Goal: Task Accomplishment & Management: Manage account settings

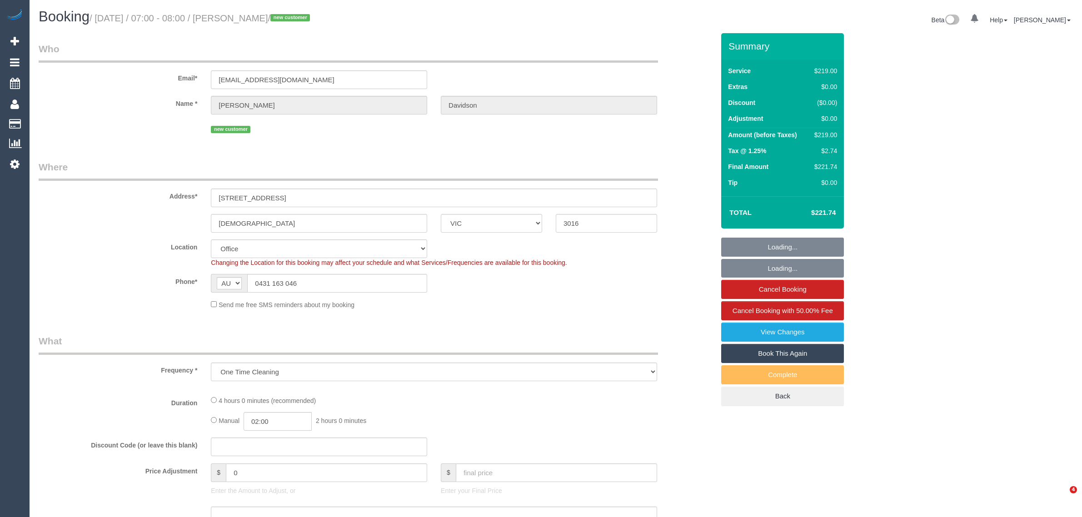
select select "VIC"
select select "object:569"
select select "number:28"
select select "number:14"
select select "number:19"
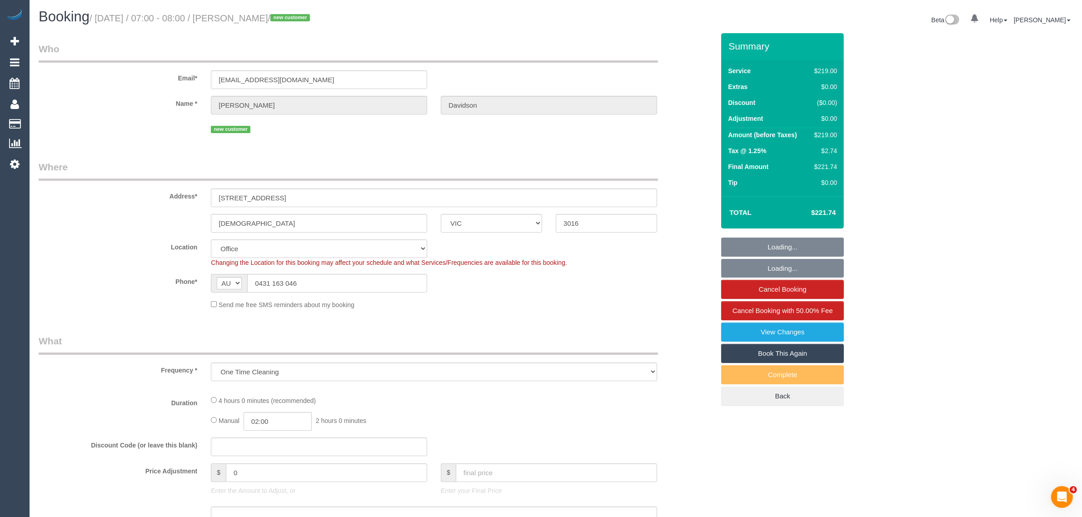
select select "number:36"
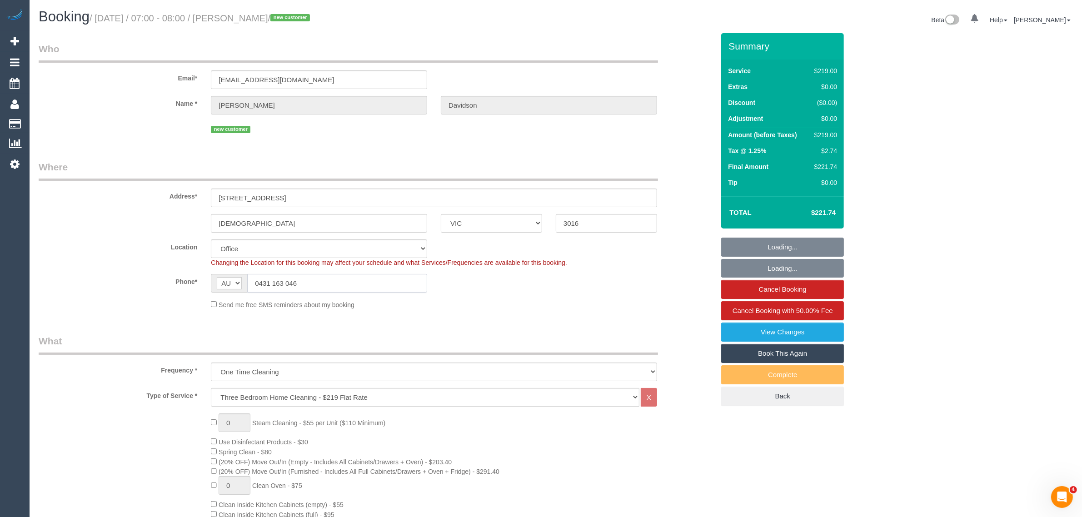
drag, startPoint x: 345, startPoint y: 282, endPoint x: 357, endPoint y: 283, distance: 12.8
click at [345, 282] on input "0431 163 046" at bounding box center [337, 283] width 180 height 19
click at [346, 282] on input "0431 163 046" at bounding box center [337, 283] width 180 height 19
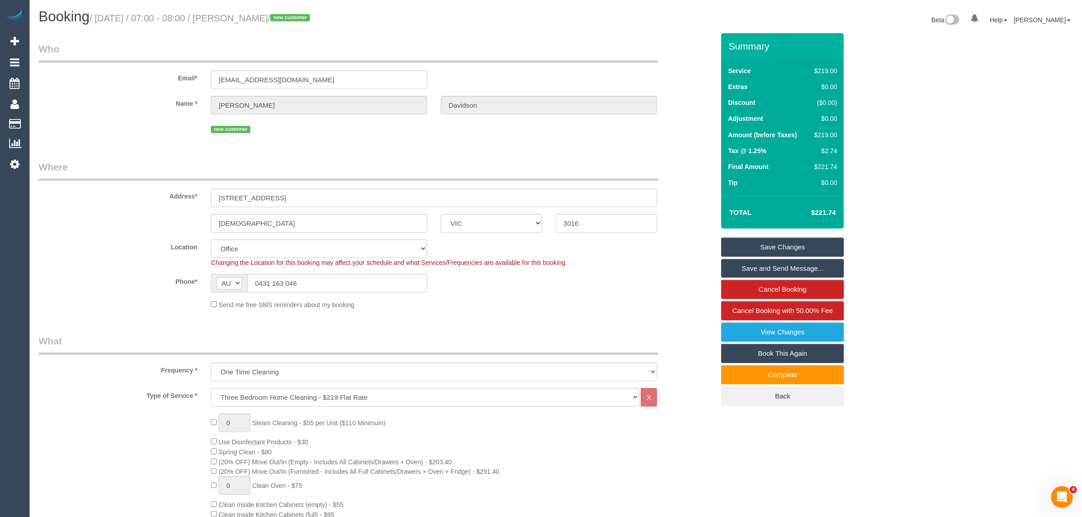
click at [560, 310] on fieldset "Where Address* 2/23 hakea street Templestowe ACT NSW NT QLD SA TAS VIC WA 3016 …" at bounding box center [377, 238] width 676 height 156
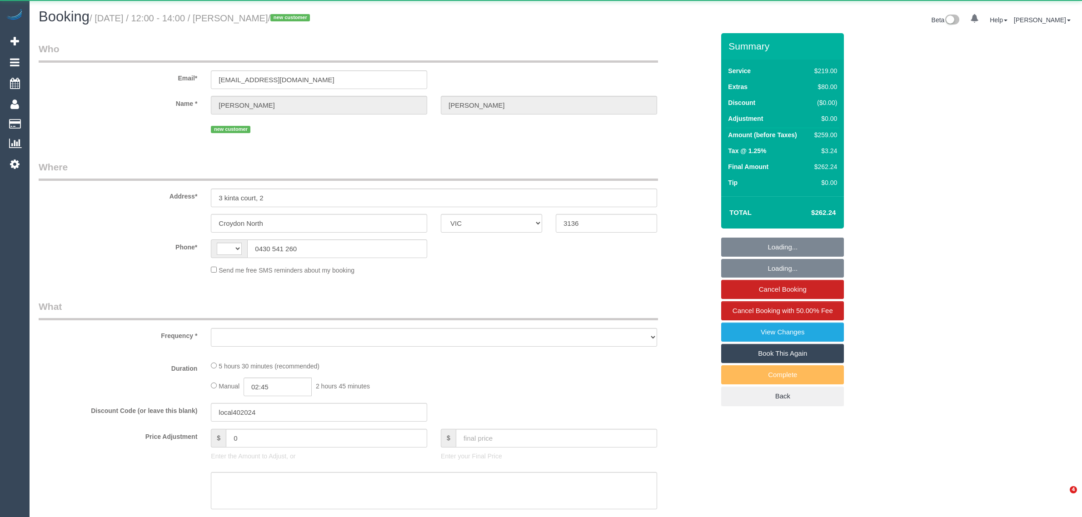
select select "VIC"
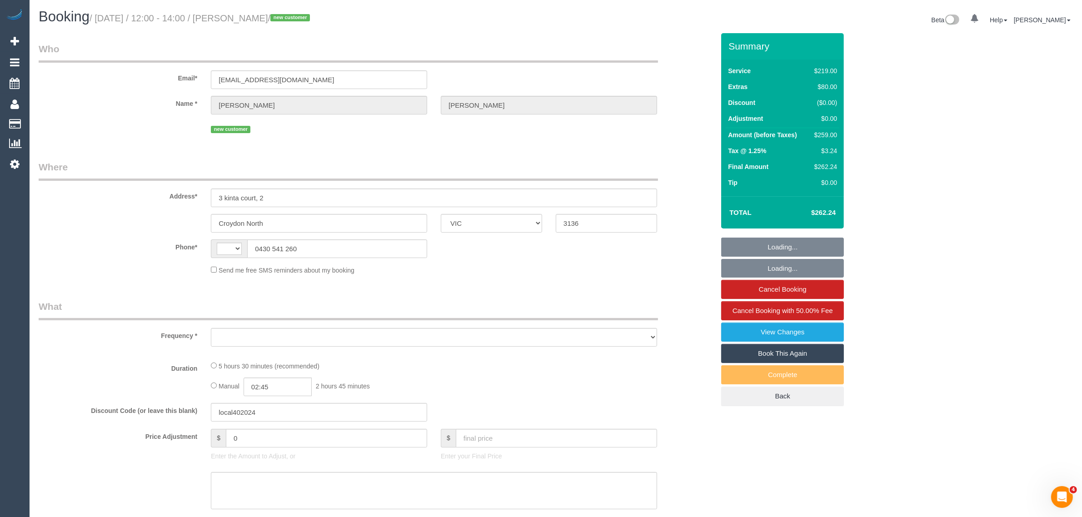
select select "string:AU"
select select "object:294"
select select "string:stripe-pm_1S3rK62GScqysDRVEs1S9P1c"
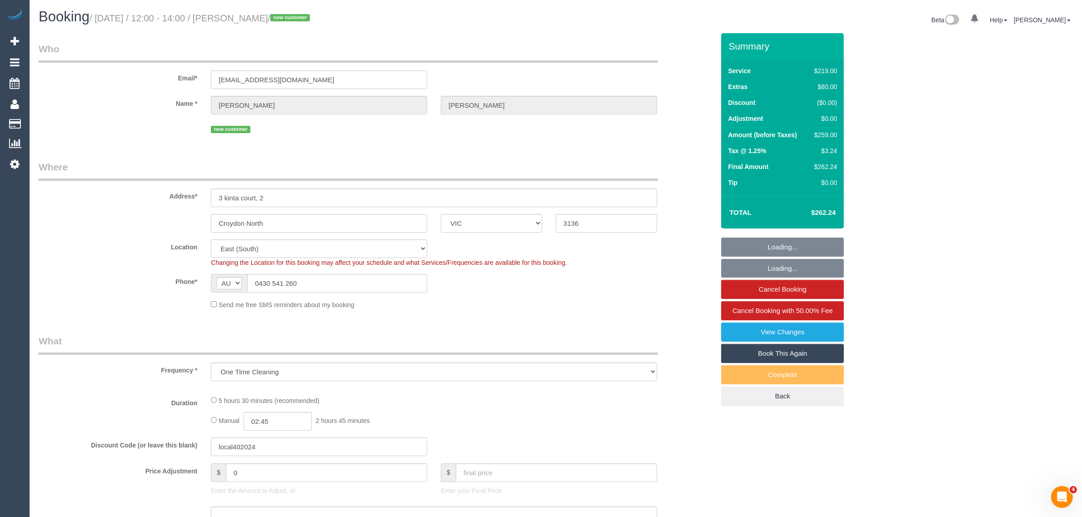
select select "number:28"
select select "number:14"
select select "number:19"
select select "number:24"
select select "number:26"
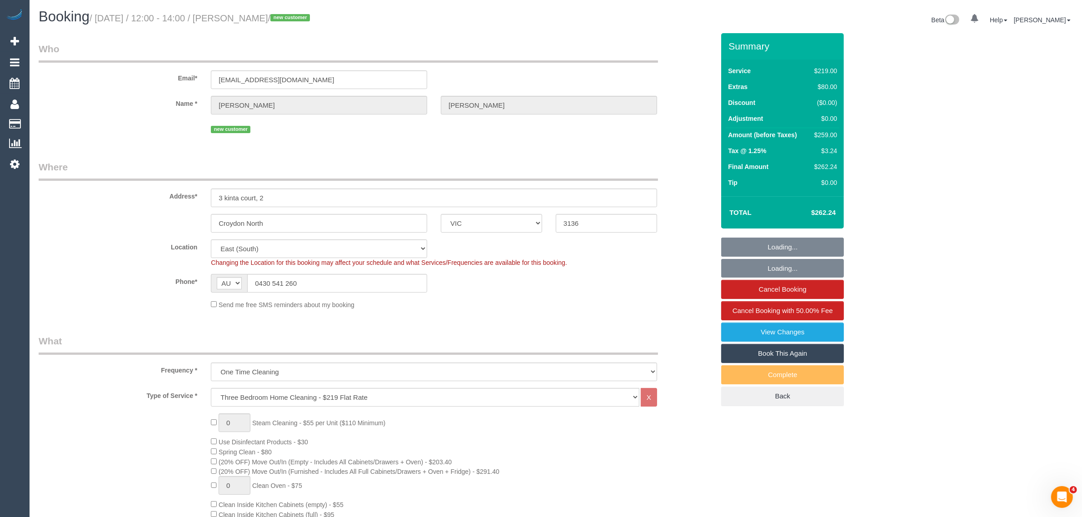
select select "object:790"
select select "spot1"
click at [349, 283] on input "0430 541 260" at bounding box center [337, 283] width 180 height 19
click at [559, 165] on legend "Where" at bounding box center [349, 170] width 620 height 20
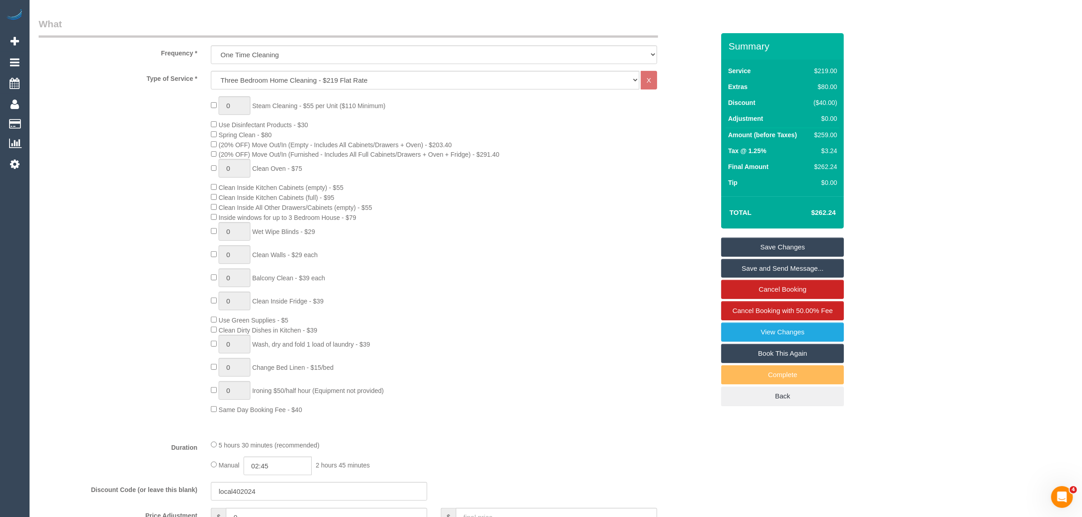
scroll to position [305, 0]
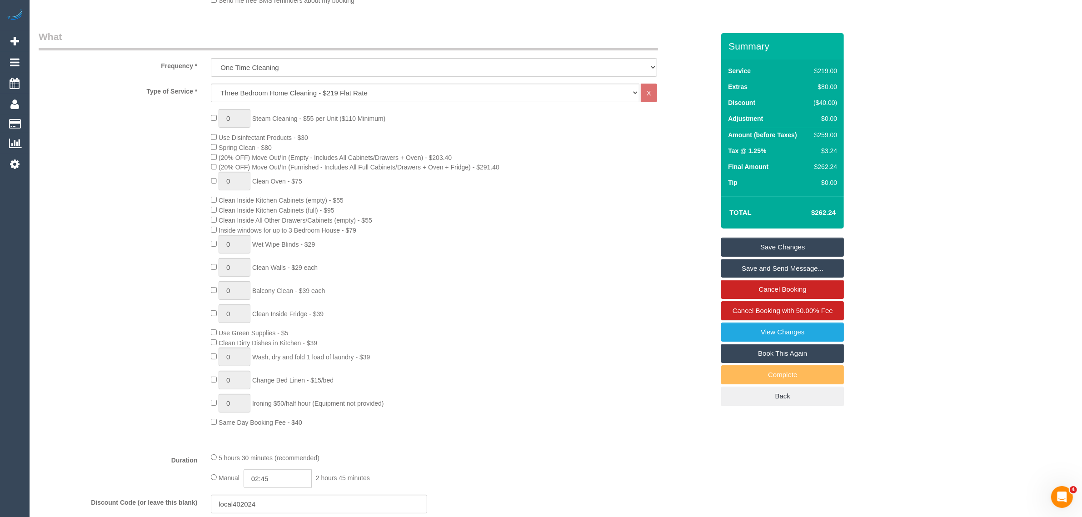
click at [681, 85] on div "Type of Service * Hourly Service - $70/h Hourly Service - $65/h Hourly Service …" at bounding box center [377, 93] width 690 height 19
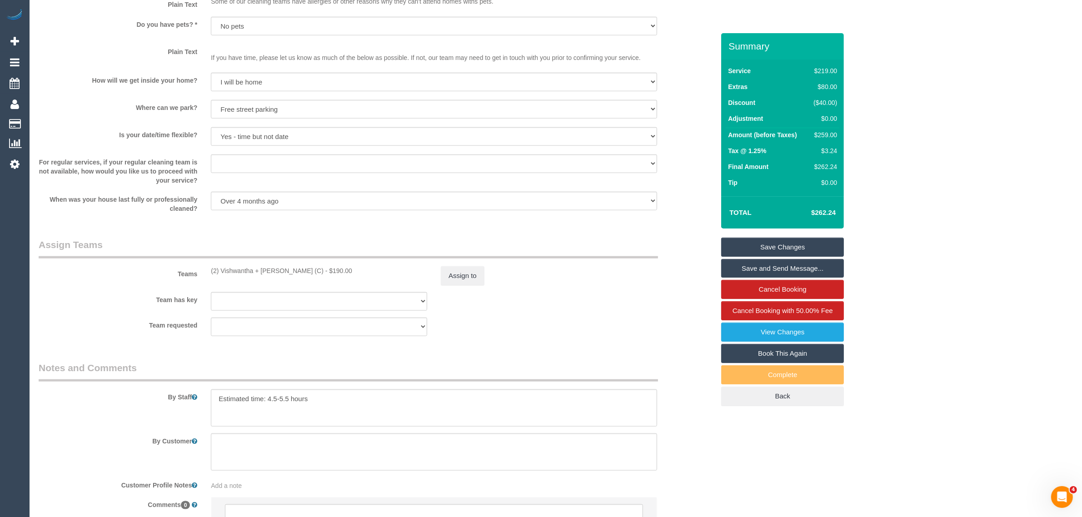
scroll to position [1214, 0]
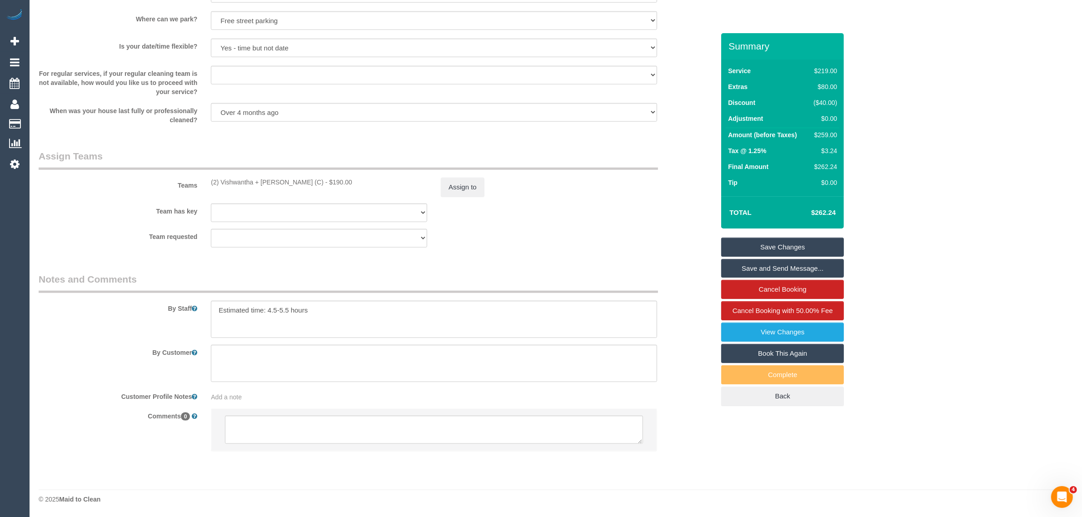
click at [399, 448] on li at bounding box center [433, 430] width 445 height 42
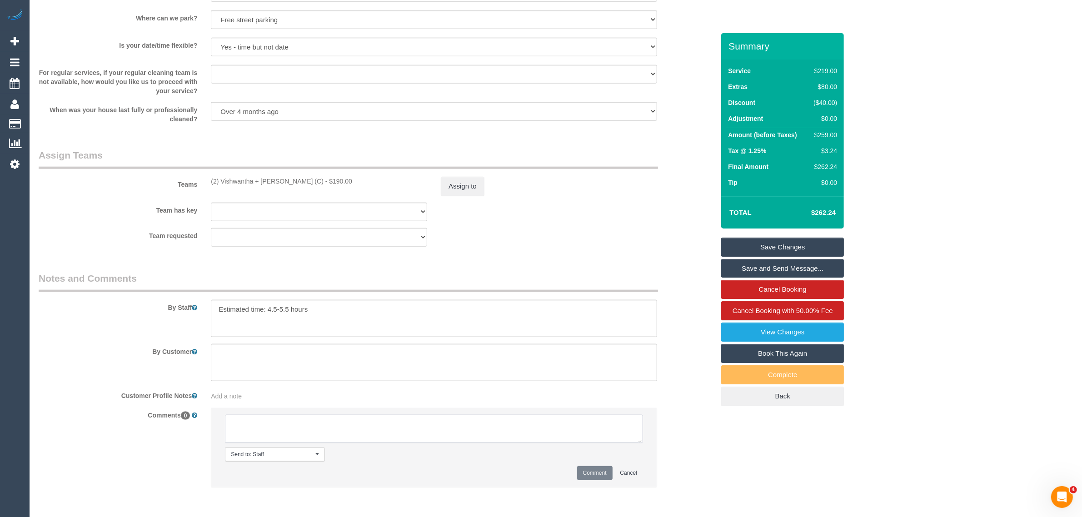
drag, startPoint x: 423, startPoint y: 423, endPoint x: 429, endPoint y: 420, distance: 6.6
click at [424, 423] on textarea at bounding box center [434, 429] width 418 height 28
paste textarea "Cleaner(s) Unassigned: Reason Unassigned: Contact via: Which message sent: Addi…"
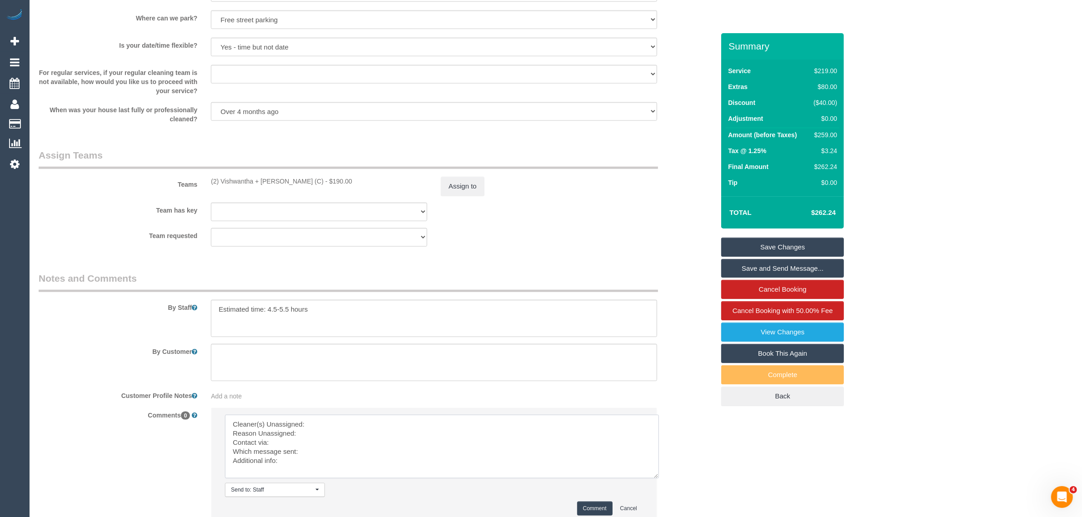
scroll to position [0, 0]
drag, startPoint x: 637, startPoint y: 437, endPoint x: 660, endPoint y: 498, distance: 65.0
click at [660, 498] on textarea at bounding box center [444, 457] width 439 height 84
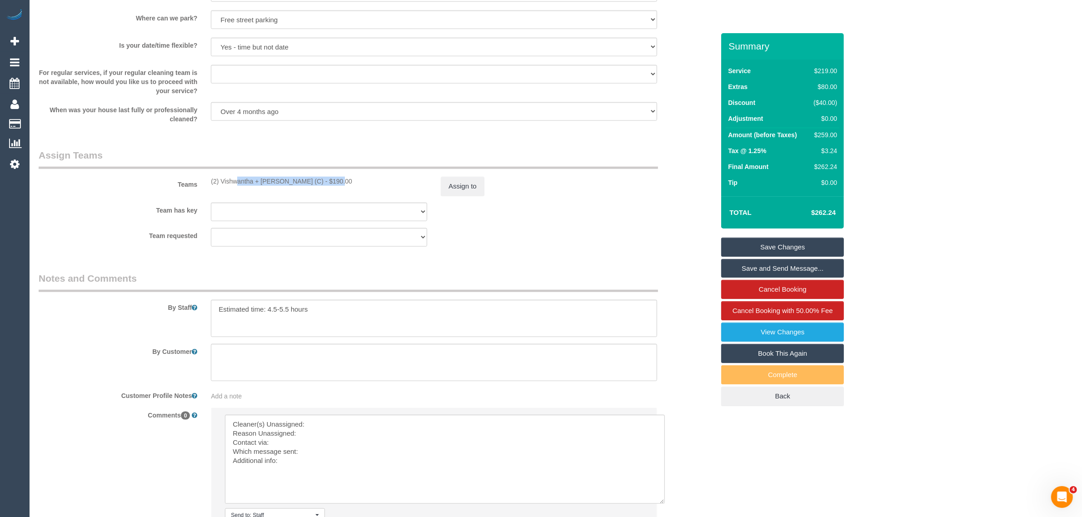
drag, startPoint x: 207, startPoint y: 179, endPoint x: 308, endPoint y: 180, distance: 100.9
click at [308, 180] on div "(2) Vishwantha + Madhushika (C) - $190.00" at bounding box center [319, 181] width 230 height 9
copy div "(2) Vishwantha + Madhushika (C) -"
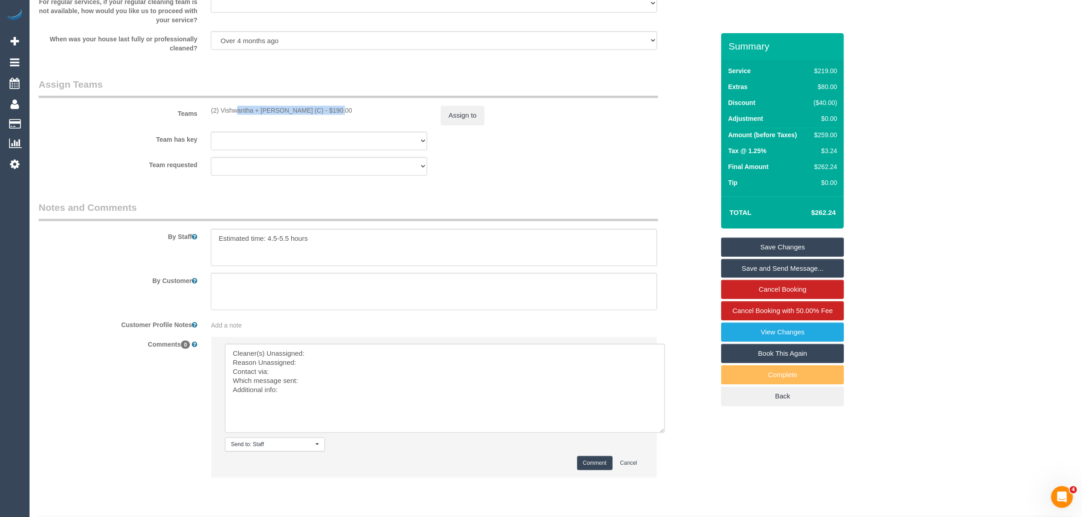
scroll to position [1312, 0]
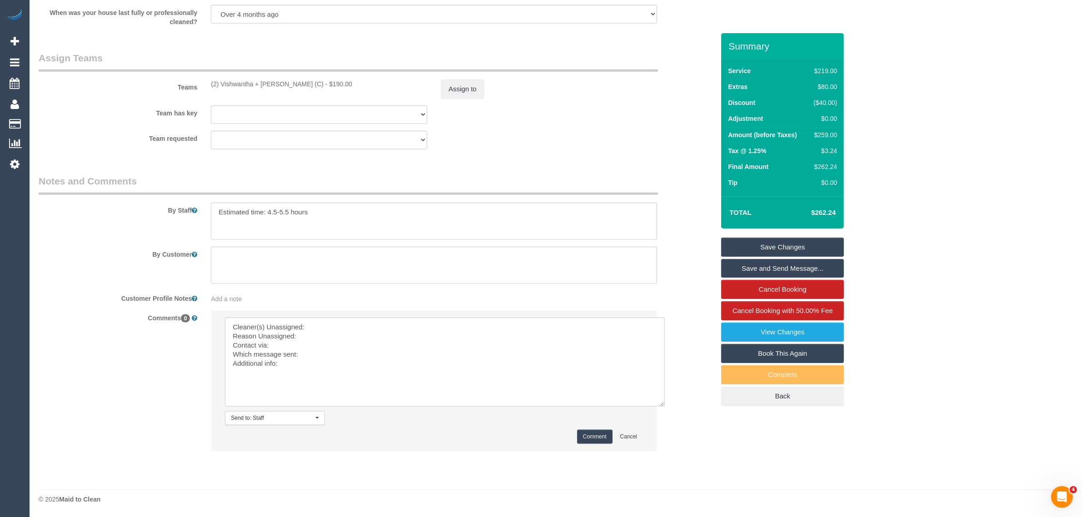
click at [399, 316] on li "Send to: Staff Nothing selected Send to: Staff Send to: Customer Send to: Team …" at bounding box center [433, 381] width 445 height 140
click at [383, 325] on textarea at bounding box center [445, 362] width 440 height 89
paste textarea "(2) Vishwantha + Madhushika (C) -"
click at [364, 340] on textarea at bounding box center [445, 362] width 440 height 89
click at [349, 349] on textarea at bounding box center [445, 362] width 440 height 89
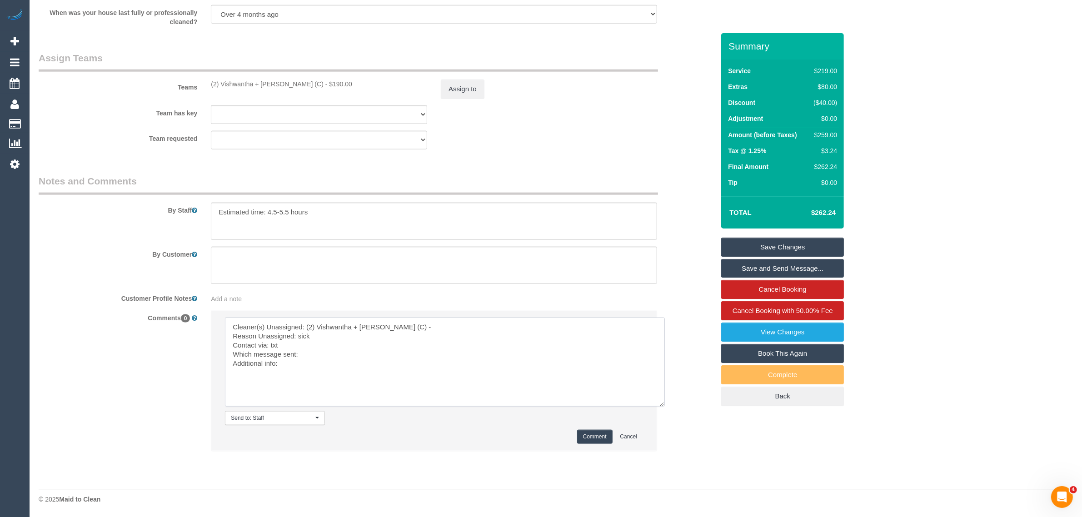
click at [360, 348] on textarea at bounding box center [445, 362] width 440 height 89
click at [362, 353] on textarea at bounding box center [445, 362] width 440 height 89
type textarea "Cleaner(s) Unassigned: (2) Vishwantha + Madhushika (C) - Reason Unassigned: sic…"
click at [580, 435] on button "Comment" at bounding box center [594, 437] width 35 height 14
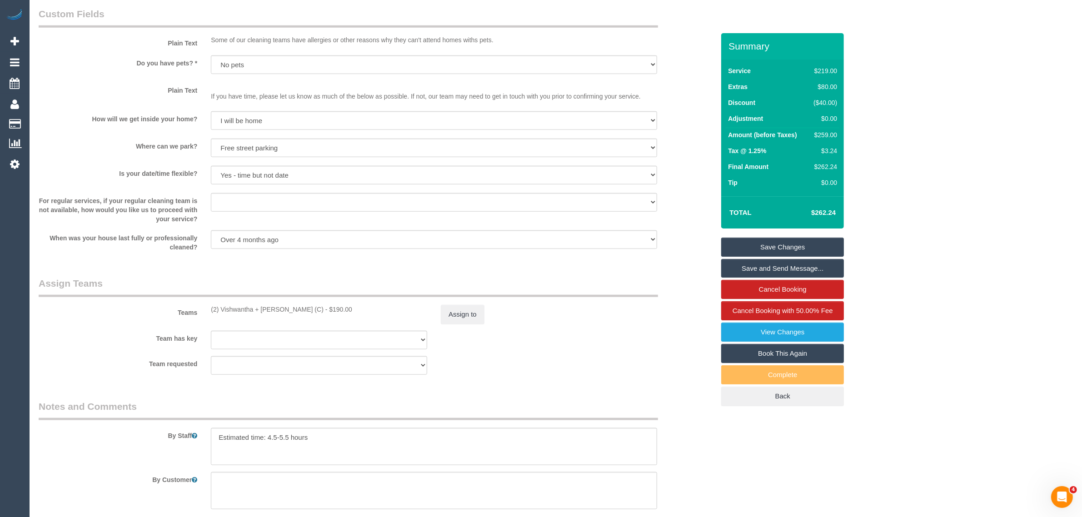
scroll to position [1085, 0]
click at [451, 321] on button "Assign to" at bounding box center [463, 314] width 44 height 19
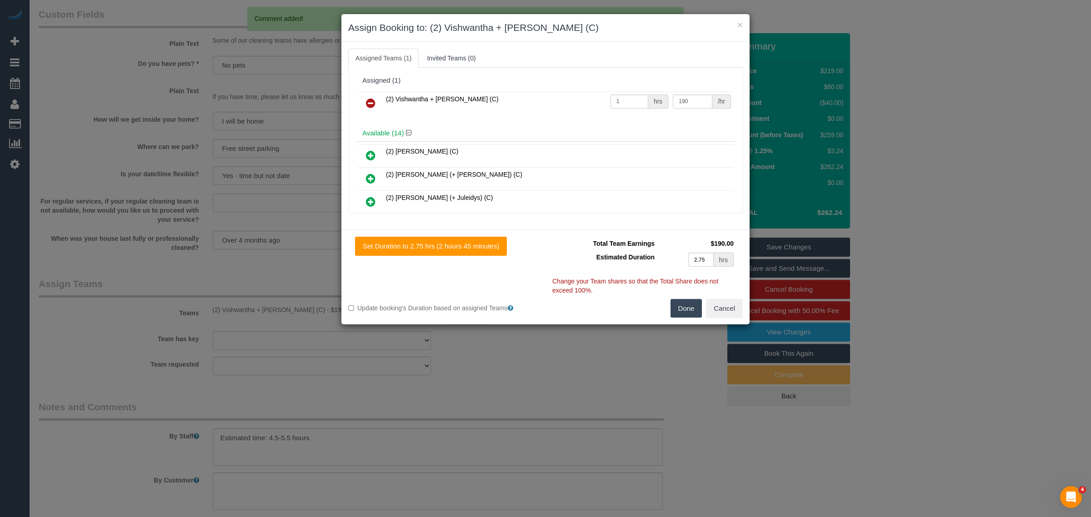
click at [375, 103] on icon at bounding box center [371, 103] width 10 height 11
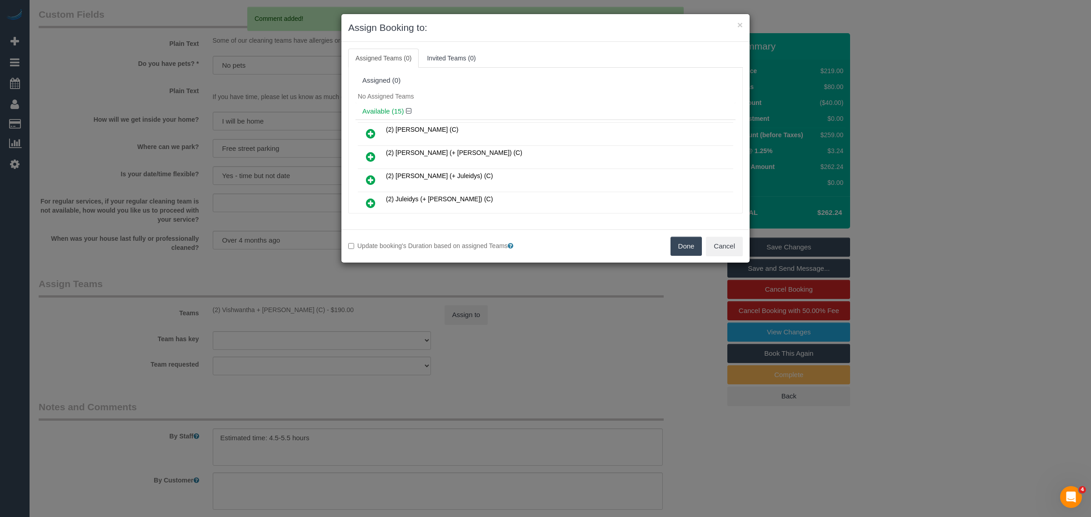
click at [674, 244] on button "Done" at bounding box center [686, 246] width 32 height 19
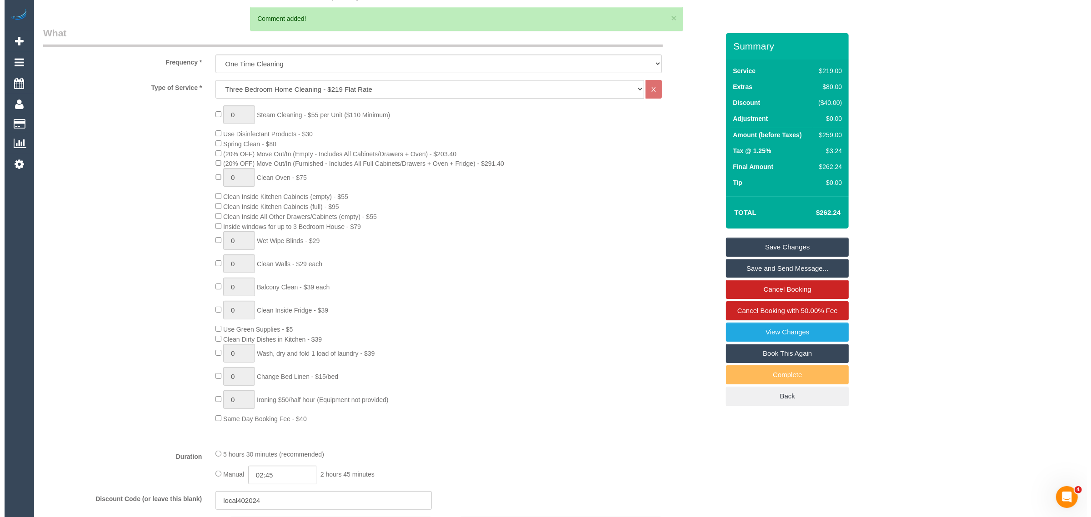
scroll to position [0, 0]
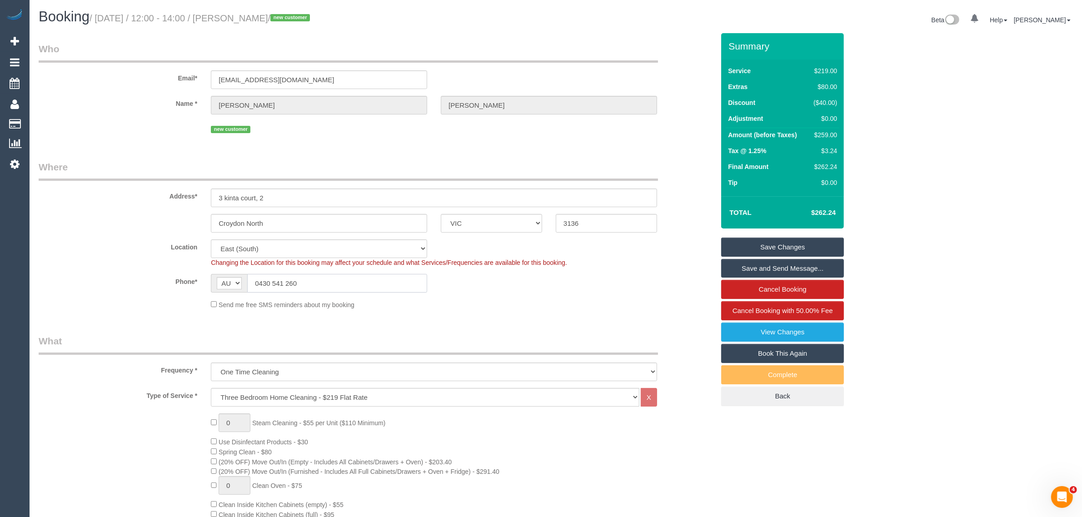
click at [384, 274] on input "0430 541 260" at bounding box center [337, 283] width 180 height 19
click at [517, 304] on div "Send me free SMS reminders about my booking" at bounding box center [434, 305] width 460 height 10
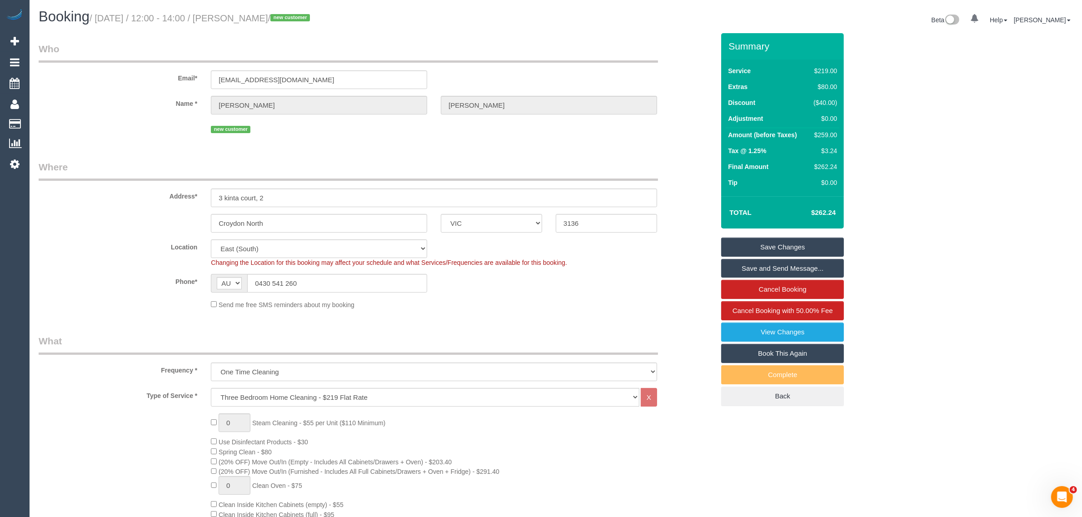
click at [777, 244] on link "Save Changes" at bounding box center [782, 247] width 123 height 19
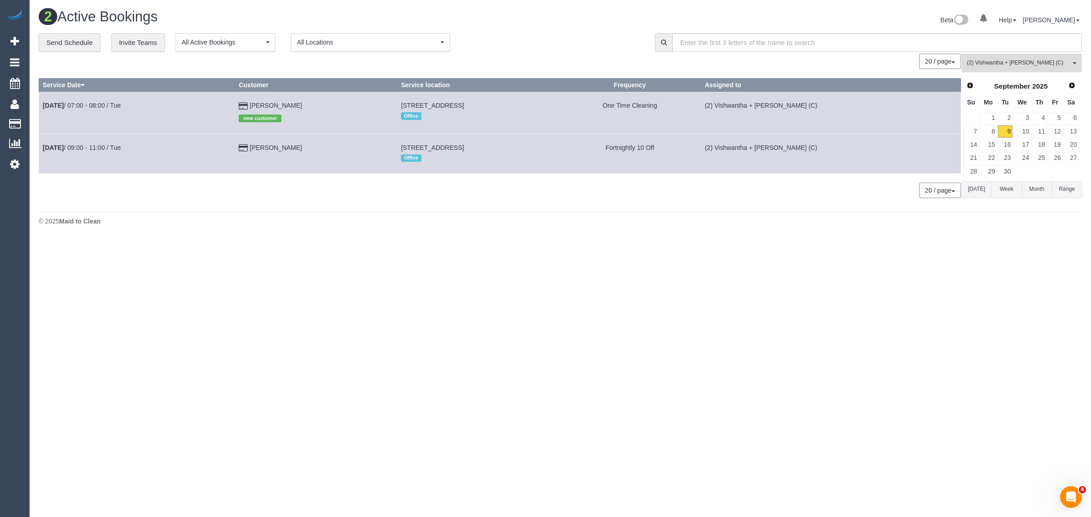
click at [1022, 63] on span "(2) Vishwantha + Madhushika (C)" at bounding box center [1019, 63] width 104 height 8
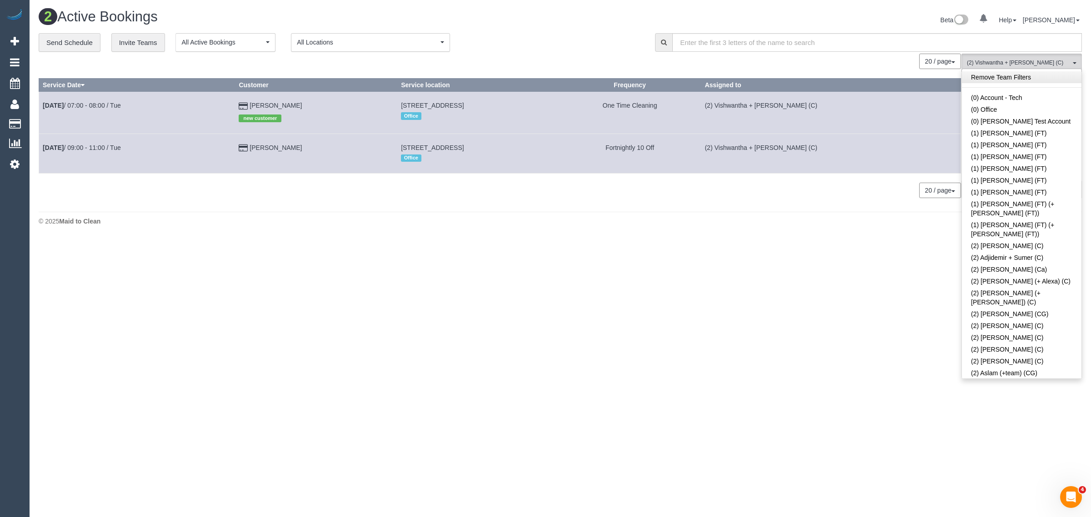
click at [1054, 75] on link "Remove Team Filters" at bounding box center [1022, 77] width 120 height 12
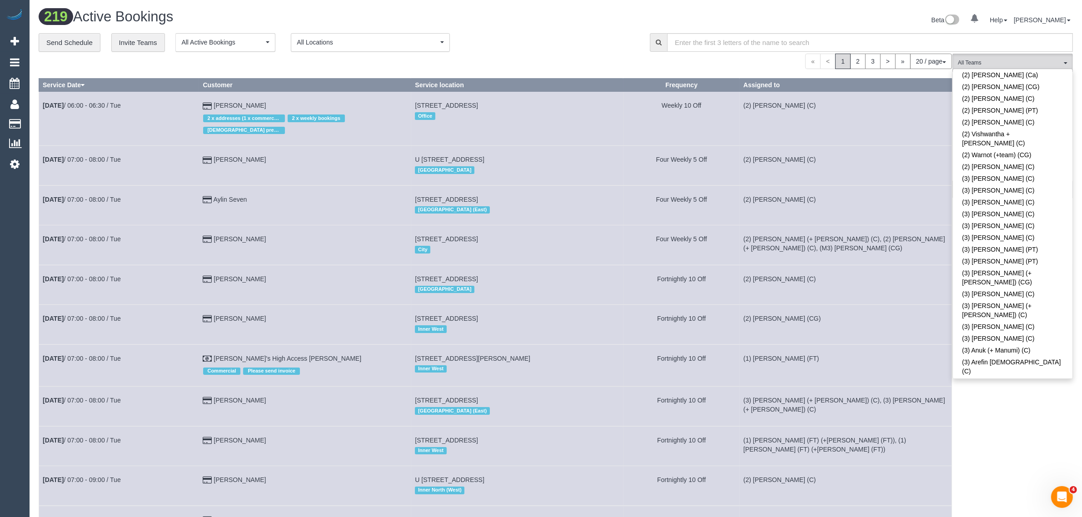
click at [1024, 410] on link "(3) [PERSON_NAME] (CG)" at bounding box center [1013, 416] width 120 height 12
click at [561, 49] on div "**********" at bounding box center [338, 42] width 598 height 19
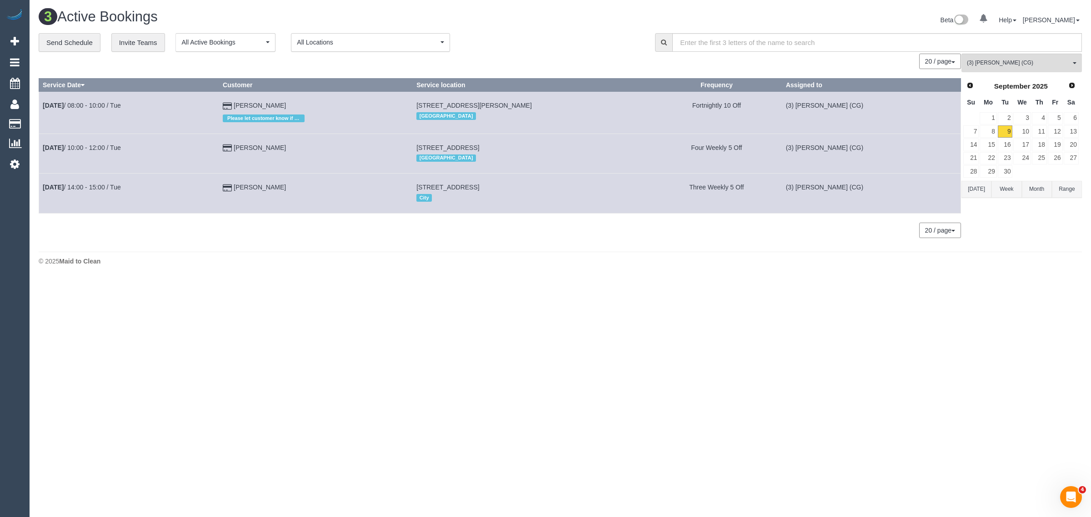
click at [275, 271] on div "3 Active Bookings Beta 0 Your Notifications You have 0 alerts Help Help Docs Ta…" at bounding box center [560, 139] width 1061 height 279
drag, startPoint x: 283, startPoint y: 105, endPoint x: 41, endPoint y: 108, distance: 241.8
click at [41, 108] on tr "Sep 9th / 08:00 - 10:00 / Tue Yiyi Gao Please let customer know if two cleaners…" at bounding box center [500, 113] width 922 height 42
copy tr "Sep 9th / 08:00 - 10:00 / Tue Yiyi Gao"
drag, startPoint x: 301, startPoint y: 145, endPoint x: 41, endPoint y: 150, distance: 259.6
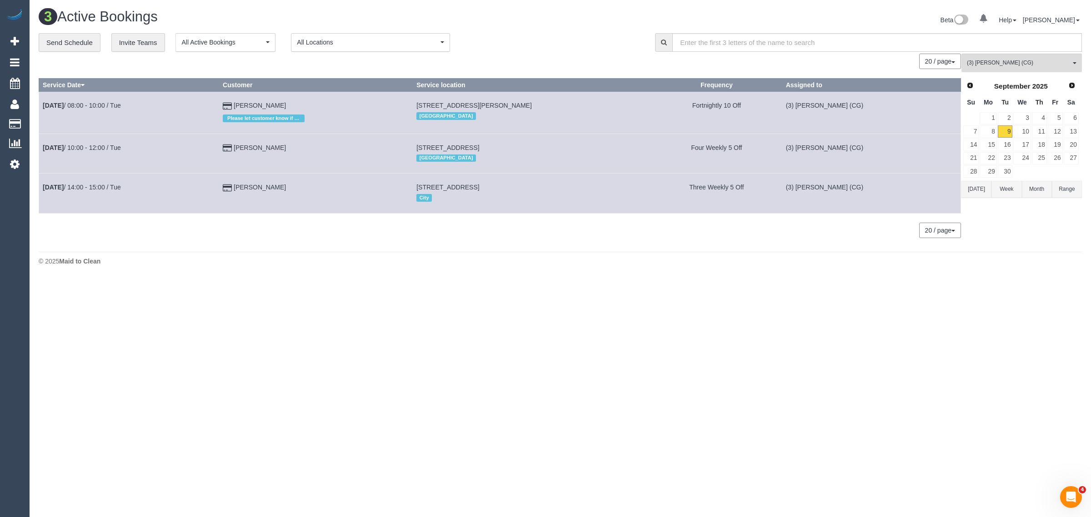
click at [41, 150] on tr "Sep 9th / 10:00 - 12:00 / Tue Jan Meallin 93a Mathoura Road, Toorak, VIC 3142 I…" at bounding box center [500, 154] width 922 height 40
copy tr "Sep 9th / 10:00 - 12:00 / Tue Jan Meallin"
click at [295, 246] on div "0 Bookings found. We couldn't find any bookings that matched your search. Creat…" at bounding box center [500, 150] width 923 height 193
drag, startPoint x: 295, startPoint y: 198, endPoint x: 41, endPoint y: 186, distance: 253.4
click at [41, 186] on tr "Sep 9th / 14:00 - 15:00 / Tue Anton Sun 2603/18 Claremont Street, South Yarra, …" at bounding box center [500, 194] width 922 height 40
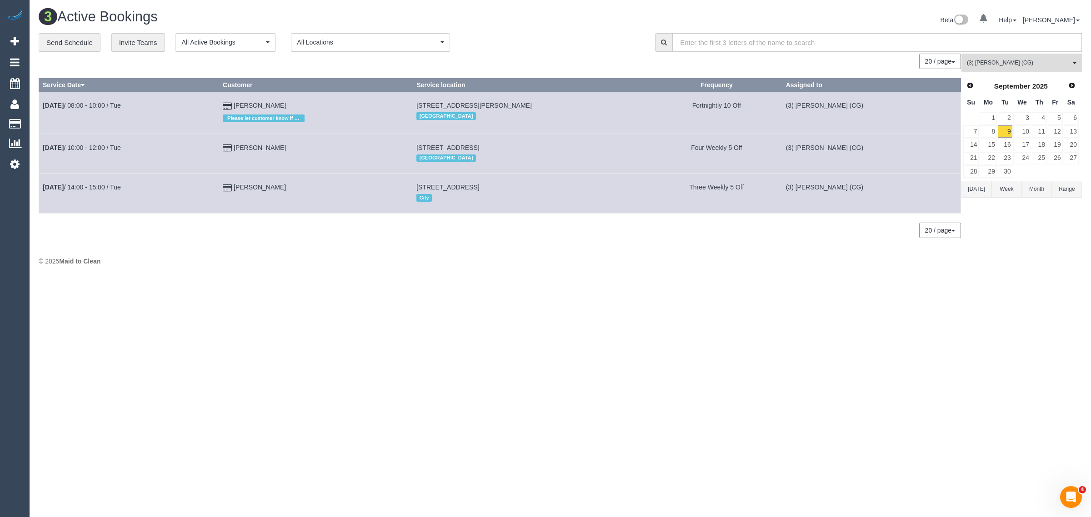
copy tr "Sep 9th / 14:00 - 15:00 / Tue Anton Sun"
click at [1025, 130] on link "10" at bounding box center [1021, 131] width 17 height 12
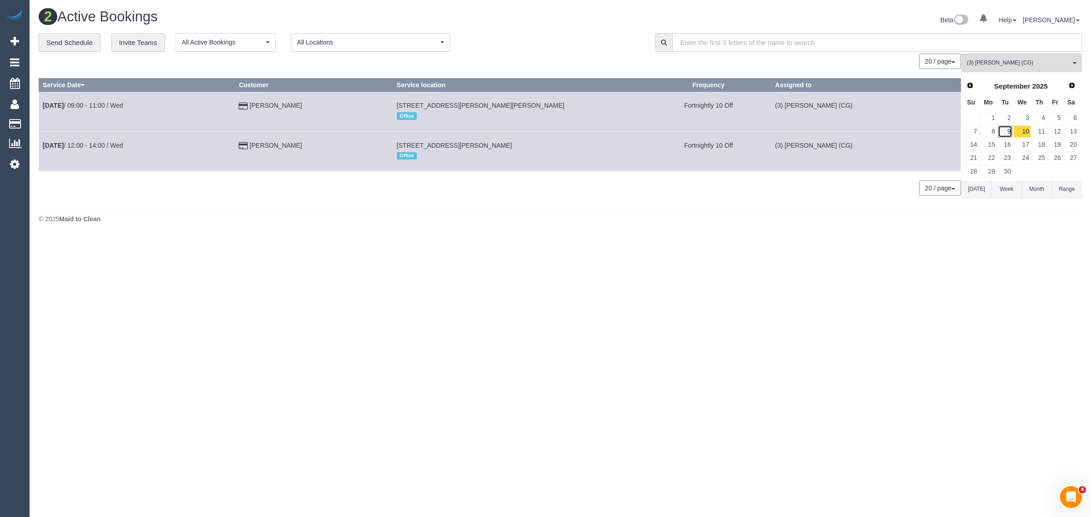
click at [1008, 132] on link "9" at bounding box center [1005, 131] width 15 height 12
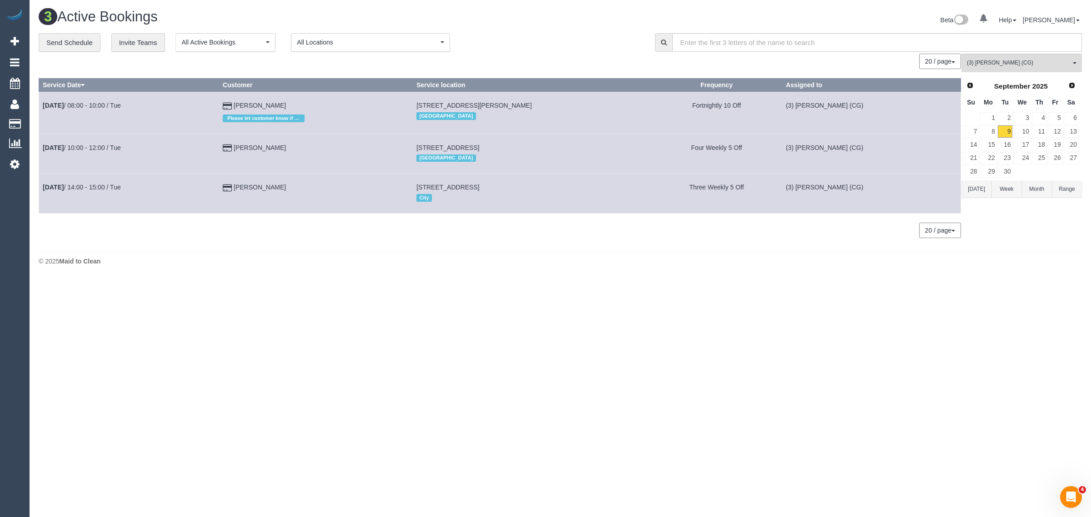
click at [563, 50] on div "**********" at bounding box center [340, 42] width 603 height 19
drag, startPoint x: 287, startPoint y: 103, endPoint x: 105, endPoint y: 103, distance: 182.3
click at [105, 103] on tr "Sep 9th / 08:00 - 10:00 / Tue Yiyi Gao Please let customer know if two cleaners…" at bounding box center [500, 113] width 922 height 42
click at [1029, 133] on link "10" at bounding box center [1021, 131] width 17 height 12
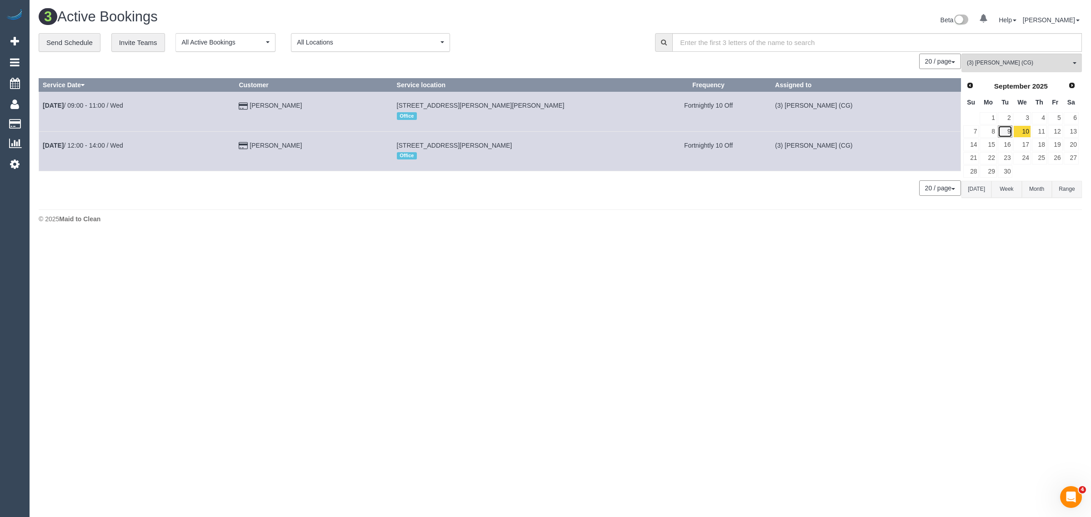
click at [1005, 130] on link "9" at bounding box center [1005, 131] width 15 height 12
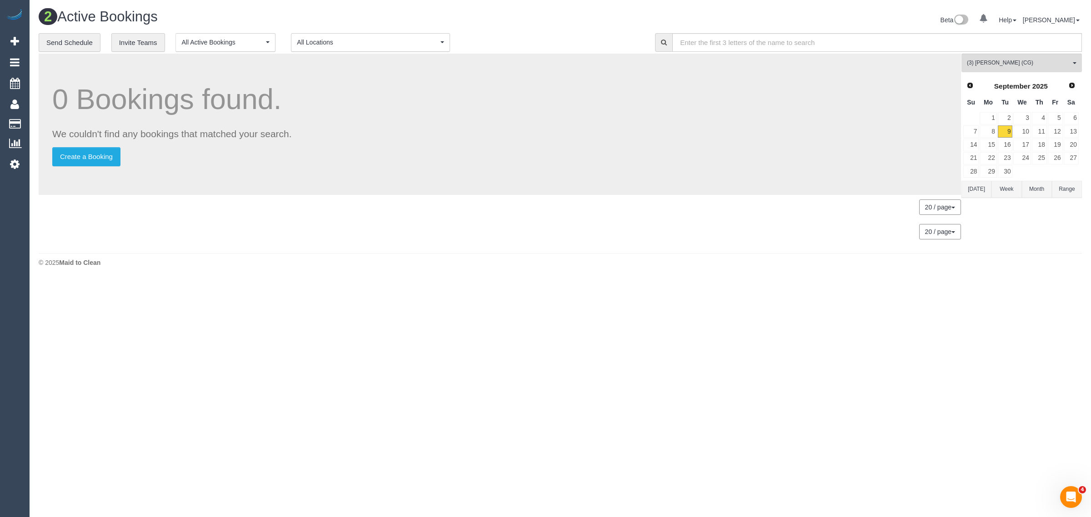
click at [560, 49] on div "**********" at bounding box center [340, 42] width 603 height 19
click at [1011, 57] on button "(3) Ashish Patel (CG) All Teams" at bounding box center [1021, 63] width 120 height 19
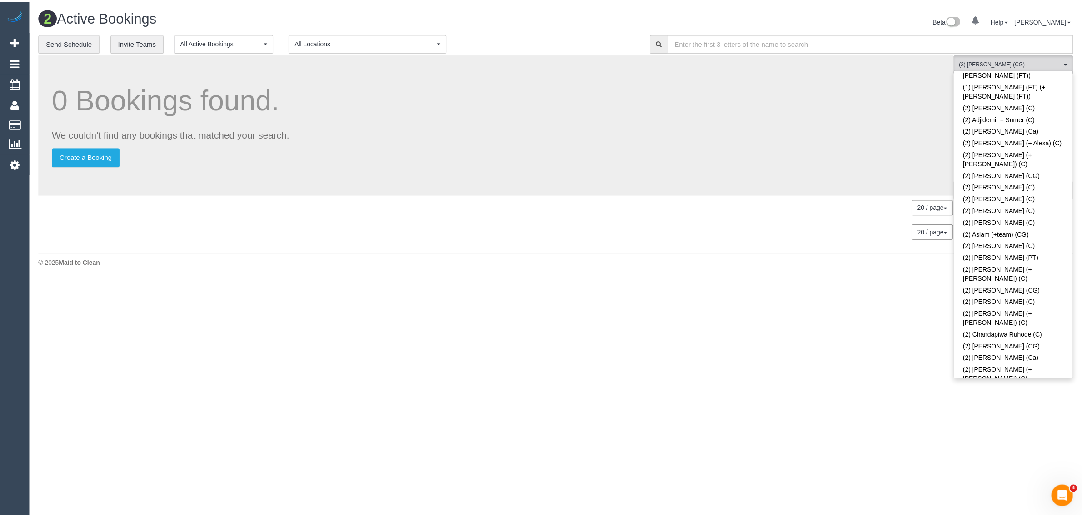
scroll to position [0, 0]
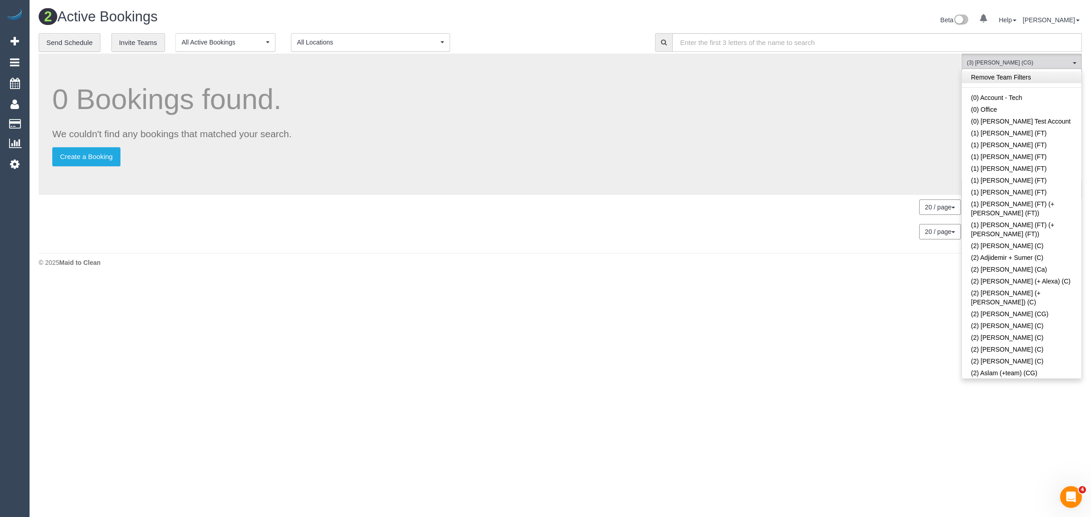
click at [1010, 72] on link "Remove Team Filters" at bounding box center [1022, 77] width 120 height 12
drag, startPoint x: 583, startPoint y: 30, endPoint x: 528, endPoint y: 16, distance: 56.8
click at [583, 30] on div "Beta 0 Your Notifications You have 0 alerts Help Help Docs Take a Tour Contact …" at bounding box center [824, 21] width 529 height 24
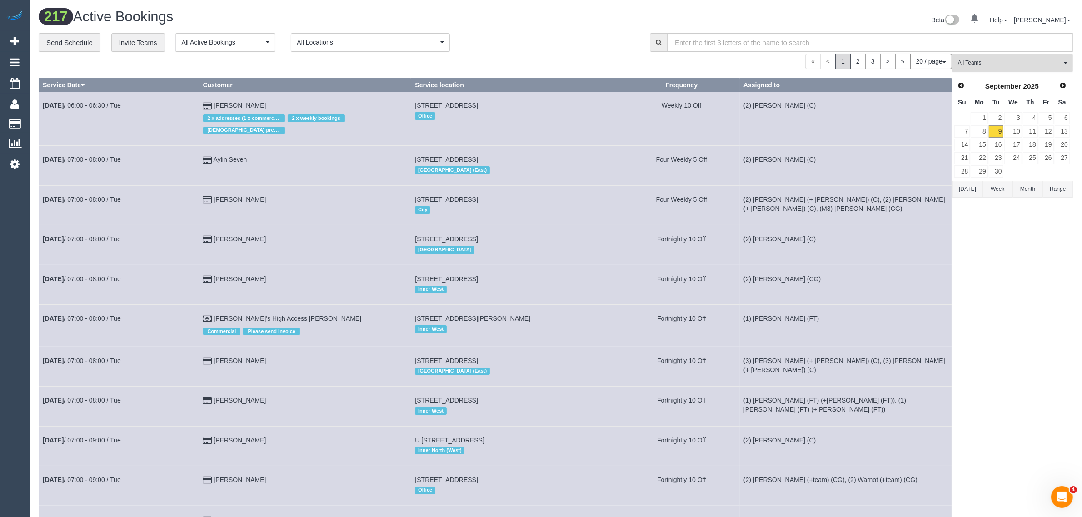
click at [976, 67] on button "All Teams" at bounding box center [1013, 63] width 120 height 19
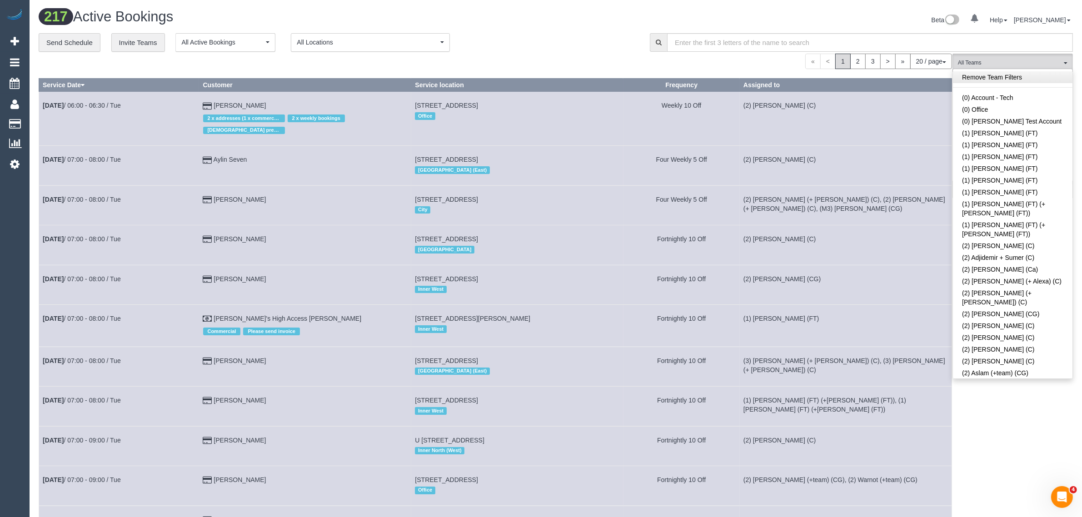
click at [1039, 80] on link "Remove Team Filters" at bounding box center [1013, 77] width 120 height 12
click at [602, 44] on div "**********" at bounding box center [338, 42] width 598 height 19
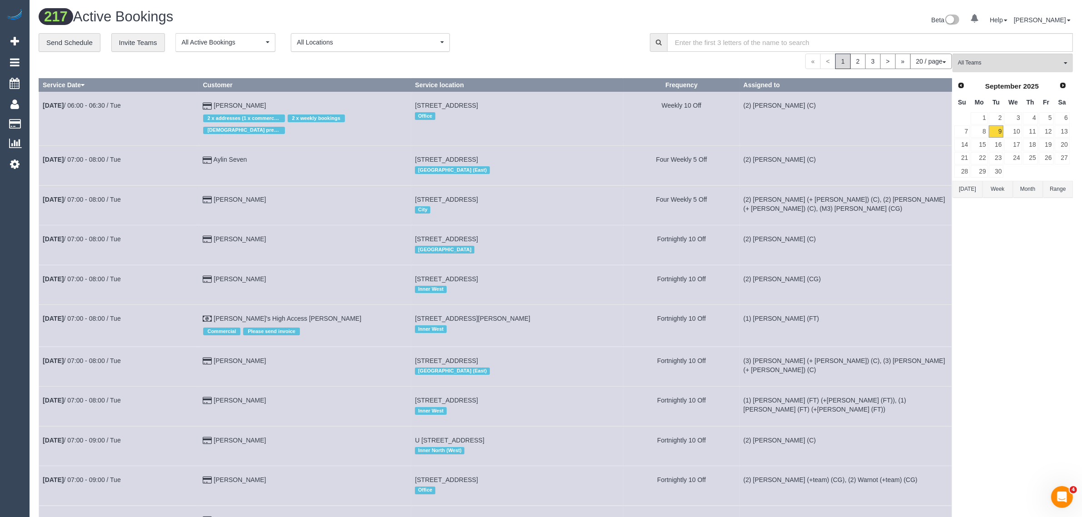
click at [527, 26] on div "217 Active Bookings" at bounding box center [294, 19] width 524 height 20
click at [973, 66] on span "All Teams" at bounding box center [1010, 63] width 104 height 8
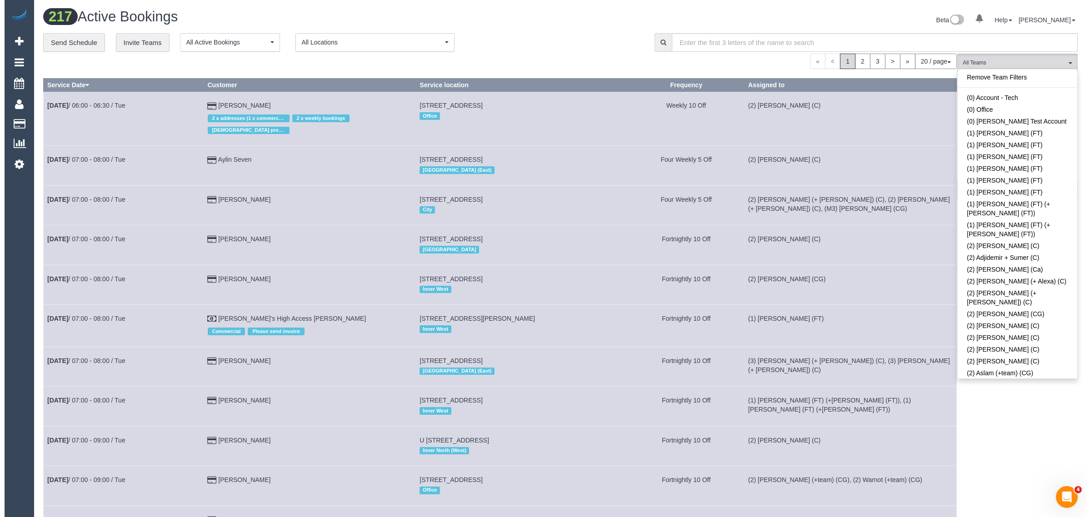
scroll to position [251, 0]
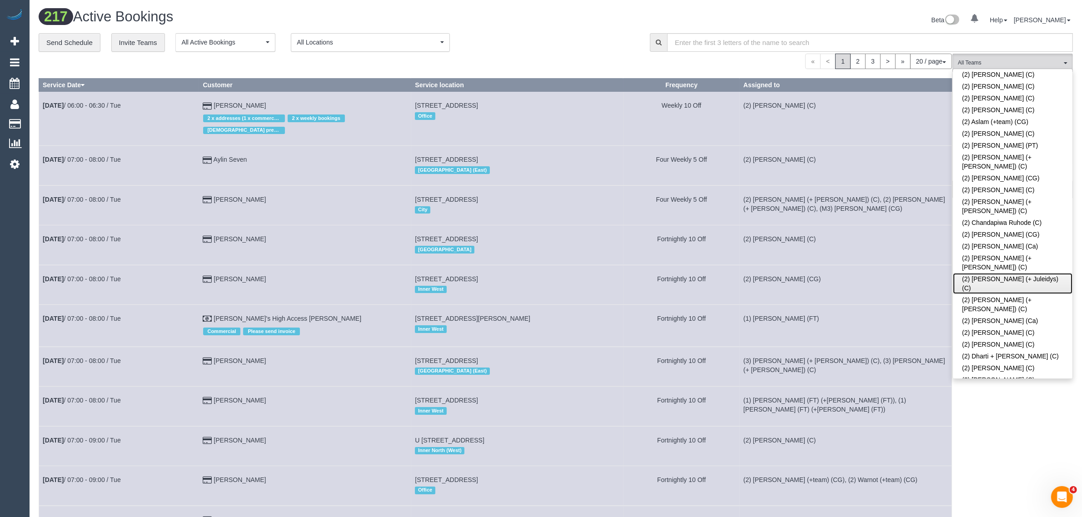
click at [980, 273] on link "(2) [PERSON_NAME] (+ Juleidys) (C)" at bounding box center [1013, 283] width 120 height 21
click at [583, 48] on div "**********" at bounding box center [338, 42] width 598 height 19
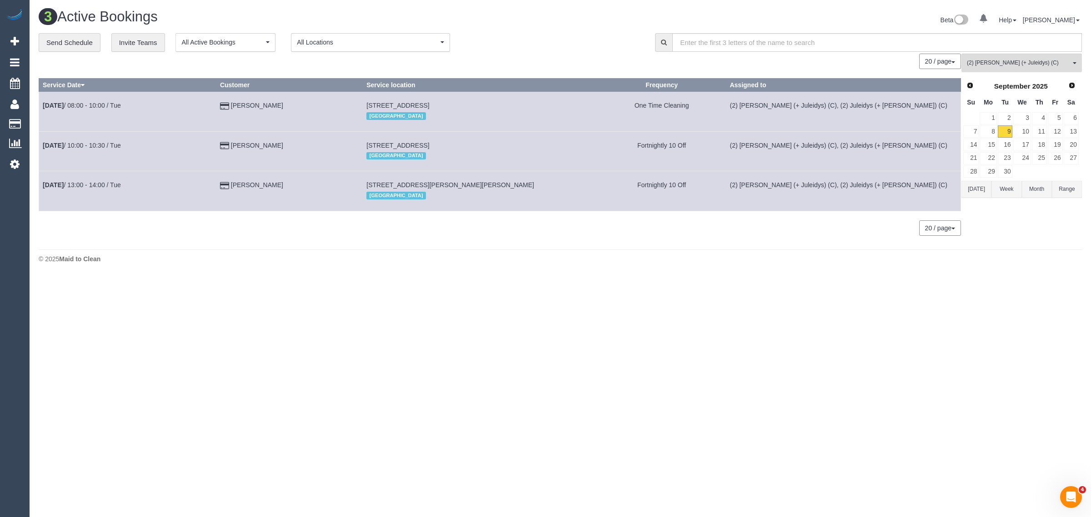
click at [587, 42] on div "**********" at bounding box center [340, 42] width 603 height 19
click at [632, 258] on div "© 2025 Maid to Clean" at bounding box center [560, 259] width 1043 height 9
drag, startPoint x: 294, startPoint y: 109, endPoint x: 46, endPoint y: 108, distance: 247.3
click at [43, 107] on tr "Sep 9th / 08:00 - 10:00 / Tue Tracey Davey 16 Raglan Street, South Melbourne, V…" at bounding box center [500, 112] width 922 height 40
copy tr "Sep 9th / 08:00 - 10:00 / Tue Tracey Davey"
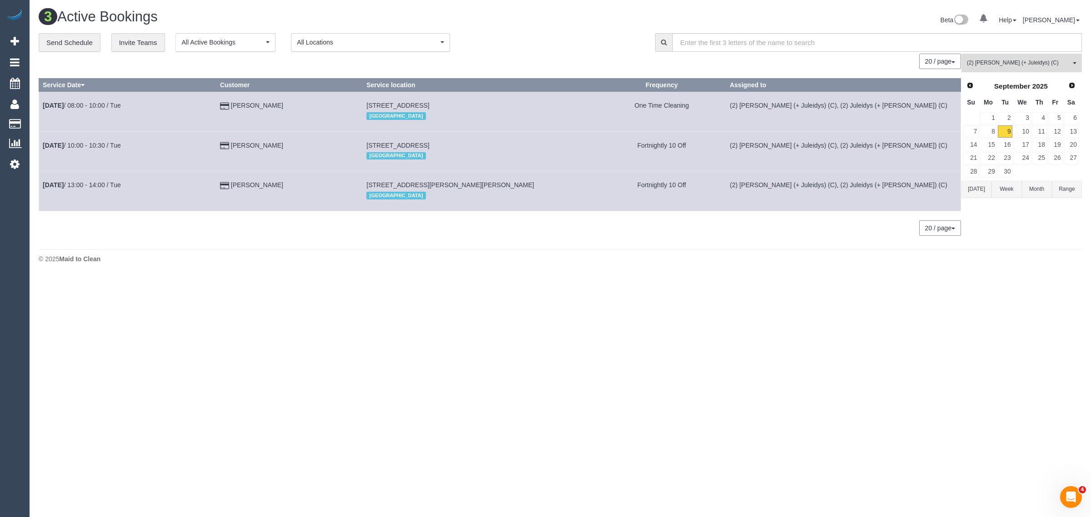
click at [996, 60] on span "(2) [PERSON_NAME] (+ Juleidys) (C)" at bounding box center [1019, 63] width 104 height 8
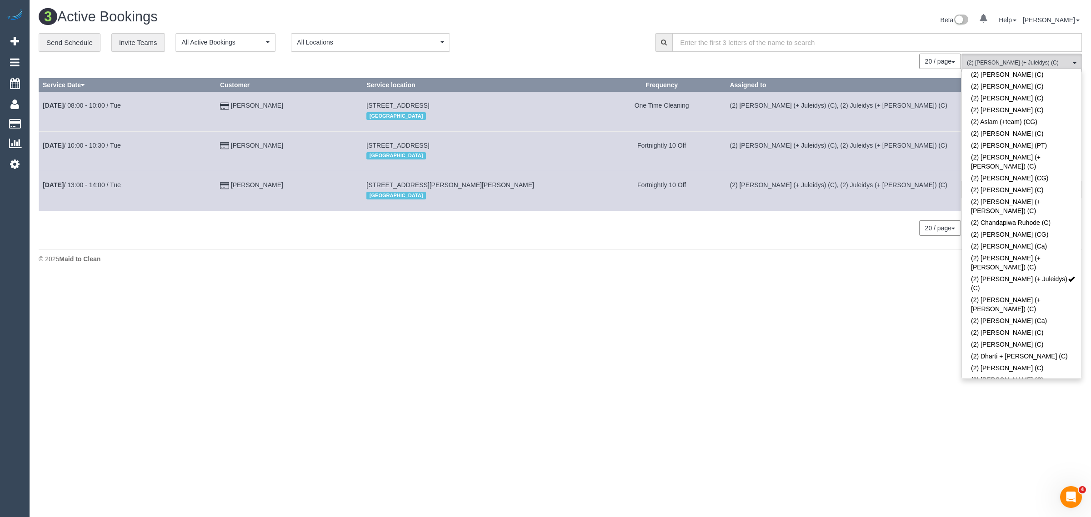
scroll to position [2658, 0]
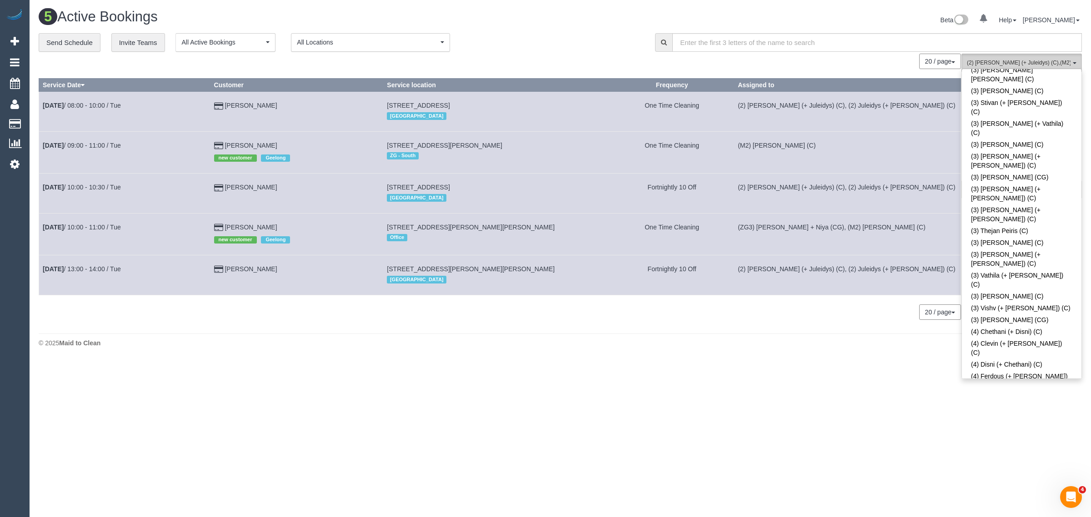
click at [1008, 61] on span "(2) Cris (+ Juleidys) (C) , (M2) Joseph Tshibangu (C)" at bounding box center [1019, 63] width 104 height 8
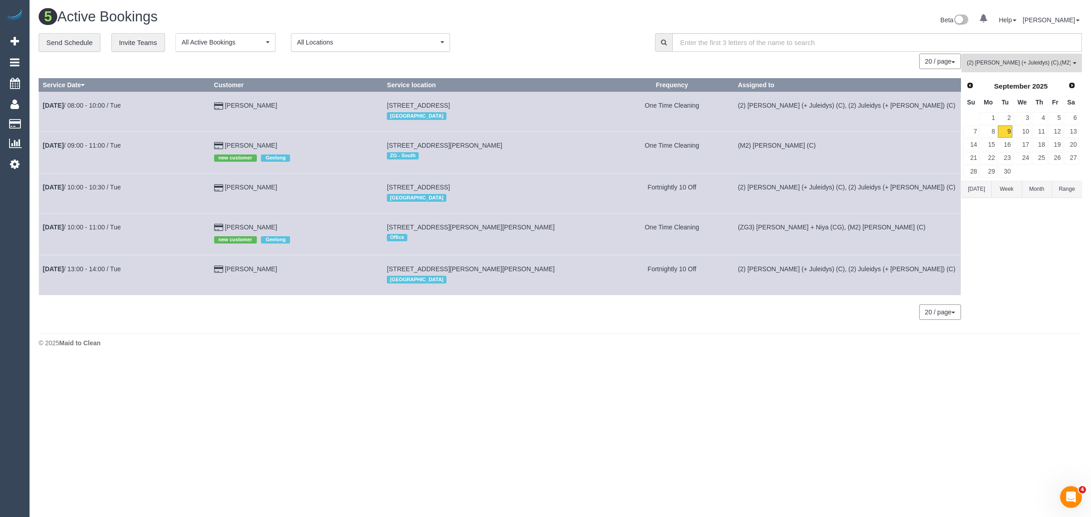
click at [1018, 64] on span "(2) Cris (+ Juleidys) (C) , (M2) Joseph Tshibangu (C)" at bounding box center [1019, 63] width 104 height 8
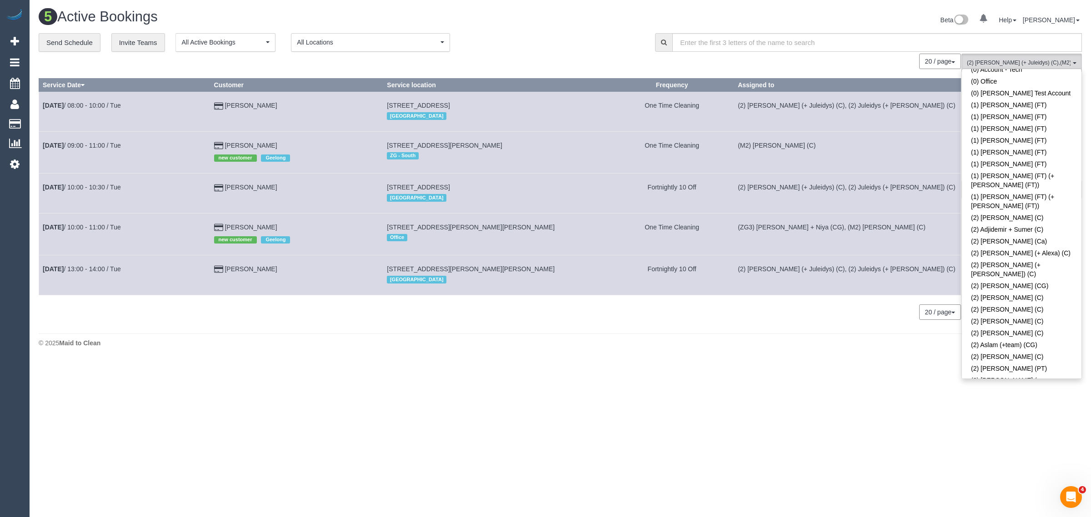
scroll to position [0, 0]
click at [1023, 80] on link "Remove Team Filters" at bounding box center [1022, 77] width 120 height 12
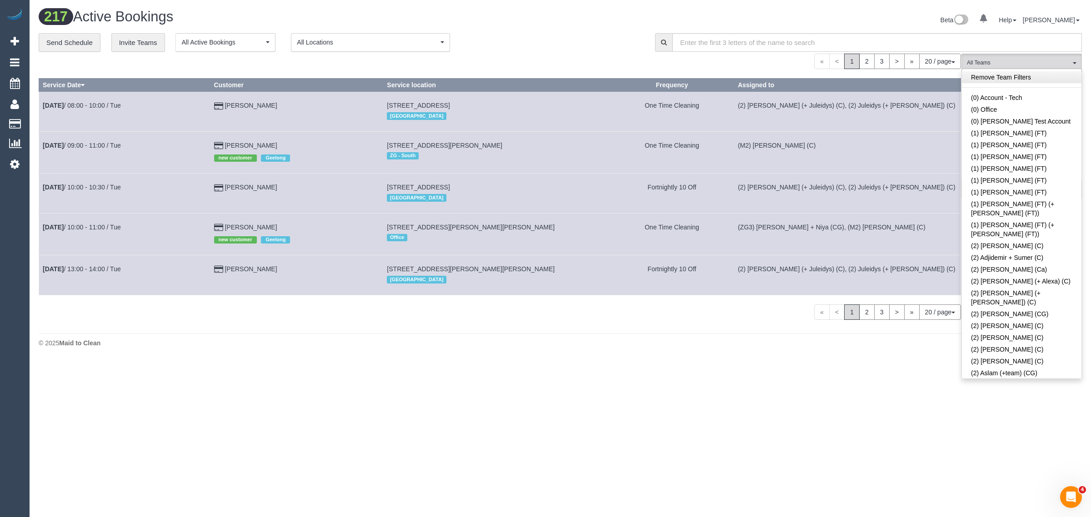
scroll to position [2658, 0]
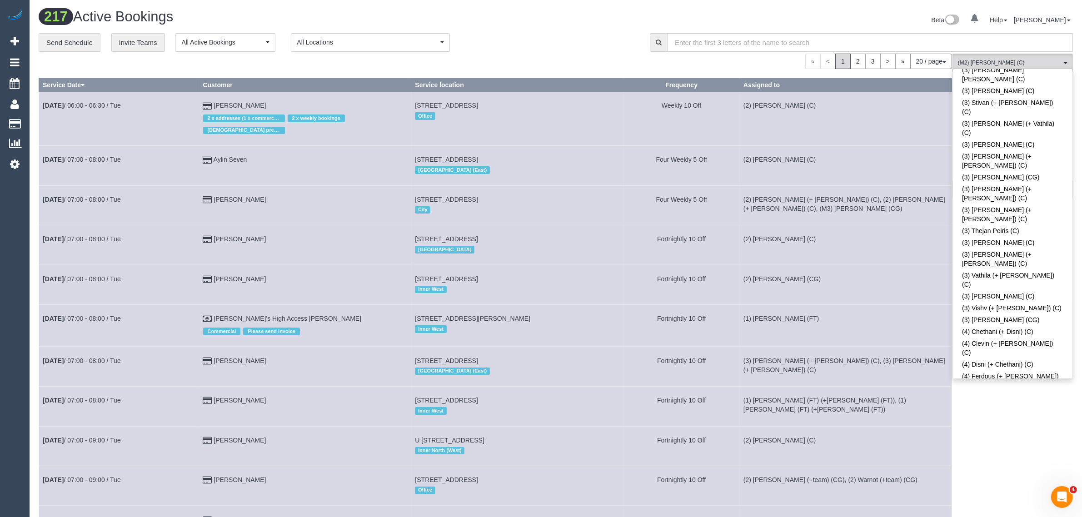
click at [537, 51] on div "**********" at bounding box center [556, 496] width 1035 height 926
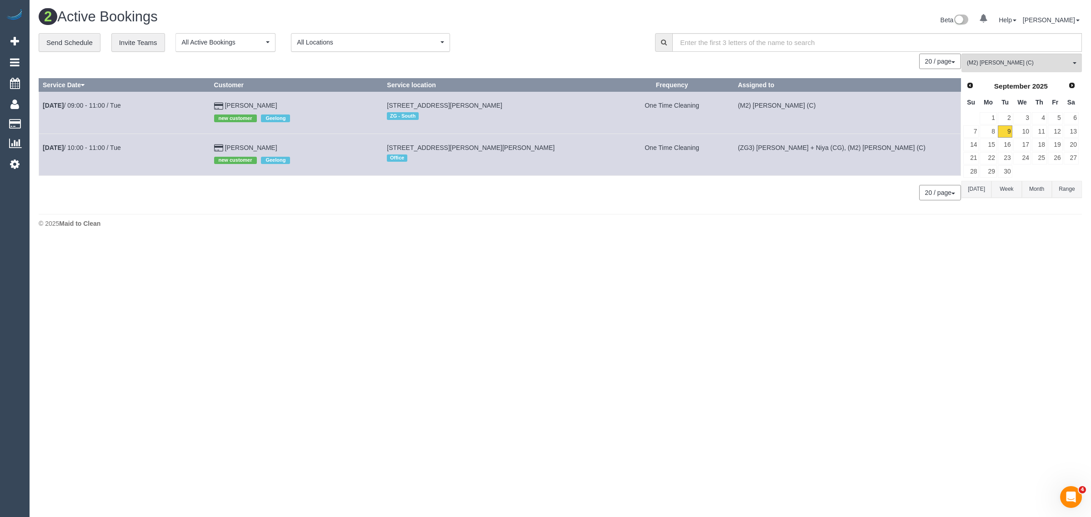
click at [695, 221] on div "© 2025 Maid to Clean" at bounding box center [560, 223] width 1043 height 9
click at [349, 260] on body "0 Beta Your Notifications You have 0 alerts Add Booking Bookings Active Booking…" at bounding box center [545, 258] width 1091 height 517
drag, startPoint x: 287, startPoint y: 101, endPoint x: 40, endPoint y: 114, distance: 247.6
click at [40, 114] on tr "Sep 9th / 09:00 - 11:00 / Tue Mark Volpe new customer Geelong 35 Inglenook Cct,…" at bounding box center [500, 113] width 922 height 42
copy tr "Sep 9th / 09:00 - 11:00 / Tue Mark Volpe"
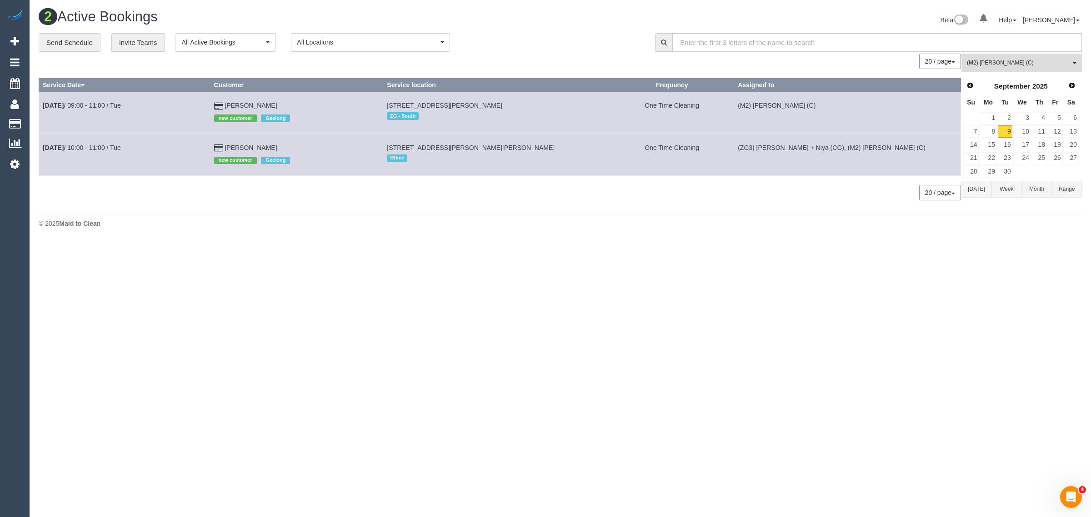
click at [471, 24] on h1 "2 Active Bookings" at bounding box center [296, 16] width 515 height 15
click at [1014, 64] on span "(M2) [PERSON_NAME] (C)" at bounding box center [1019, 63] width 104 height 8
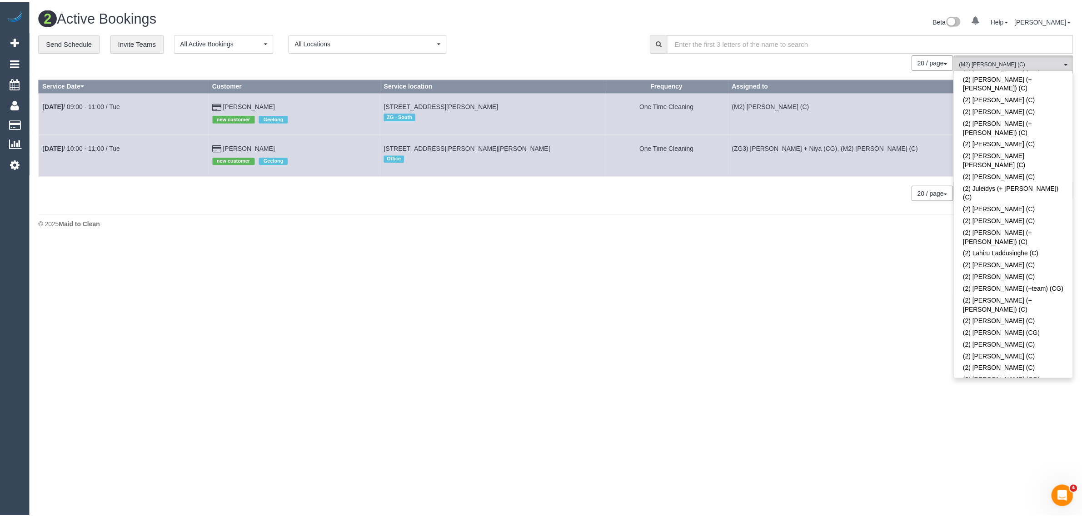
scroll to position [0, 0]
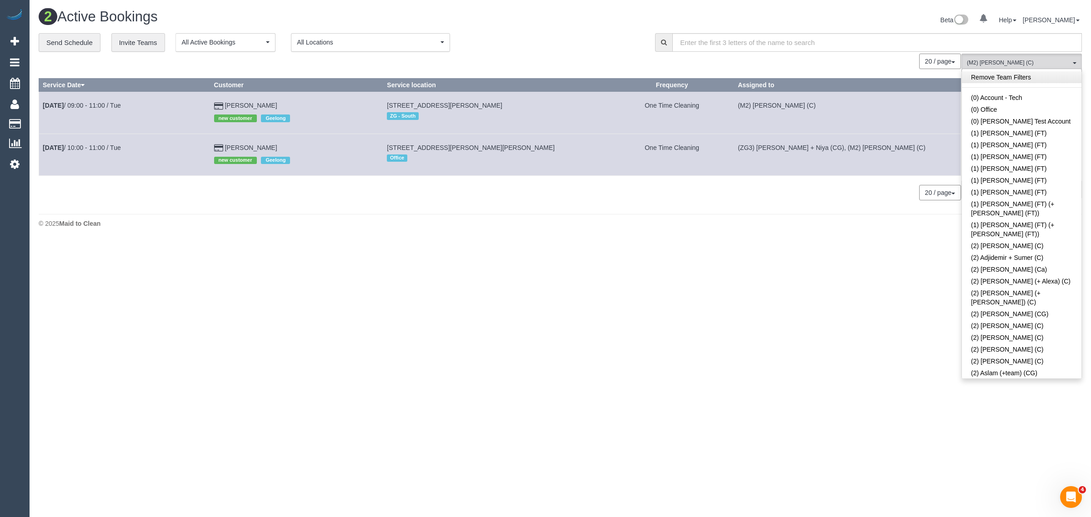
click at [1019, 79] on link "Remove Team Filters" at bounding box center [1022, 77] width 120 height 12
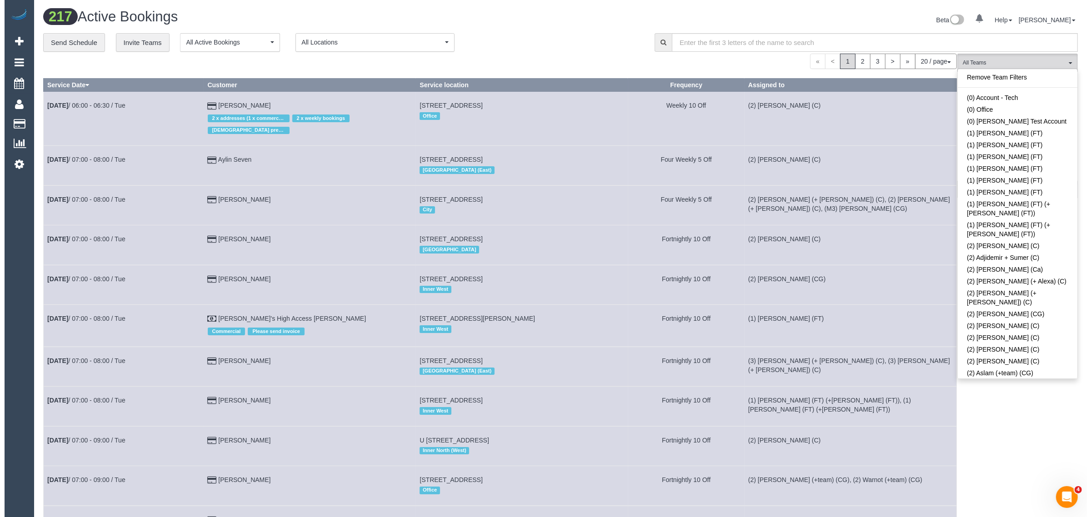
scroll to position [1725, 0]
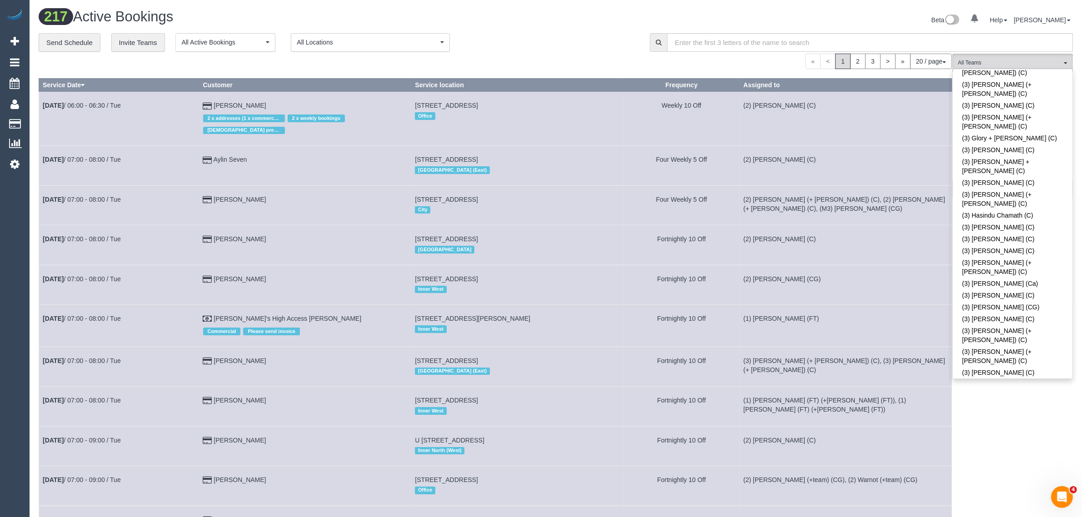
click at [572, 45] on div "**********" at bounding box center [338, 42] width 598 height 19
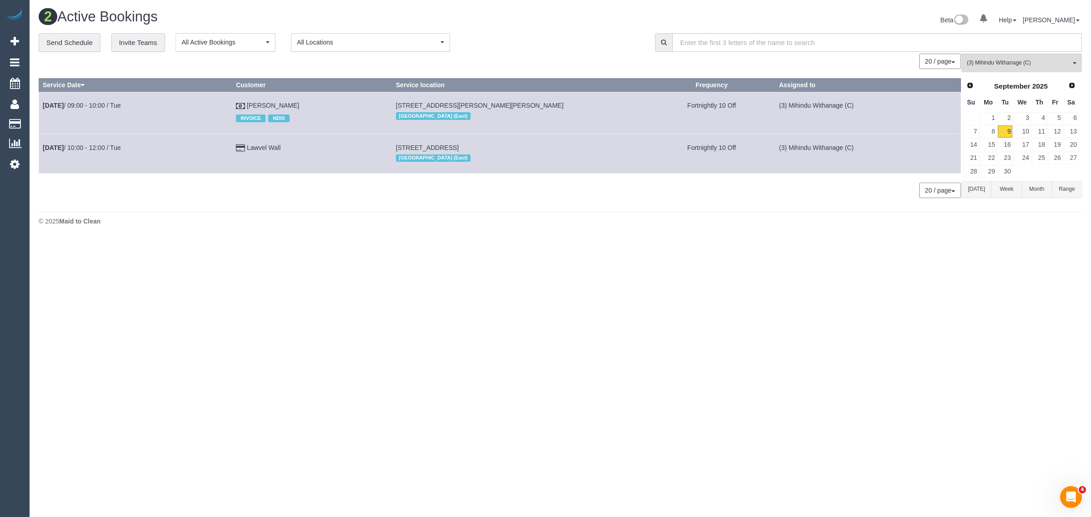
drag, startPoint x: 534, startPoint y: 220, endPoint x: 488, endPoint y: 213, distance: 46.9
click at [534, 219] on div "© 2025 Maid to Clean" at bounding box center [560, 221] width 1043 height 9
drag, startPoint x: 299, startPoint y: 148, endPoint x: 43, endPoint y: 150, distance: 255.9
click at [43, 151] on tr "Sep 9th / 10:00 - 12:00 / Tue Lawvel Wall 89 Oronsay Crescent, Diamond Creek, V…" at bounding box center [500, 154] width 922 height 40
copy tr "Sep 9th / 10:00 - 12:00 / Tue Lawvel Wall"
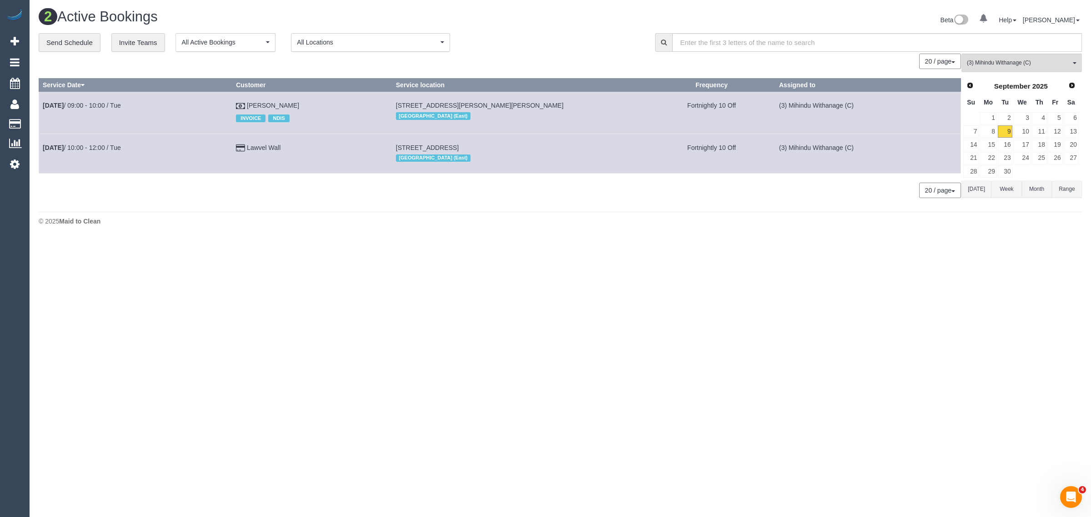
click at [325, 199] on div "0 Bookings found. We couldn't find any bookings that matched your search. Creat…" at bounding box center [500, 131] width 923 height 154
click at [469, 271] on body "0 Beta Your Notifications You have 0 alerts Add Booking Bookings Active Booking…" at bounding box center [545, 258] width 1091 height 517
click at [1030, 59] on span "(3) Mihindu Withanage (C)" at bounding box center [1019, 63] width 104 height 8
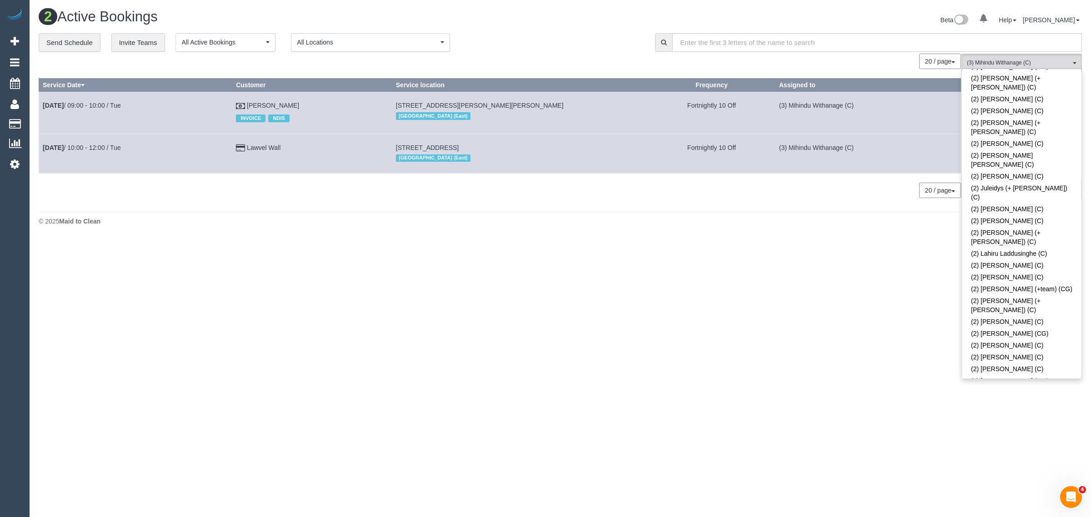
scroll to position [0, 0]
click at [1028, 80] on link "Remove Team Filters" at bounding box center [1022, 77] width 120 height 12
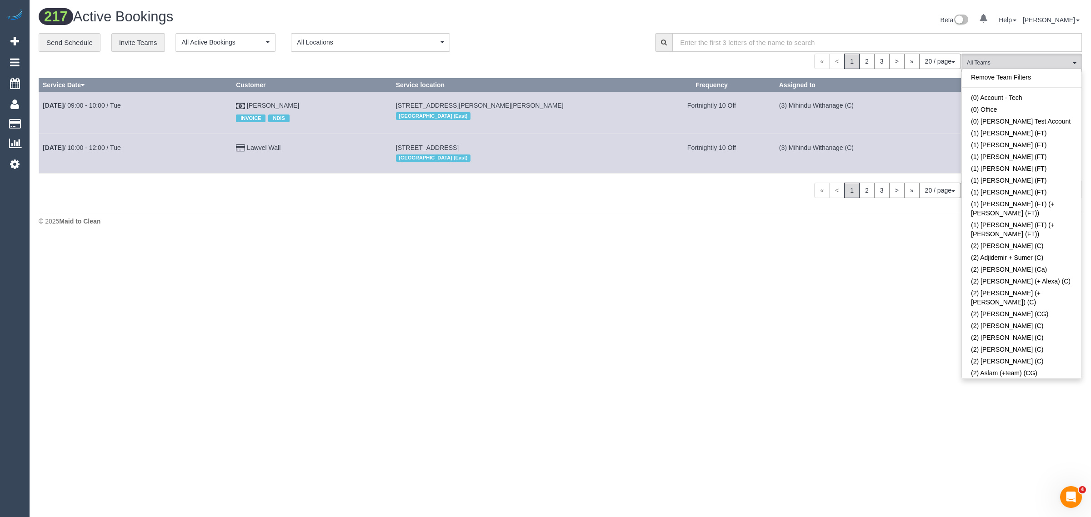
scroll to position [251, 0]
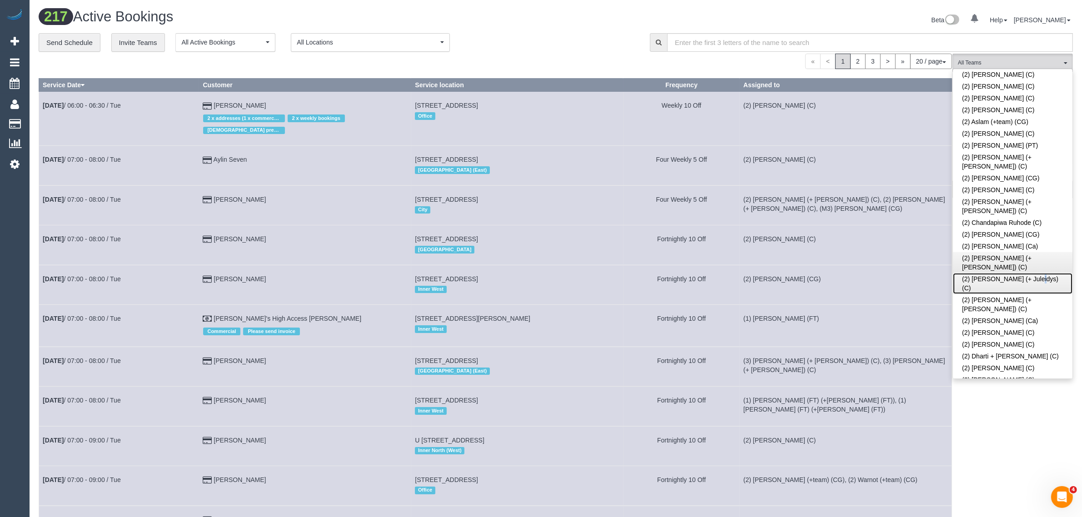
drag, startPoint x: 1012, startPoint y: 219, endPoint x: 989, endPoint y: 210, distance: 24.5
click at [1010, 273] on link "(2) [PERSON_NAME] (+ Juleidys) (C)" at bounding box center [1013, 283] width 120 height 21
click at [523, 46] on div "**********" at bounding box center [338, 42] width 598 height 19
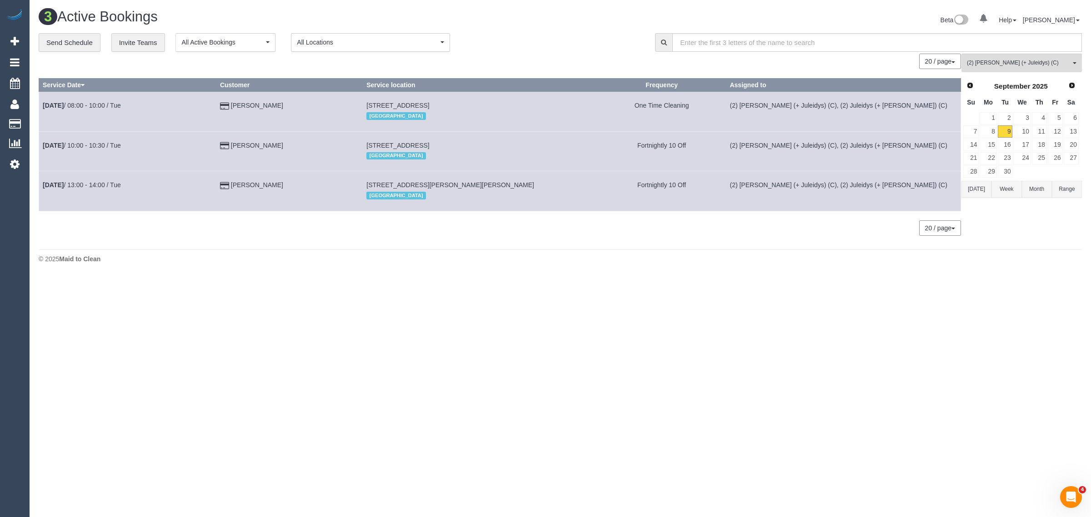
click at [574, 267] on footer "© 2025 Maid to Clean" at bounding box center [560, 259] width 1043 height 18
drag, startPoint x: 306, startPoint y: 110, endPoint x: 43, endPoint y: 112, distance: 262.7
click at [43, 112] on tr "Sep 9th / 08:00 - 10:00 / Tue Tracey Davey 16 Raglan Street, South Melbourne, V…" at bounding box center [500, 112] width 922 height 40
drag, startPoint x: 244, startPoint y: 109, endPoint x: 247, endPoint y: 105, distance: 5.2
click at [322, 269] on div "3 Active Bookings Beta 0 Your Notifications You have 0 alerts Help Help Docs Ta…" at bounding box center [560, 138] width 1061 height 277
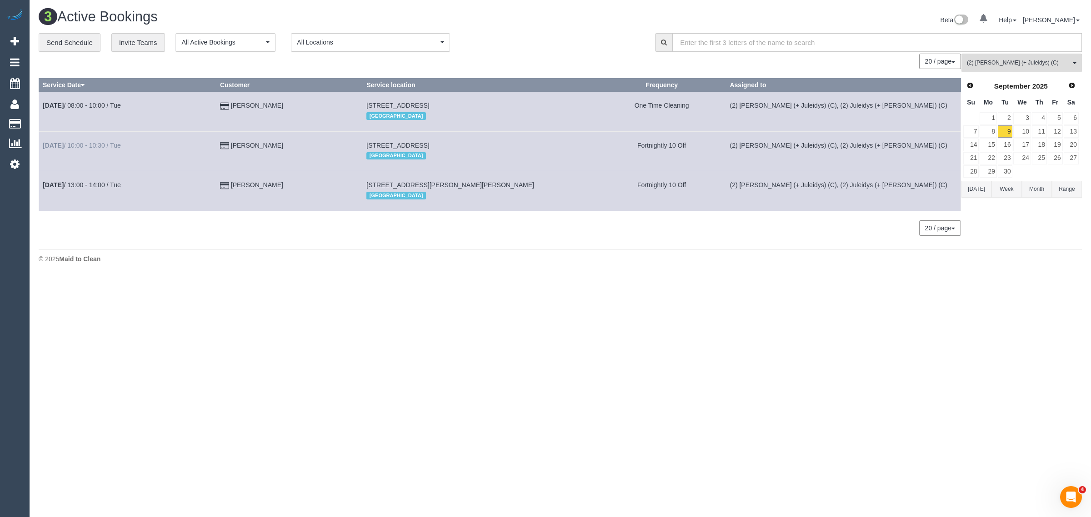
drag, startPoint x: 300, startPoint y: 147, endPoint x: 44, endPoint y: 148, distance: 256.8
click at [44, 148] on tr "Sep 9th / 10:00 - 10:30 / Tue Elizabeth Vickers 551 Whitehorse Rd, Surrey Hills…" at bounding box center [500, 151] width 922 height 40
copy tr "Sep 9th / 10:00 - 10:30 / Tue Elizabeth Vickers"
click at [327, 328] on body "0 Beta Your Notifications You have 0 alerts Add Booking Bookings Active Booking…" at bounding box center [545, 258] width 1091 height 517
drag, startPoint x: 305, startPoint y: 186, endPoint x: 40, endPoint y: 180, distance: 265.1
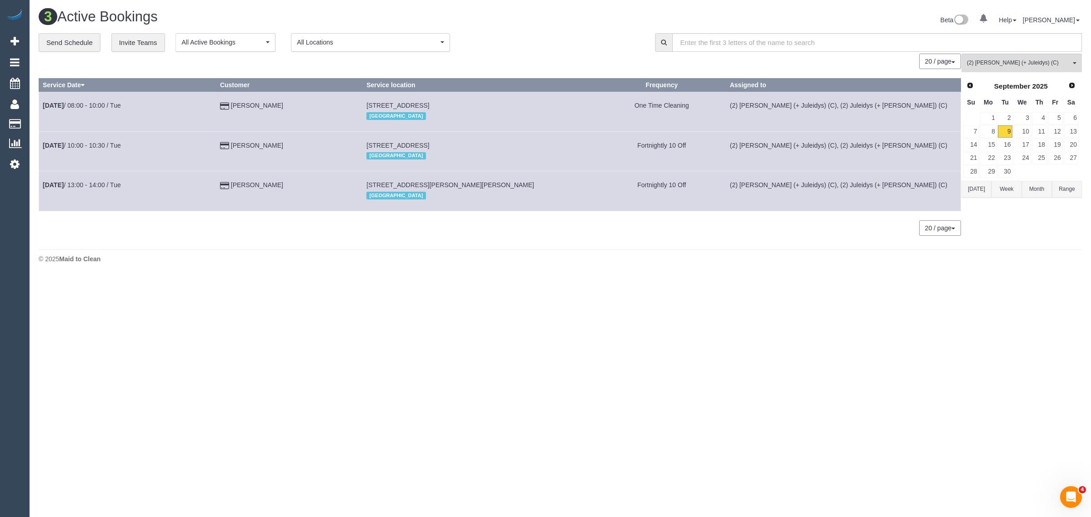
click at [40, 180] on tr "Sep 9th / 13:00 - 14:00 / Tue Bronwyn Macindoe 36 St Vincent Place North, Alber…" at bounding box center [500, 191] width 922 height 40
copy tr "Sep 9th / 13:00 - 14:00 / Tue Bronwyn Macindoe"
click at [483, 276] on div "3 Active Bookings Beta 0 Your Notifications You have 0 alerts Help Help Docs Ta…" at bounding box center [560, 138] width 1061 height 277
click at [545, 48] on div "**********" at bounding box center [340, 42] width 603 height 19
click at [995, 59] on span "(2) [PERSON_NAME] (+ Juleidys) (C)" at bounding box center [1019, 63] width 104 height 8
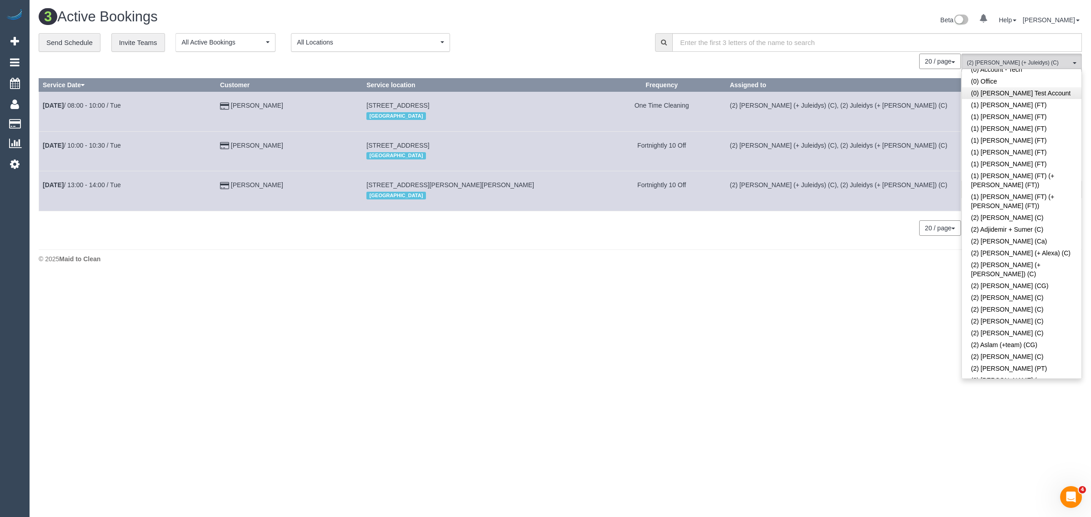
scroll to position [0, 0]
click at [1029, 79] on link "Remove Team Filters" at bounding box center [1022, 77] width 120 height 12
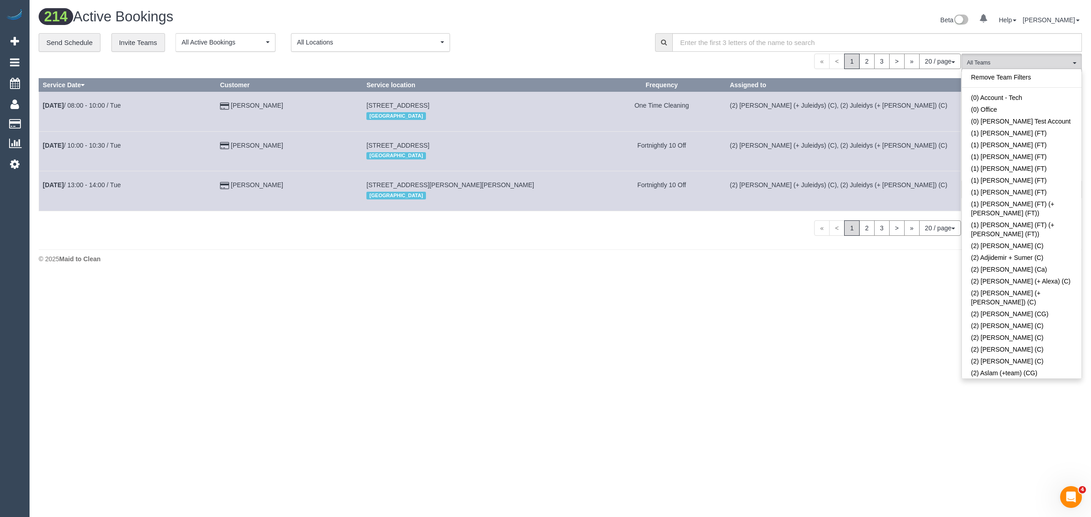
scroll to position [735, 0]
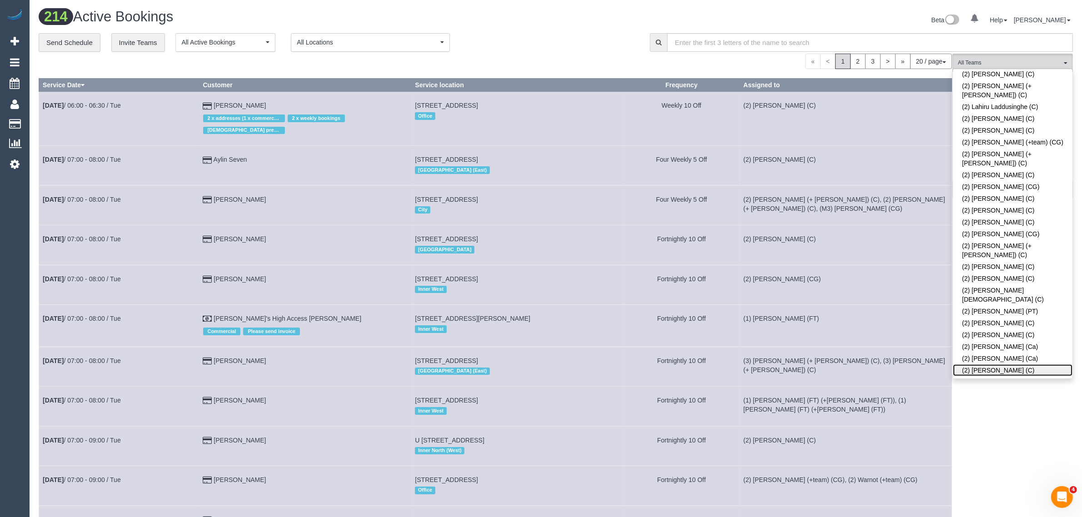
click at [1023, 365] on link "(2) [PERSON_NAME] (C)" at bounding box center [1013, 371] width 120 height 12
click at [559, 58] on div "« < 1 2 3 > » 20 / page 10 / page 20 / page 30 / page 40 / page 50 / page 100 /…" at bounding box center [496, 61] width 914 height 15
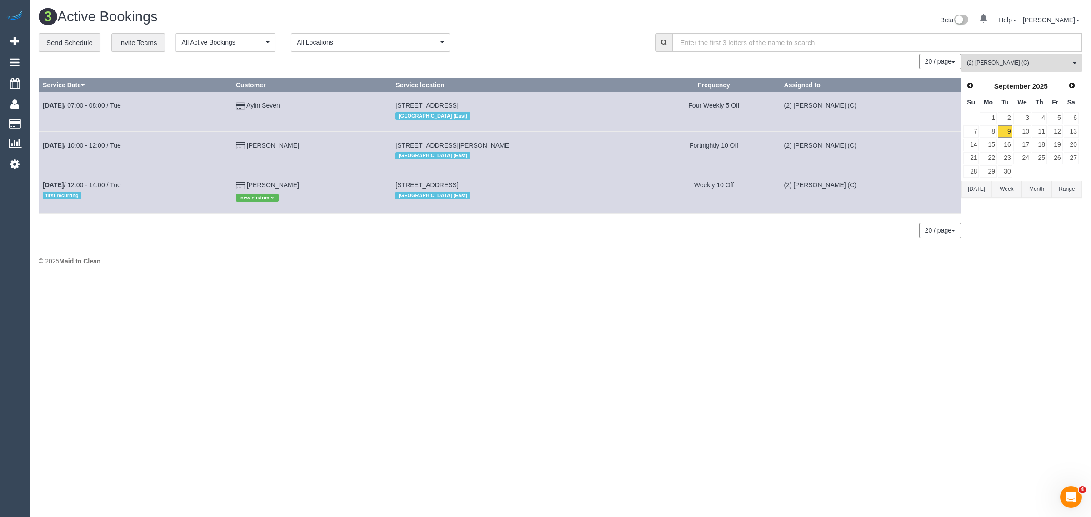
click at [580, 325] on body "0 Beta Your Notifications You have 0 alerts Add Booking Bookings Active Booking…" at bounding box center [545, 258] width 1091 height 517
drag, startPoint x: 301, startPoint y: 100, endPoint x: 40, endPoint y: 107, distance: 261.5
click at [40, 107] on tr "Sep 9th / 07:00 - 08:00 / Tue Aylin Seven 29 Bird Ave, Northcote, VIC 3070 Inne…" at bounding box center [500, 112] width 922 height 40
copy tr "Sep 9th / 07:00 - 08:00 / Tue Aylin Seven"
drag, startPoint x: 310, startPoint y: 145, endPoint x: 41, endPoint y: 151, distance: 269.1
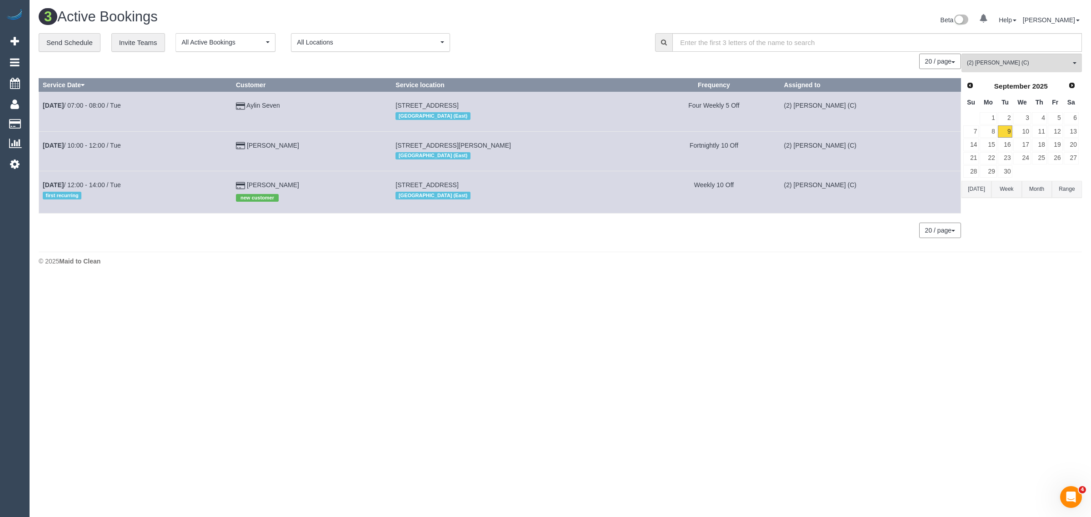
click at [41, 151] on tr "Sep 9th / 10:00 - 12:00 / Tue Amy Sherman 125 Arthurton Road, Northcote, VIC 30…" at bounding box center [500, 151] width 922 height 40
drag, startPoint x: 307, startPoint y: 183, endPoint x: 43, endPoint y: 186, distance: 264.1
click at [43, 186] on tr "Sep 9th / 12:00 - 14:00 / Tue first recurring Anna Patel new customer Unit 514/…" at bounding box center [500, 192] width 922 height 42
click at [428, 271] on div "3 Active Bookings Beta 0 Your Notifications You have 0 alerts Help Help Docs Ta…" at bounding box center [560, 139] width 1061 height 279
click at [1015, 66] on span "(2) [PERSON_NAME] (C)" at bounding box center [1019, 63] width 104 height 8
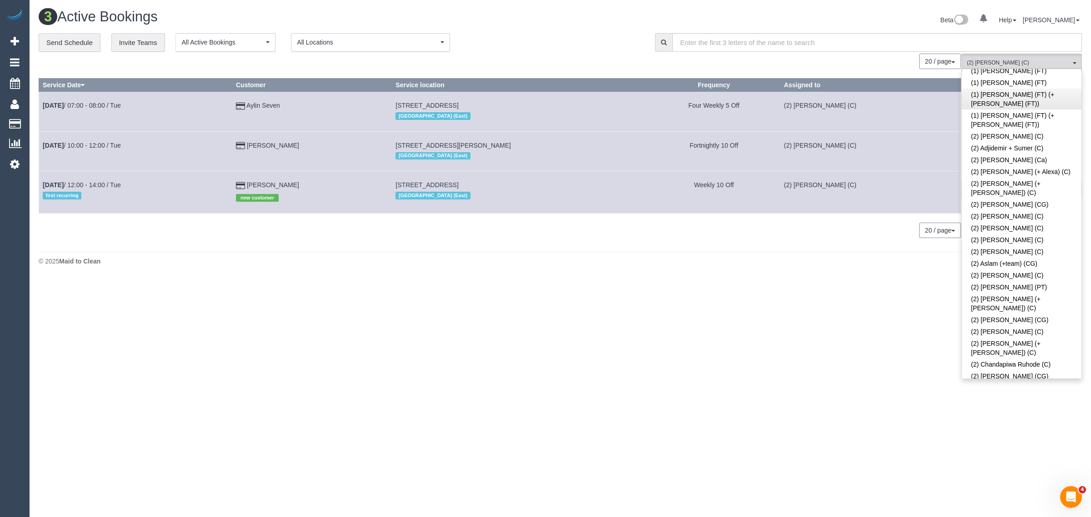
scroll to position [0, 0]
click at [1026, 78] on link "Remove Team Filters" at bounding box center [1022, 77] width 120 height 12
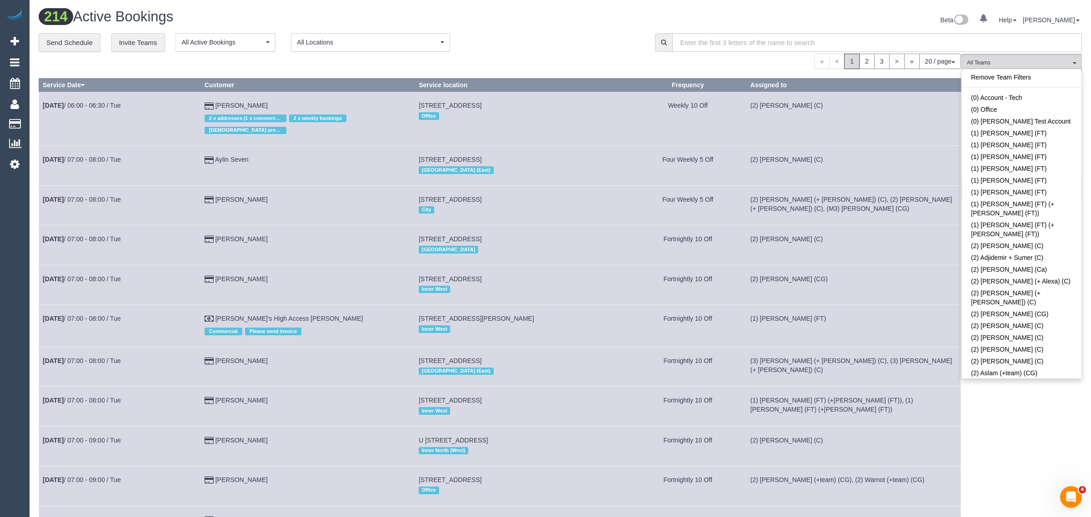
scroll to position [2445, 0]
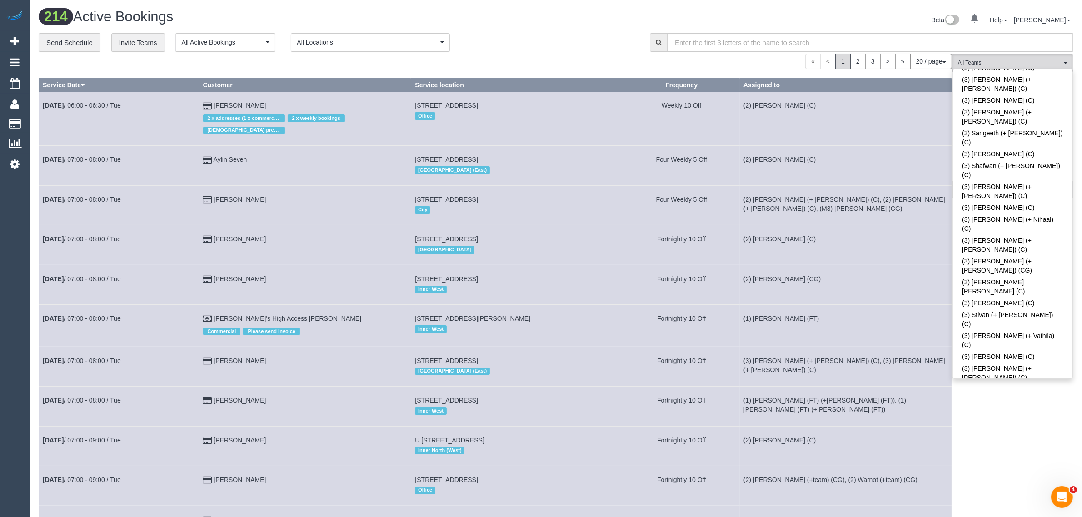
click at [546, 45] on div "**********" at bounding box center [338, 42] width 598 height 19
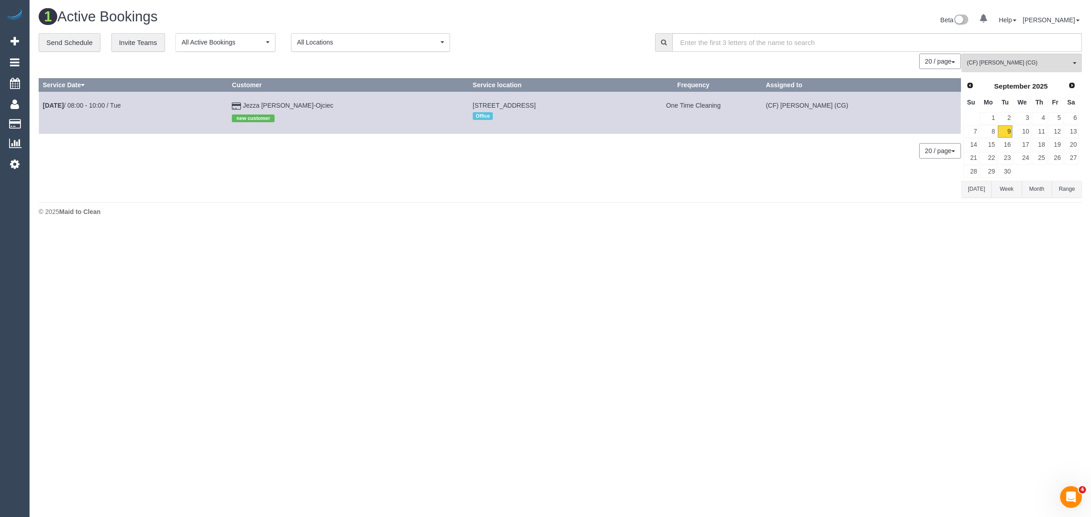
click at [295, 167] on div "0 Bookings found. We couldn't find any bookings that matched your search. Creat…" at bounding box center [500, 126] width 923 height 144
drag, startPoint x: 308, startPoint y: 104, endPoint x: 43, endPoint y: 105, distance: 265.0
click at [43, 105] on tr "Sep 9th / 08:00 - 10:00 / Tue Jezza Krol-Ojciec new customer Unit 1609/18, Clar…" at bounding box center [500, 113] width 922 height 42
click at [1001, 59] on span "(CF) [PERSON_NAME] (CG)" at bounding box center [1019, 63] width 104 height 8
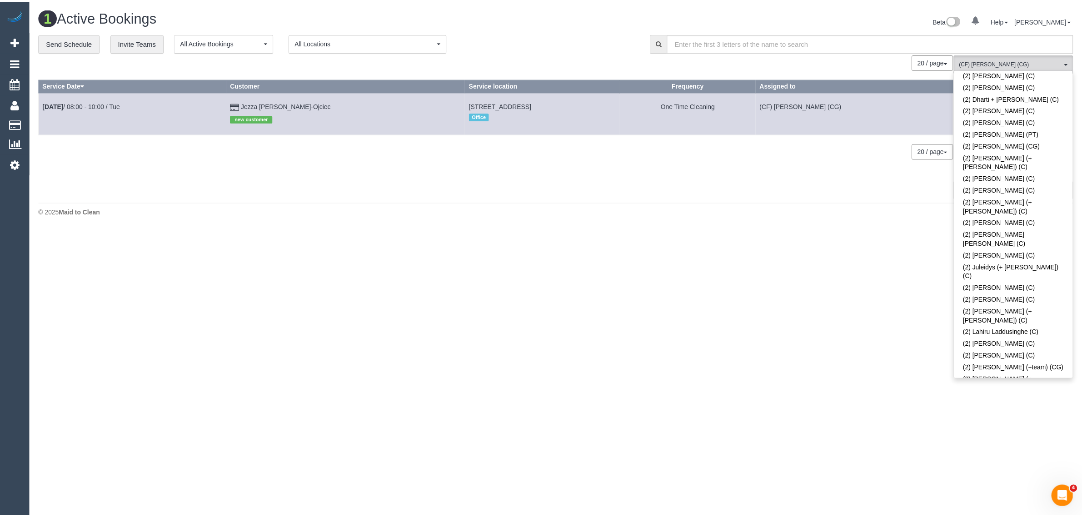
scroll to position [0, 0]
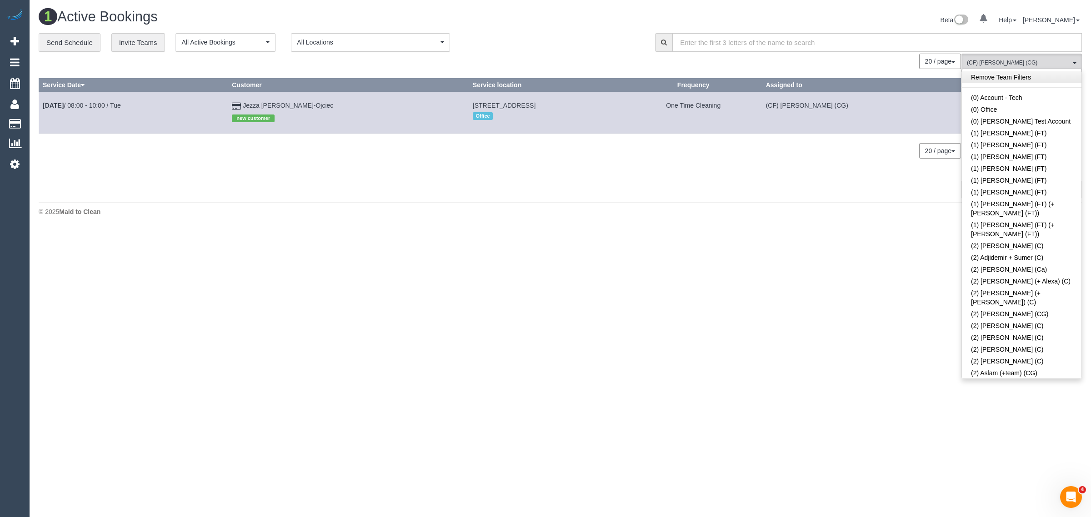
click at [1028, 71] on link "Remove Team Filters" at bounding box center [1022, 77] width 120 height 12
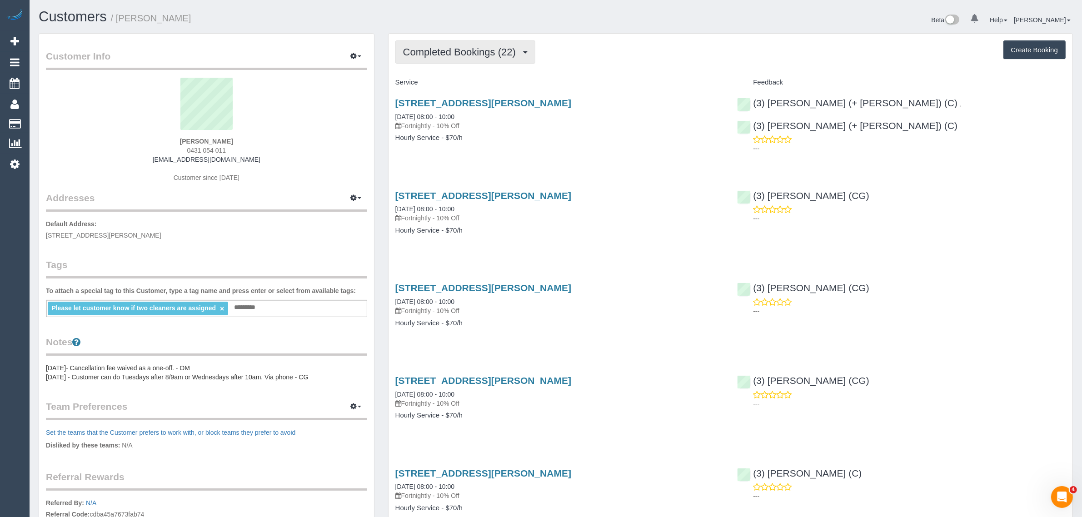
click at [442, 53] on span "Completed Bookings (22)" at bounding box center [461, 51] width 117 height 11
click at [426, 83] on link "Upcoming Bookings (11)" at bounding box center [445, 85] width 98 height 12
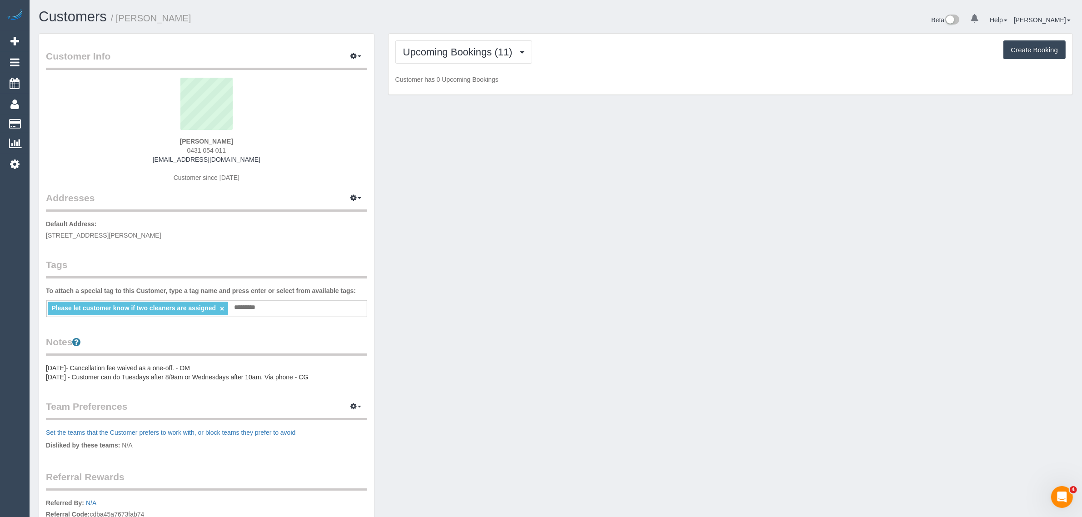
click at [205, 149] on span "0431 054 011" at bounding box center [206, 150] width 39 height 7
copy div "0431 054 011"
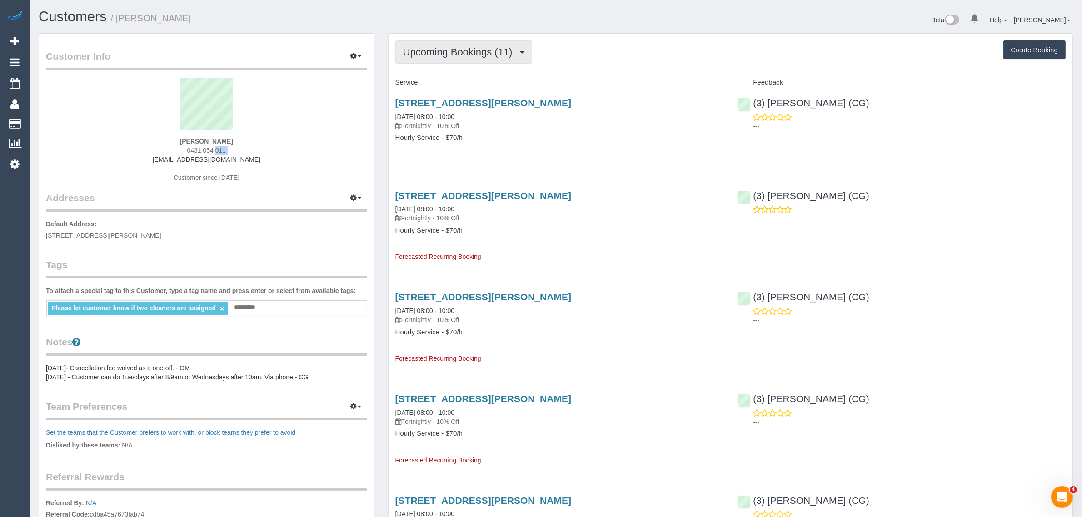
click at [482, 52] on span "Upcoming Bookings (11)" at bounding box center [460, 51] width 114 height 11
click at [458, 76] on link "Completed Bookings (22)" at bounding box center [445, 73] width 98 height 12
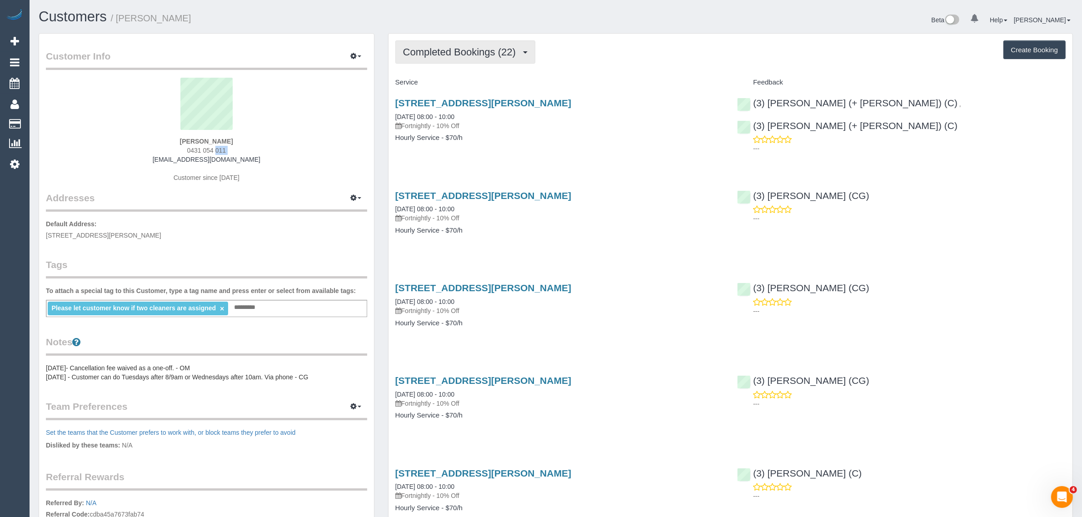
click at [467, 49] on span "Completed Bookings (22)" at bounding box center [461, 51] width 117 height 11
click at [443, 85] on link "Upcoming Bookings (11)" at bounding box center [445, 85] width 98 height 12
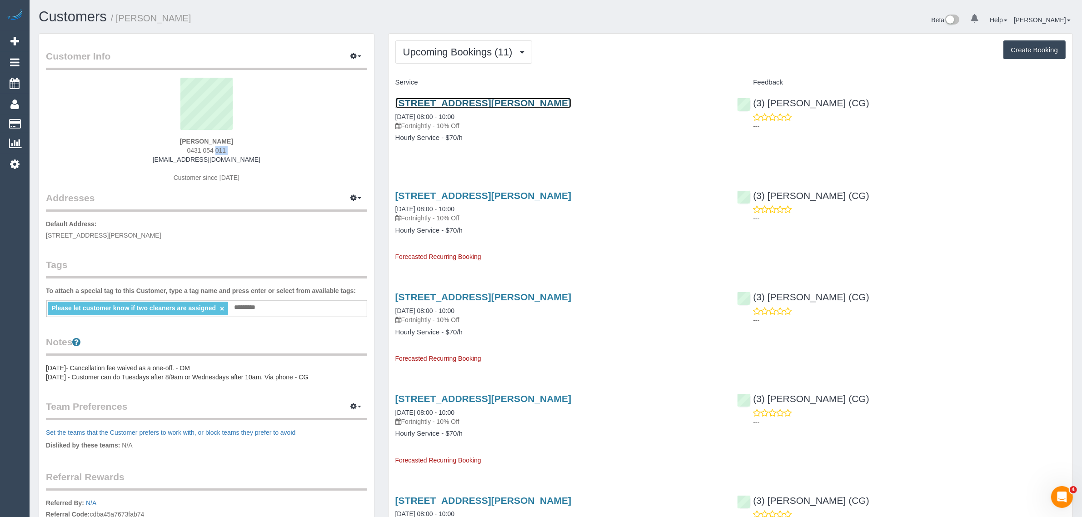
click at [429, 99] on link "3a Nelson St, Balaclava, VIC 3183" at bounding box center [483, 103] width 176 height 10
click at [465, 44] on button "Upcoming Bookings (11)" at bounding box center [463, 51] width 137 height 23
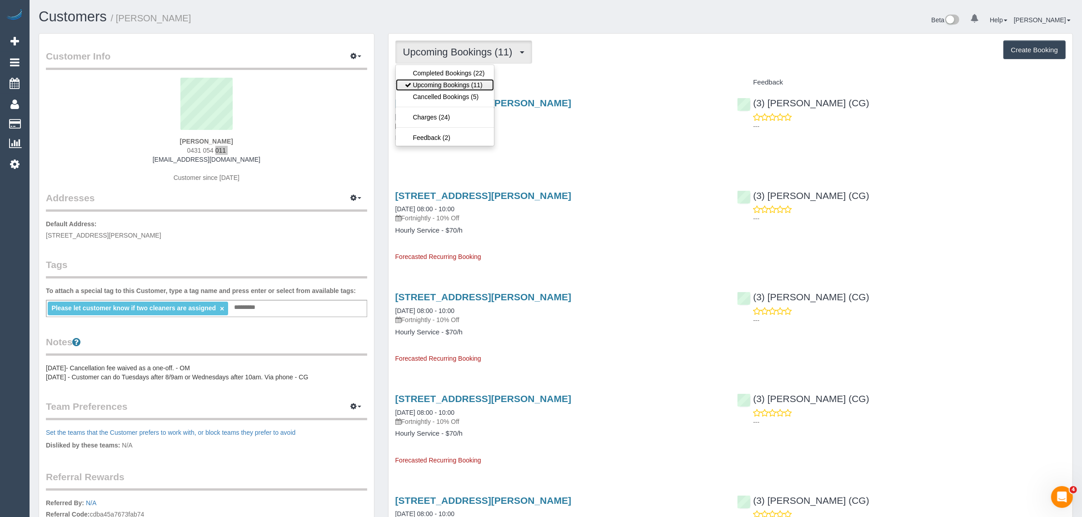
click at [441, 85] on link "Upcoming Bookings (11)" at bounding box center [445, 85] width 98 height 12
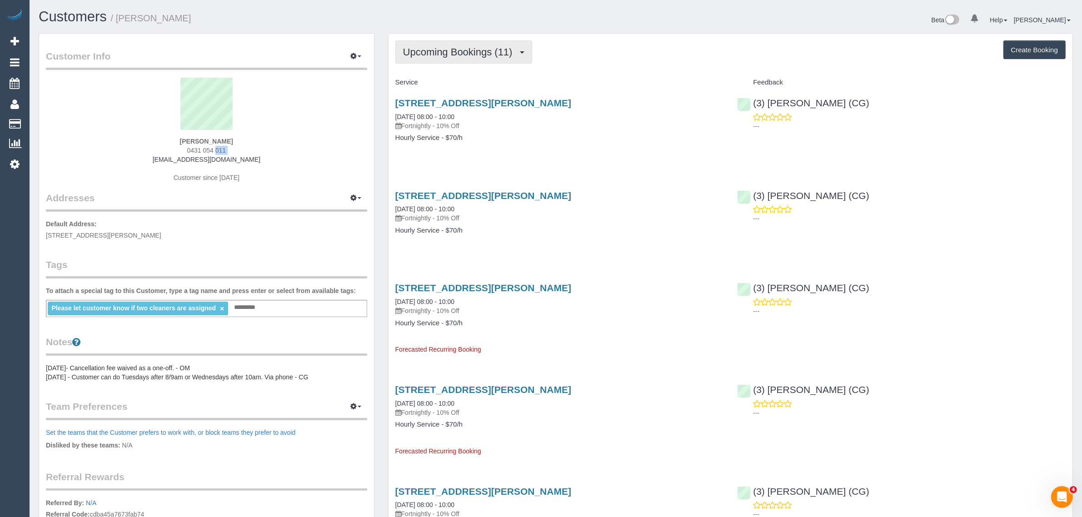
click at [480, 50] on span "Upcoming Bookings (11)" at bounding box center [460, 51] width 114 height 11
click at [446, 87] on link "Upcoming Bookings (11)" at bounding box center [445, 85] width 98 height 12
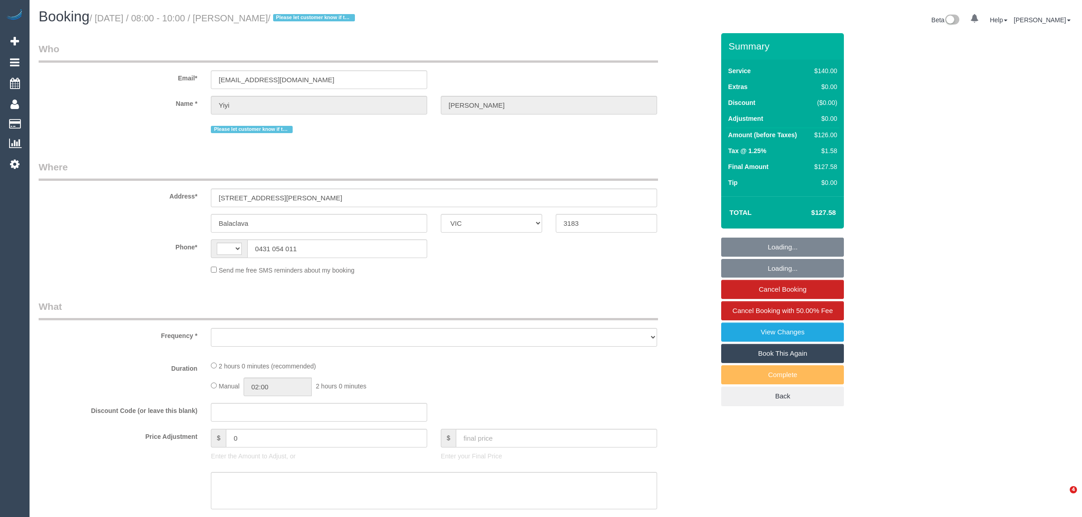
select select "VIC"
select select "string:stripe-pm_1PEKCT2GScqysDRVAccPTCrm"
select select "string:AU"
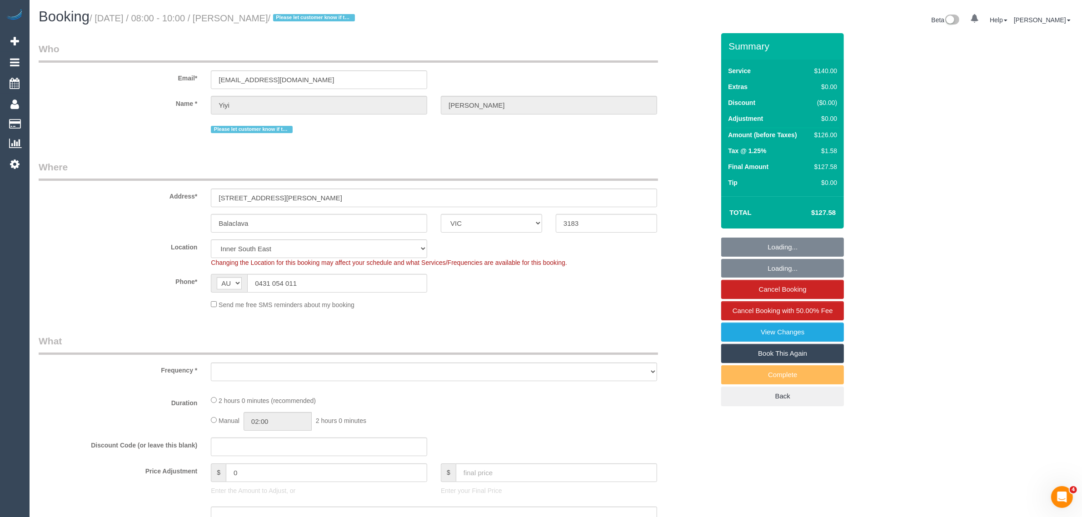
select select "number:29"
select select "number:14"
select select "number:19"
select select "number:36"
select select "number:34"
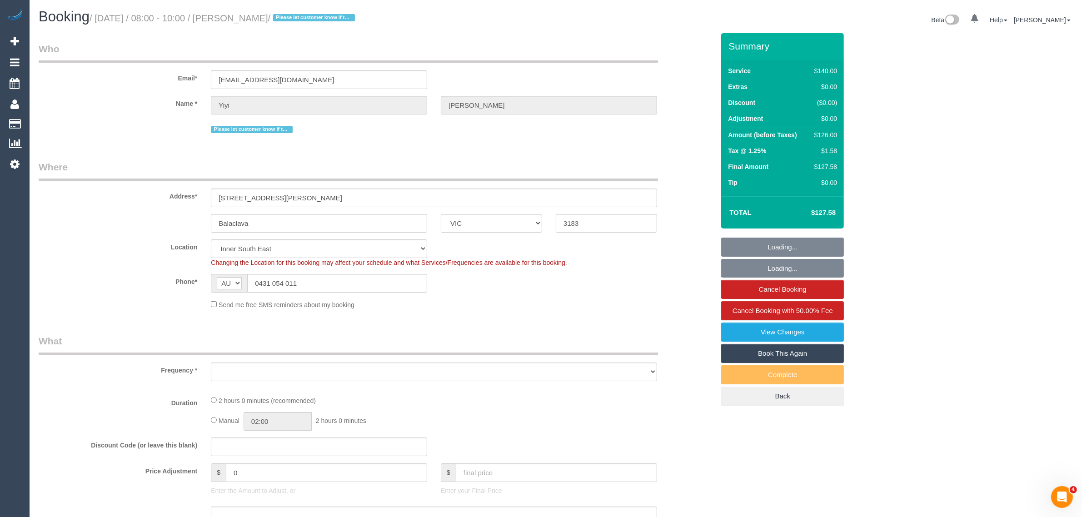
select select "number:13"
select select "object:858"
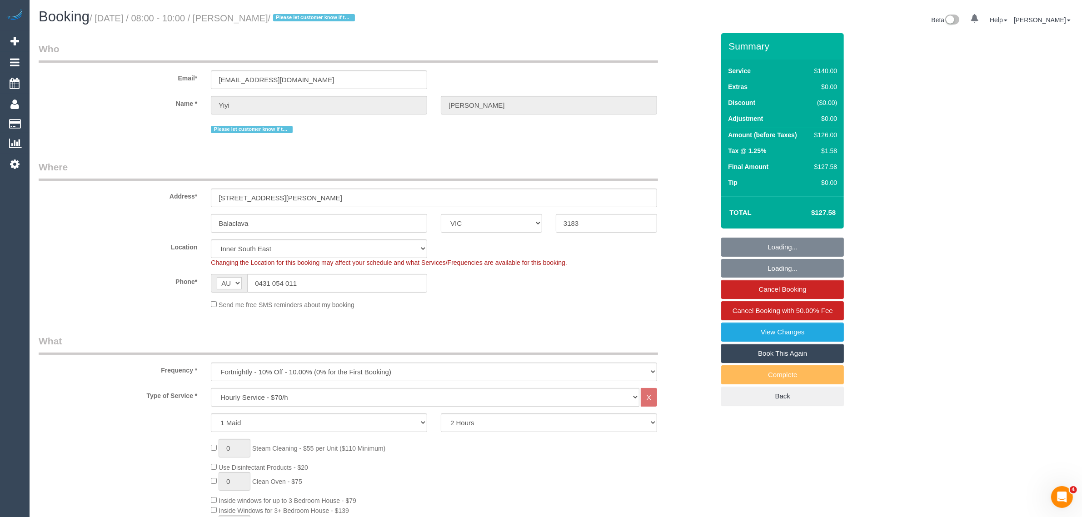
select select "spot1"
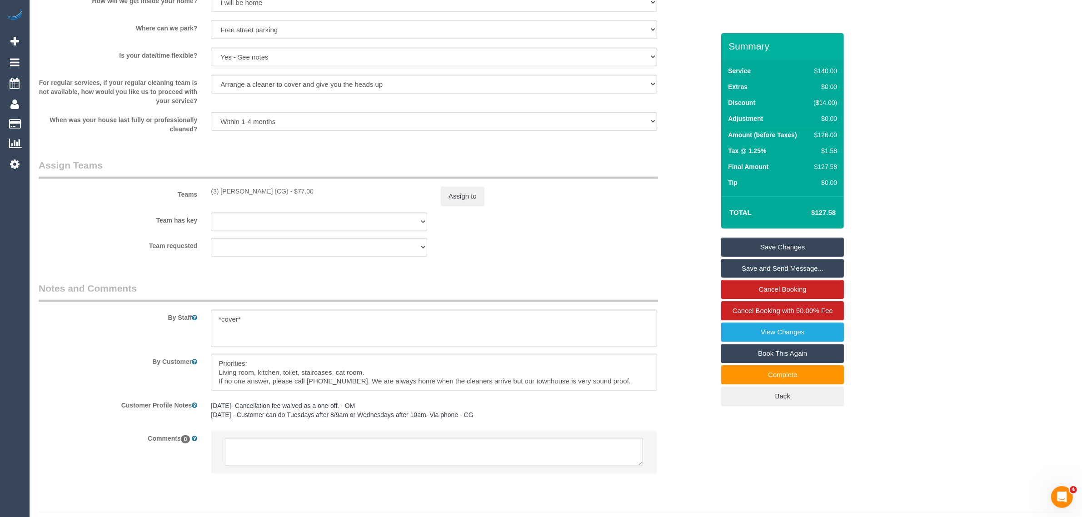
scroll to position [1203, 0]
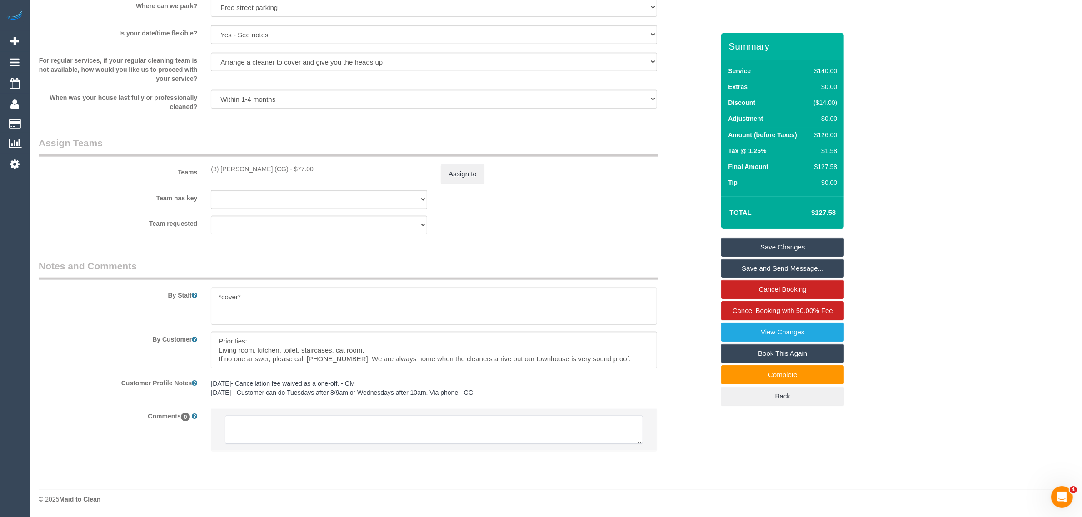
click at [419, 421] on textarea at bounding box center [434, 430] width 418 height 28
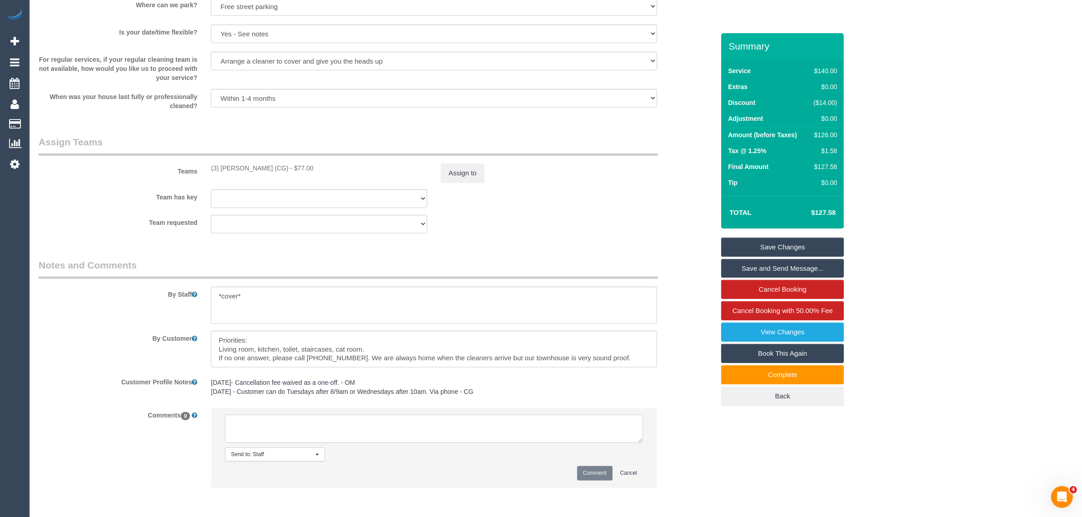
paste textarea "Cleaner(s) Unassigned: Reason Unassigned: Contact via: Which message sent: Addi…"
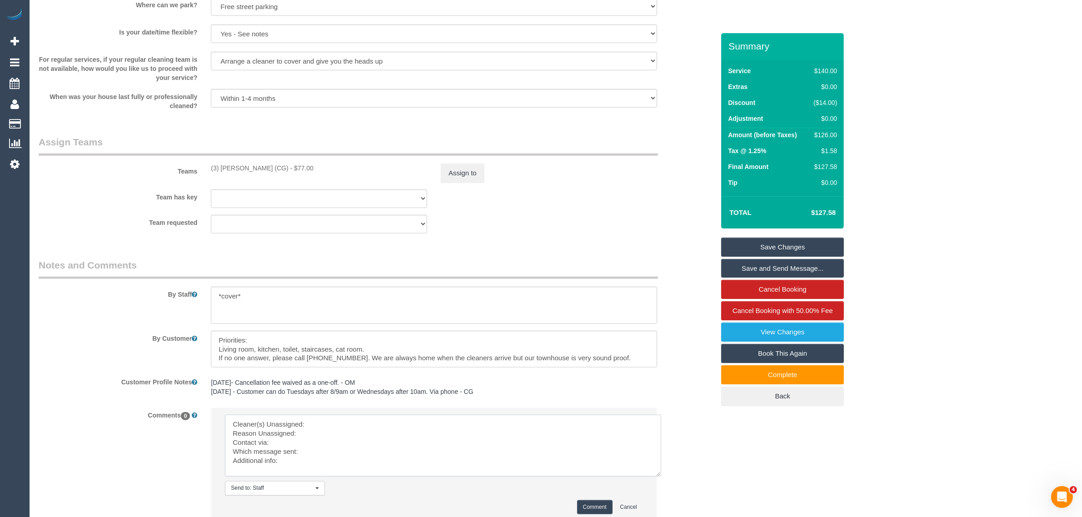
scroll to position [0, 0]
drag, startPoint x: 638, startPoint y: 441, endPoint x: 661, endPoint y: 480, distance: 45.7
click at [661, 480] on textarea at bounding box center [445, 448] width 441 height 67
drag, startPoint x: 207, startPoint y: 166, endPoint x: 270, endPoint y: 165, distance: 62.3
click at [270, 165] on div "(3) Ashish Patel (CG) - $77.00" at bounding box center [319, 168] width 230 height 9
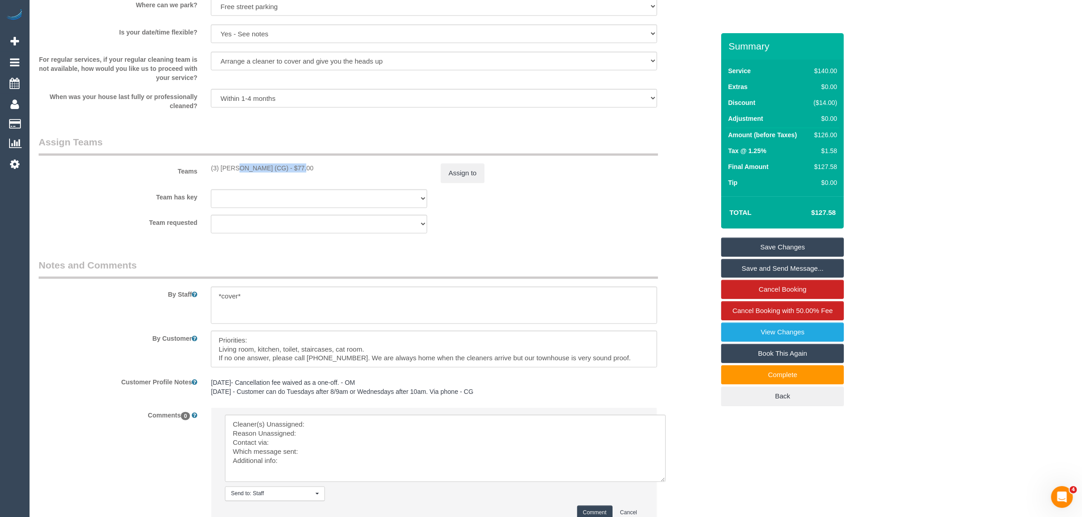
copy div "(3) Ashish Patel (CG"
click at [345, 425] on textarea at bounding box center [445, 448] width 441 height 67
paste textarea "(3) Ashish Patel (CG"
click at [332, 433] on textarea at bounding box center [445, 448] width 441 height 67
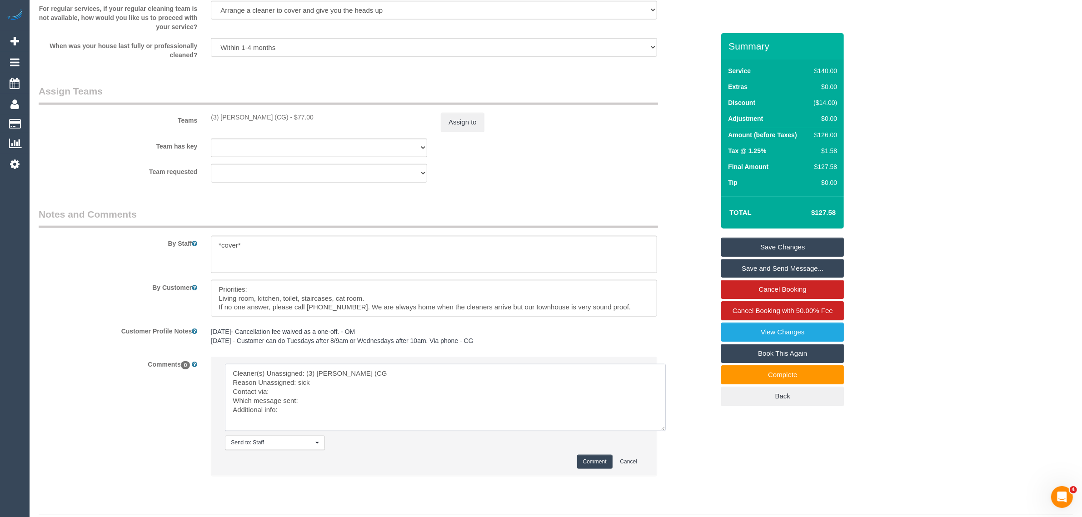
scroll to position [1279, 0]
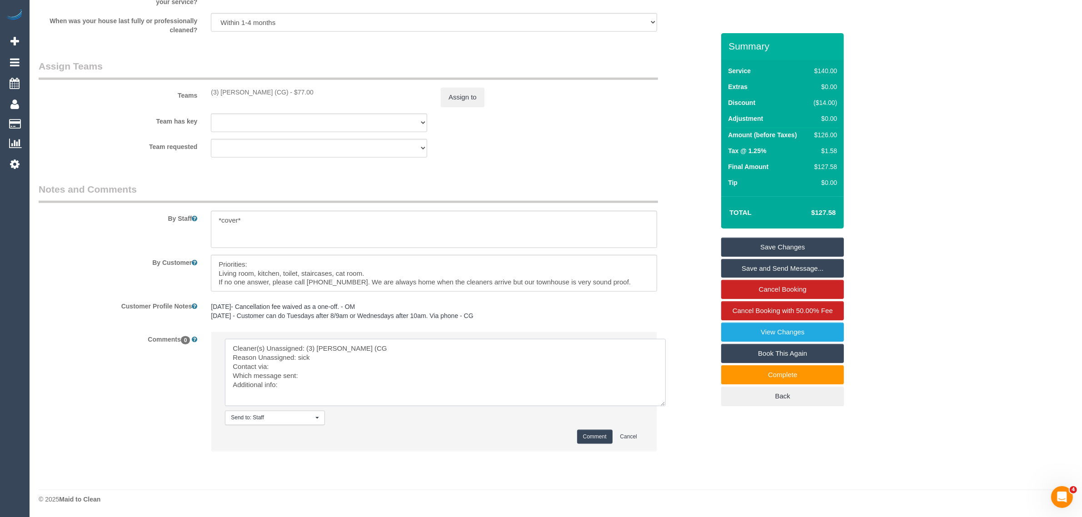
click at [285, 367] on textarea at bounding box center [445, 372] width 441 height 67
click at [348, 378] on textarea at bounding box center [445, 372] width 441 height 67
click at [460, 100] on button "Assign to" at bounding box center [463, 97] width 44 height 19
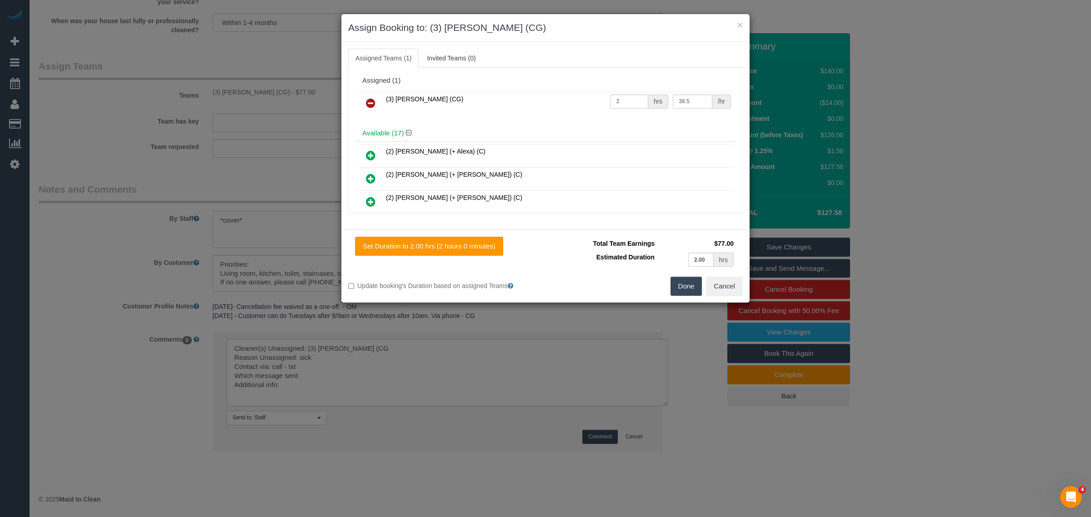
drag, startPoint x: 375, startPoint y: 101, endPoint x: 392, endPoint y: 101, distance: 17.3
click at [375, 101] on icon at bounding box center [371, 103] width 10 height 11
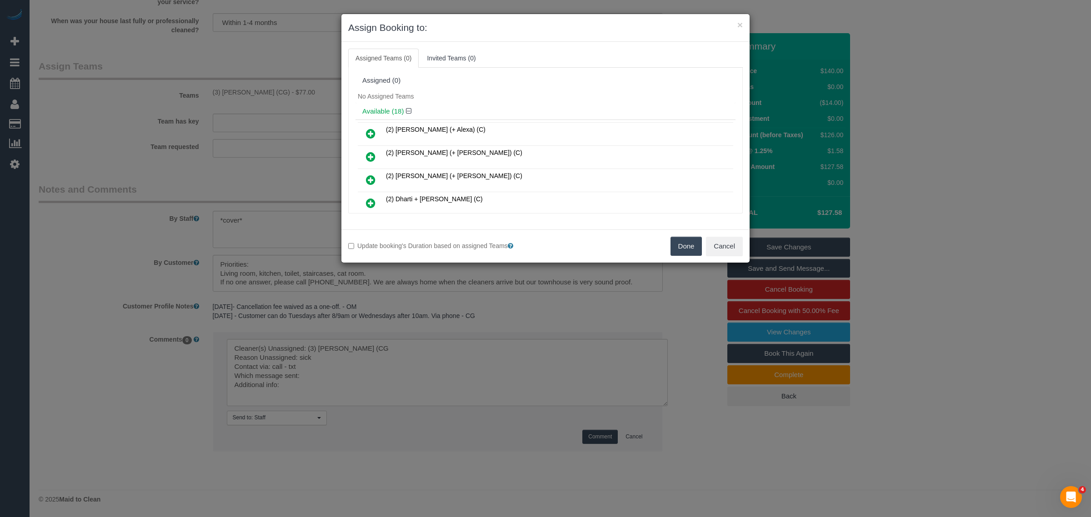
click at [683, 243] on button "Done" at bounding box center [686, 246] width 32 height 19
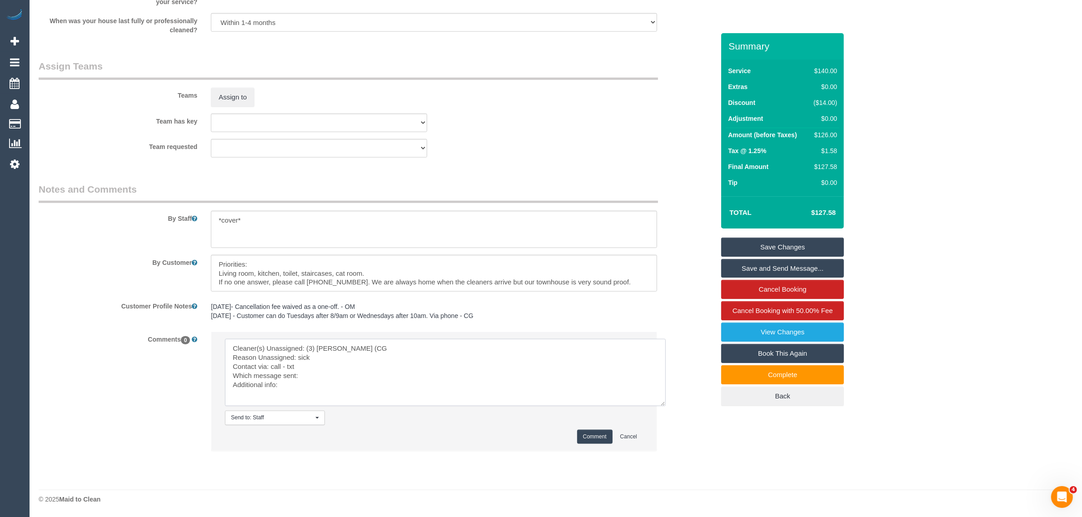
click at [368, 375] on textarea at bounding box center [445, 372] width 441 height 67
type textarea "Cleaner(s) Unassigned: (3) Ashish Patel (CG Reason Unassigned: sick Contact via…"
click at [601, 435] on button "Comment" at bounding box center [594, 437] width 35 height 14
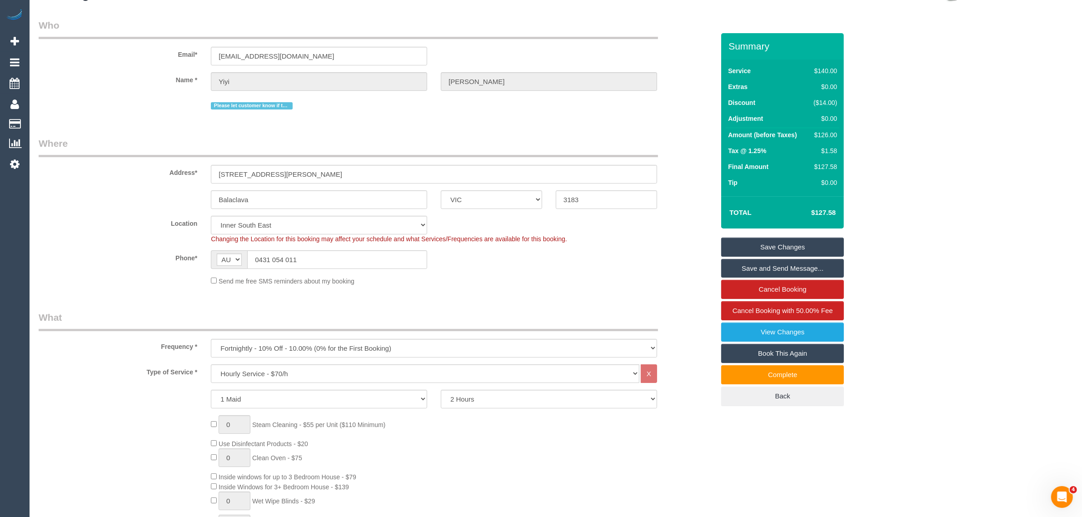
scroll to position [0, 0]
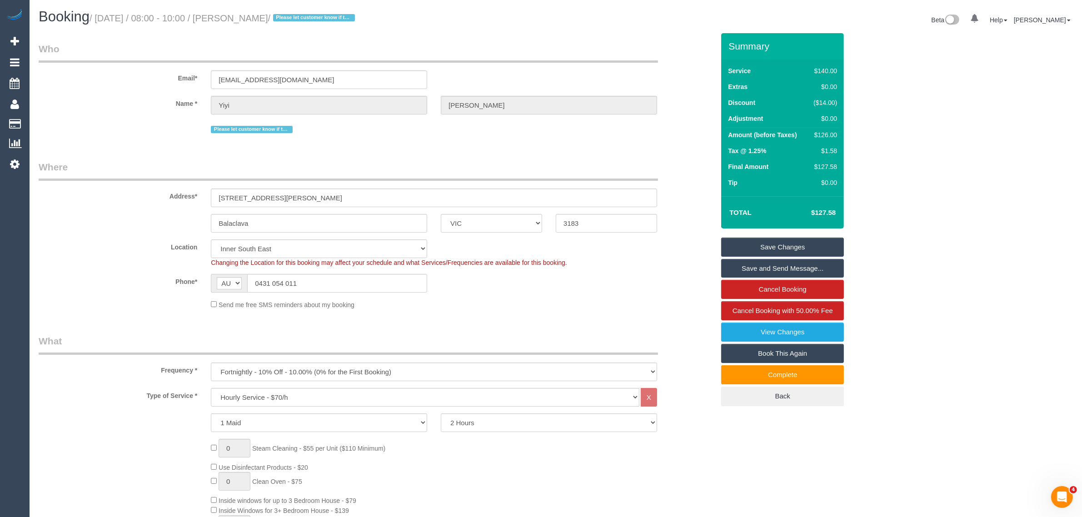
drag, startPoint x: 350, startPoint y: 148, endPoint x: 410, endPoint y: 155, distance: 60.8
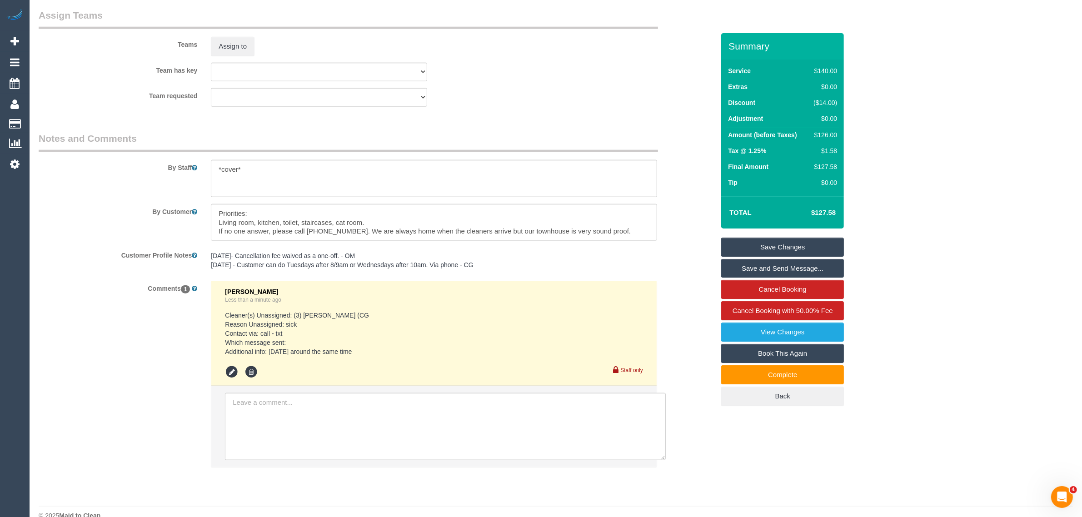
scroll to position [1346, 0]
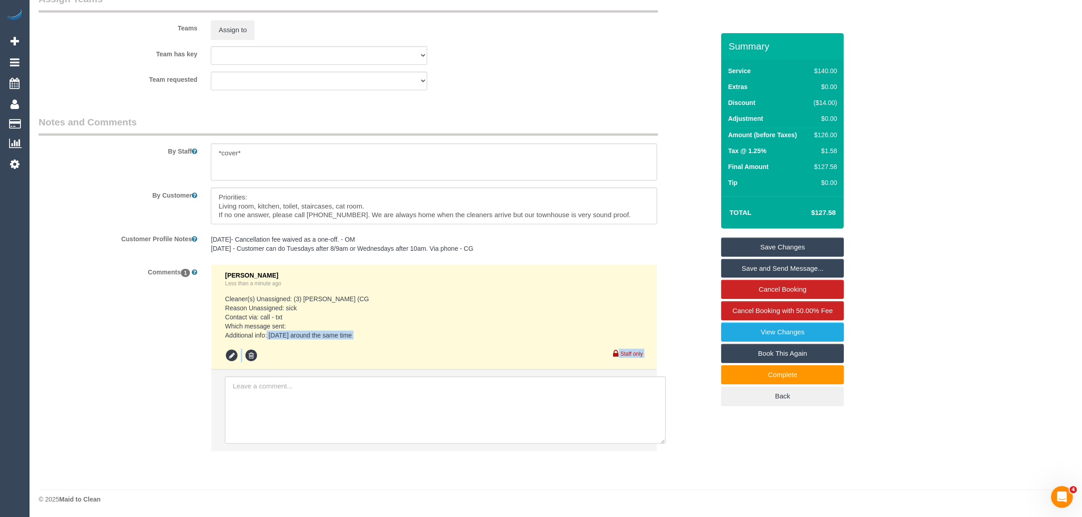
drag, startPoint x: 369, startPoint y: 341, endPoint x: 268, endPoint y: 335, distance: 100.6
click at [268, 335] on div "Kimberly Arjona Less than a minute ago Cleaner(s) Unassigned: (3) Ashish Patel …" at bounding box center [434, 317] width 418 height 91
copy div "tomorrow around the same time Staff only"
click at [100, 329] on div "Comments 1 Kimberly Arjona Less than a minute ago Cleaner(s) Unassigned: (3) As…" at bounding box center [377, 363] width 690 height 196
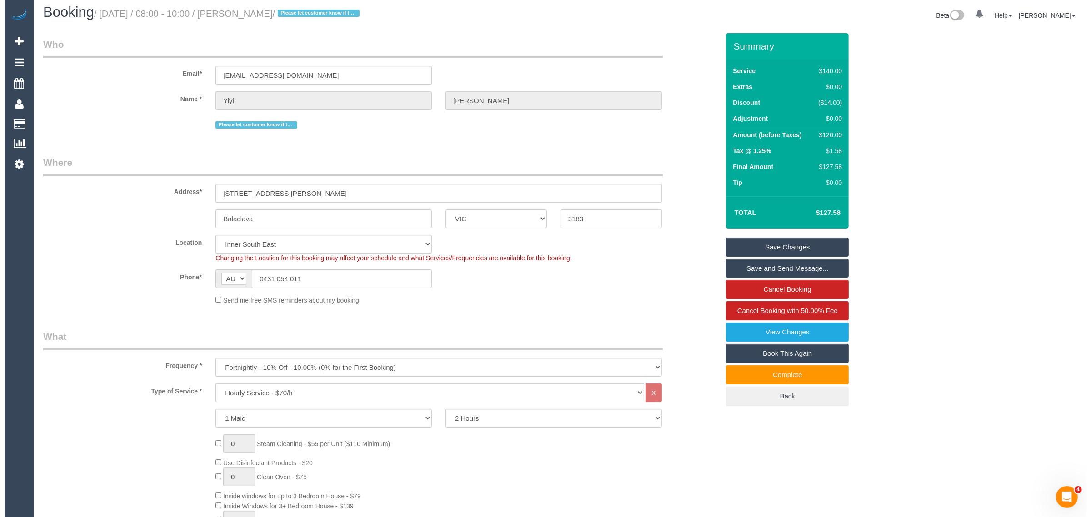
scroll to position [0, 0]
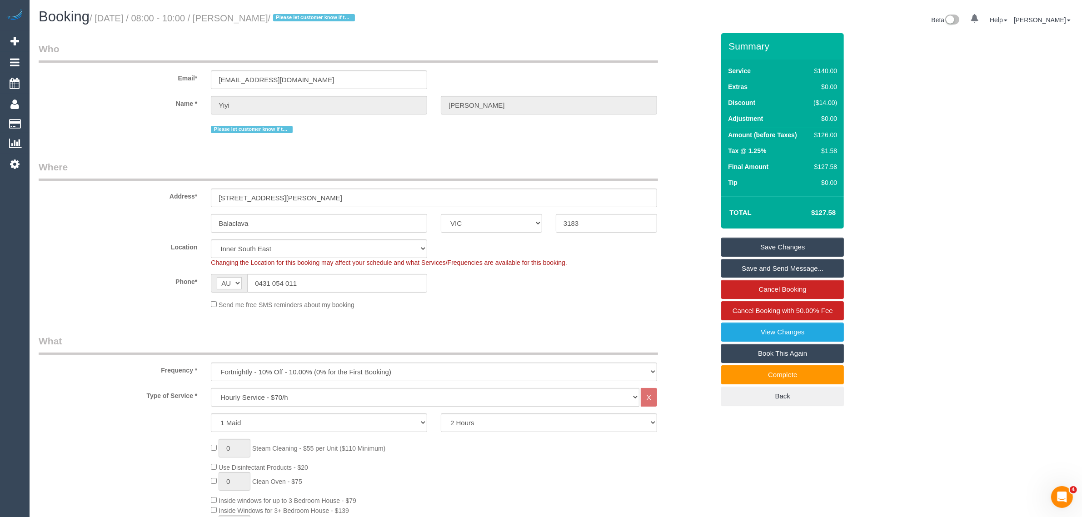
drag, startPoint x: 740, startPoint y: 244, endPoint x: 675, endPoint y: 209, distance: 73.2
click at [740, 244] on link "Save Changes" at bounding box center [782, 247] width 123 height 19
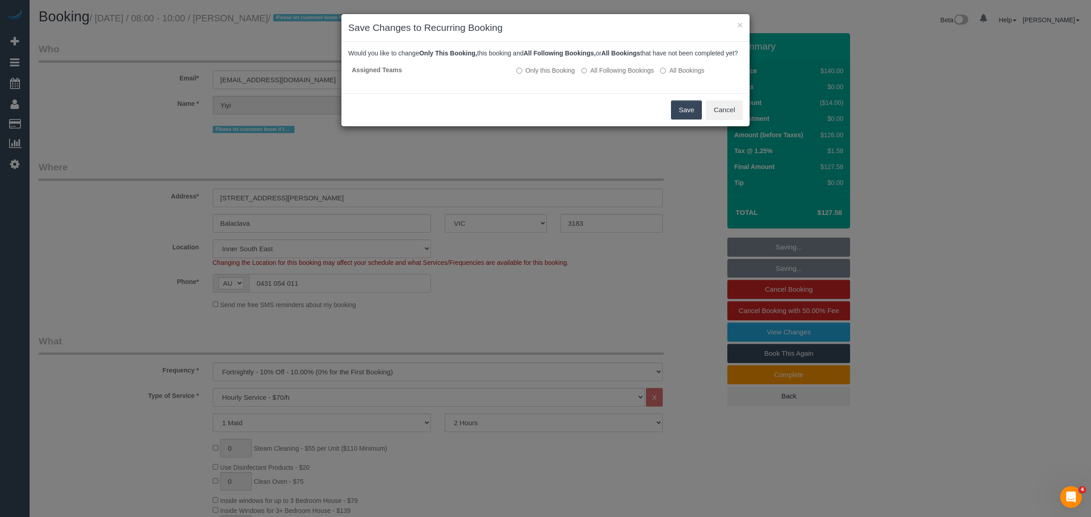
click at [684, 116] on button "Save" at bounding box center [686, 109] width 31 height 19
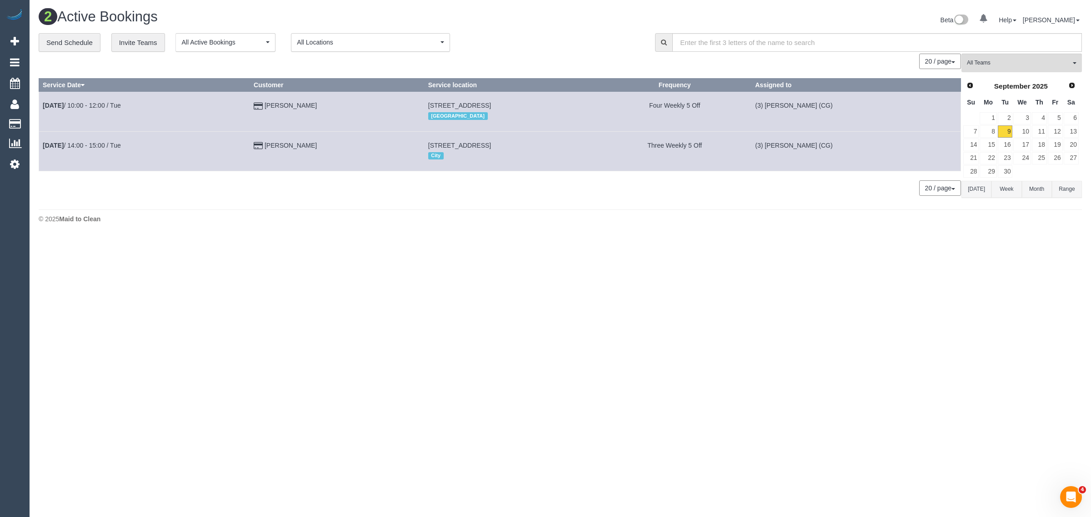
click at [280, 199] on div "0 Bookings found. We couldn't find any bookings that matched your search. Creat…" at bounding box center [500, 129] width 923 height 151
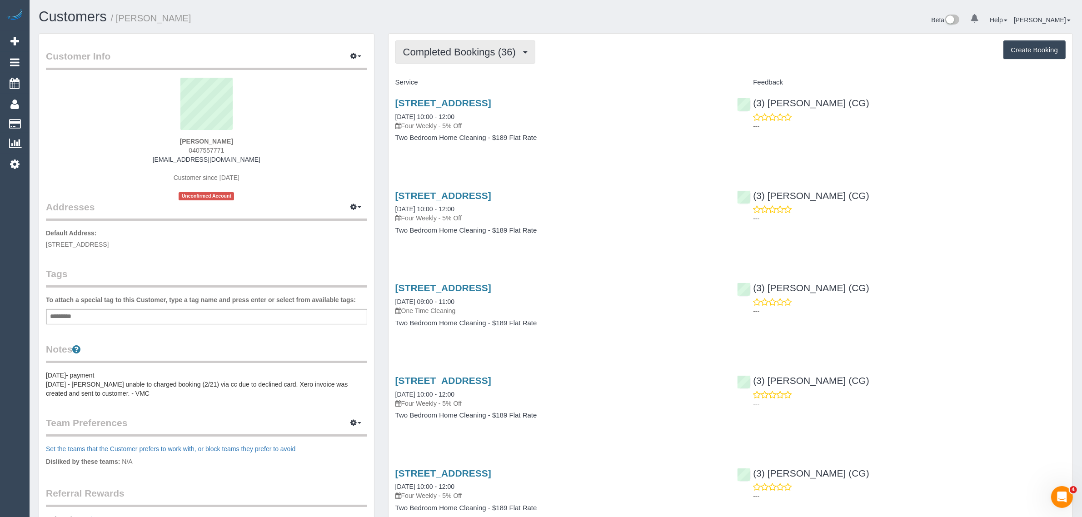
click at [483, 47] on span "Completed Bookings (36)" at bounding box center [461, 51] width 117 height 11
click at [460, 82] on link "Upcoming Bookings (11)" at bounding box center [445, 85] width 98 height 12
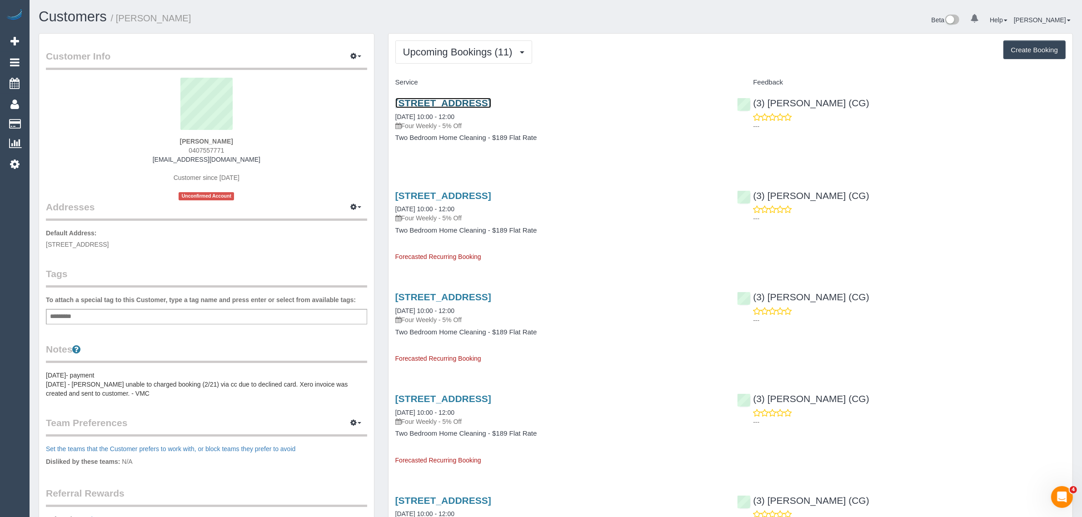
click at [446, 100] on link "[STREET_ADDRESS]" at bounding box center [443, 103] width 96 height 10
click at [465, 50] on span "Upcoming Bookings (11)" at bounding box center [460, 51] width 114 height 11
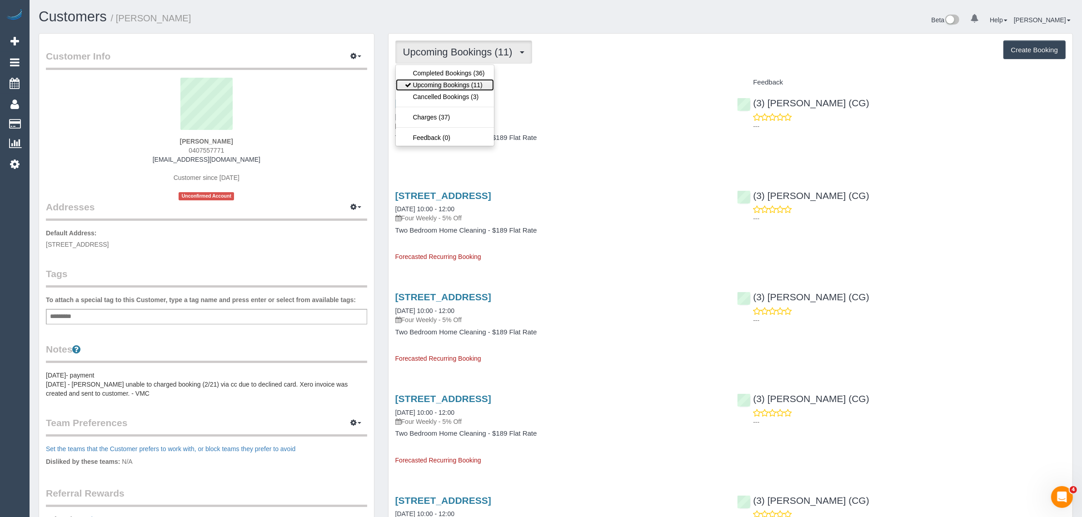
click at [430, 85] on link "Upcoming Bookings (11)" at bounding box center [445, 85] width 98 height 12
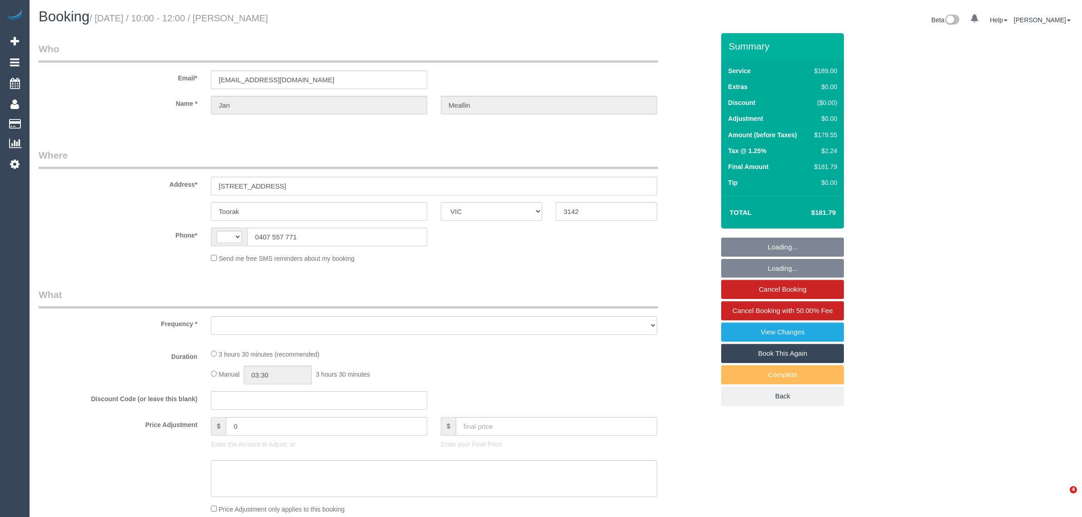
select select "VIC"
select select "string:AU"
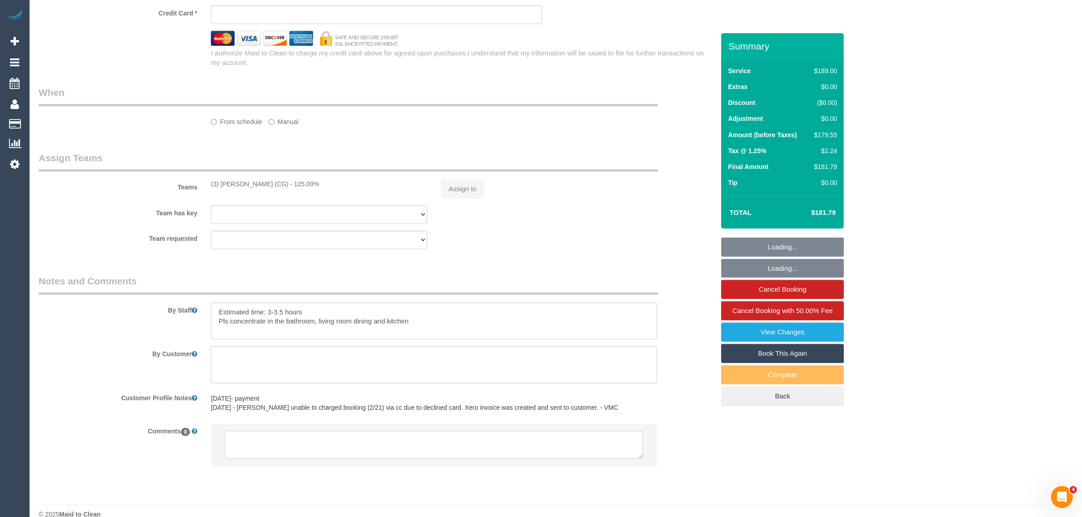
select select "object:534"
select select "string:stripe-pm_1Mp32k2GScqysDRVJU4mP7XW"
select select "number:28"
select select "number:14"
select select "number:19"
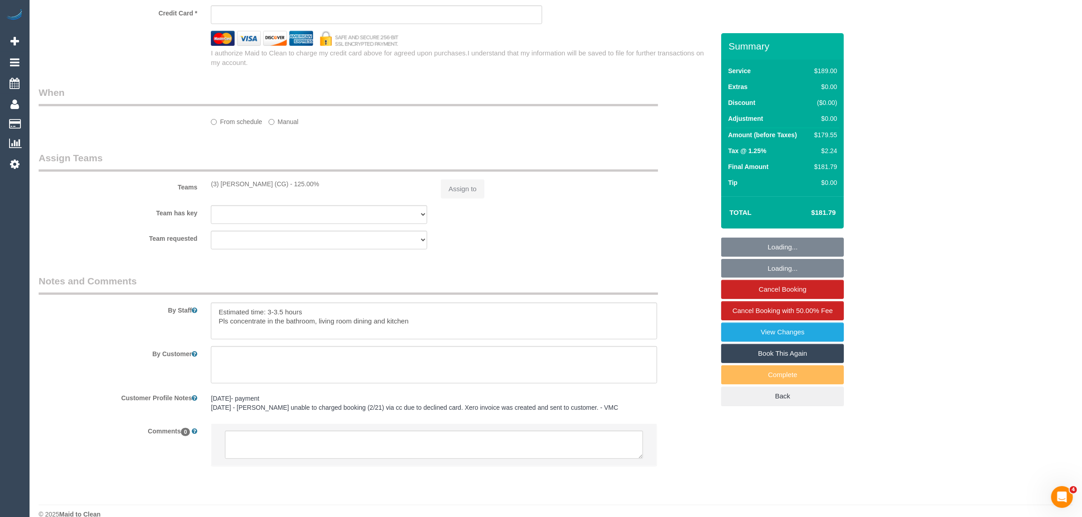
select select "number:22"
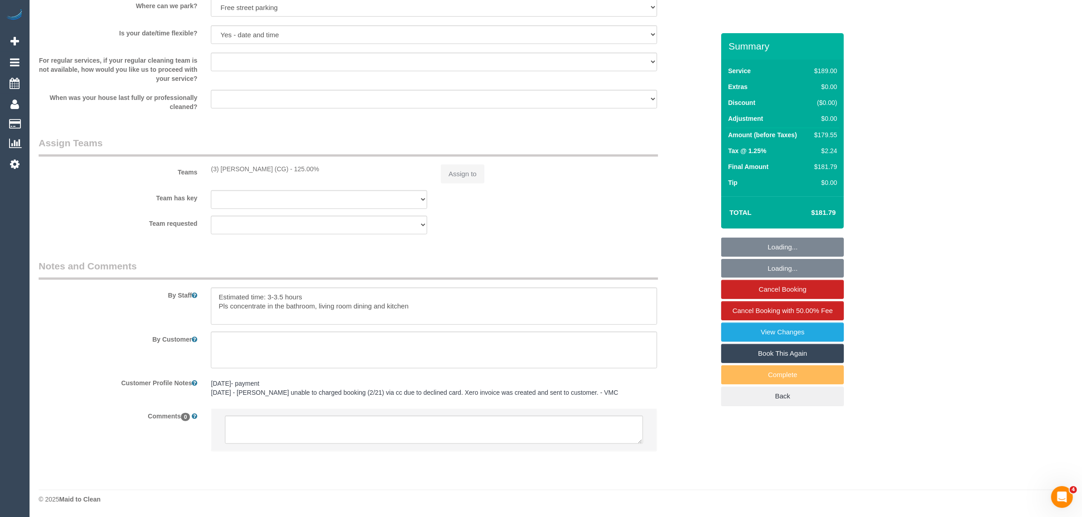
select select "object:1359"
click at [480, 426] on textarea at bounding box center [434, 430] width 418 height 28
select select "spot1"
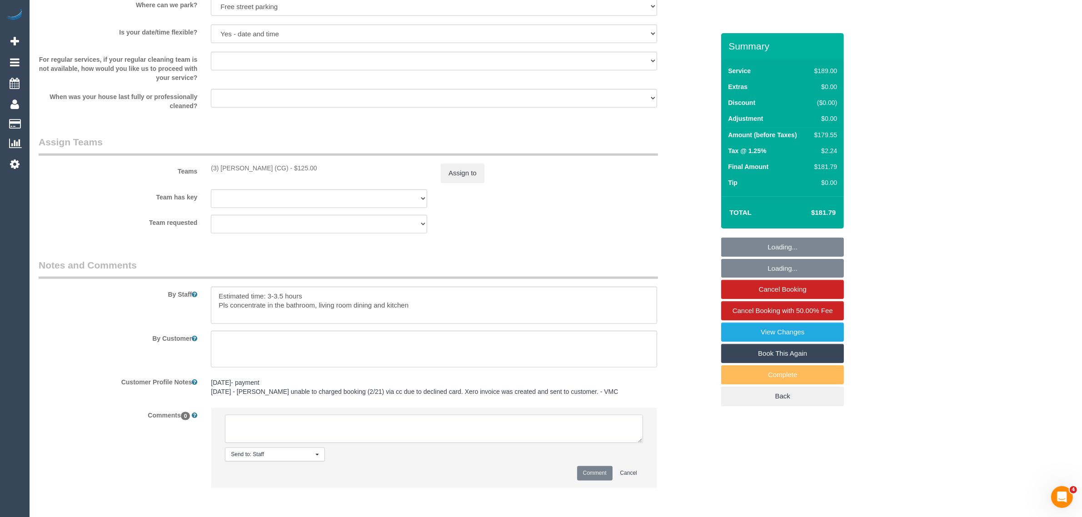
paste textarea "Cleaner(s) Unassigned: Reason Unassigned: Contact via: Which message sent: Addi…"
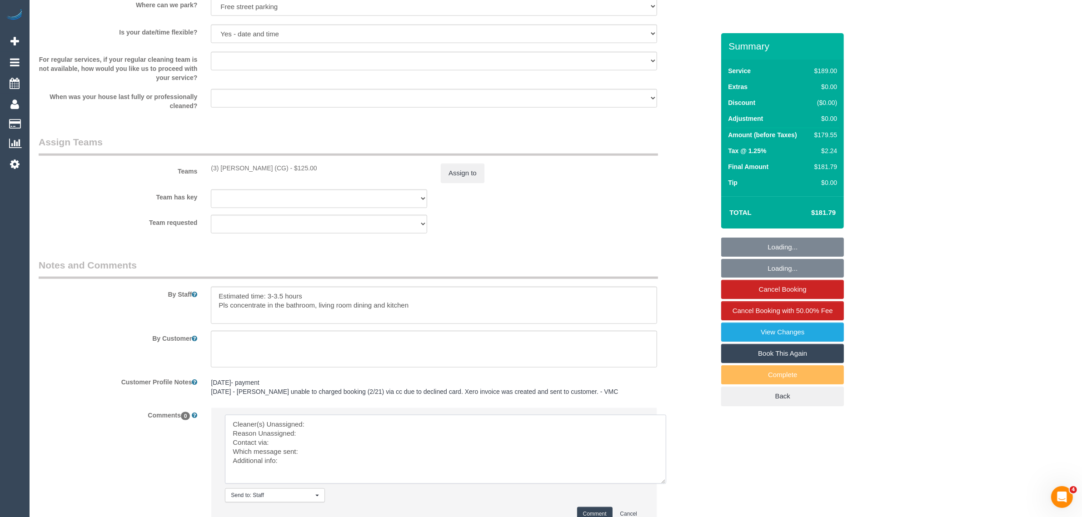
scroll to position [0, 0]
drag, startPoint x: 637, startPoint y: 443, endPoint x: 660, endPoint y: 479, distance: 42.1
click at [666, 484] on textarea at bounding box center [445, 449] width 441 height 69
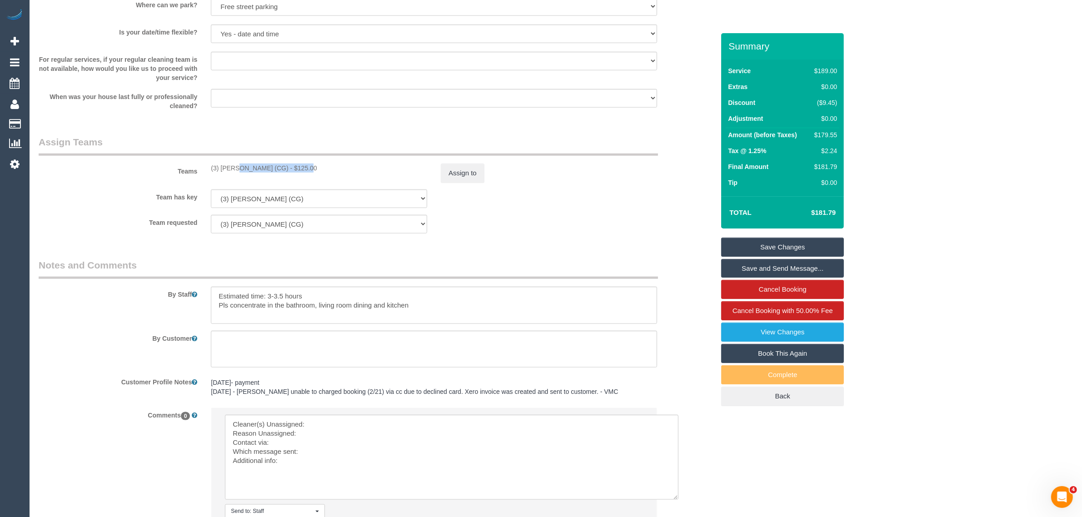
drag, startPoint x: 208, startPoint y: 165, endPoint x: 273, endPoint y: 163, distance: 65.0
click at [273, 164] on div "(3) Ashish Patel (CG) - $125.00" at bounding box center [319, 168] width 230 height 9
copy div "(3) [PERSON_NAME] (CG)"
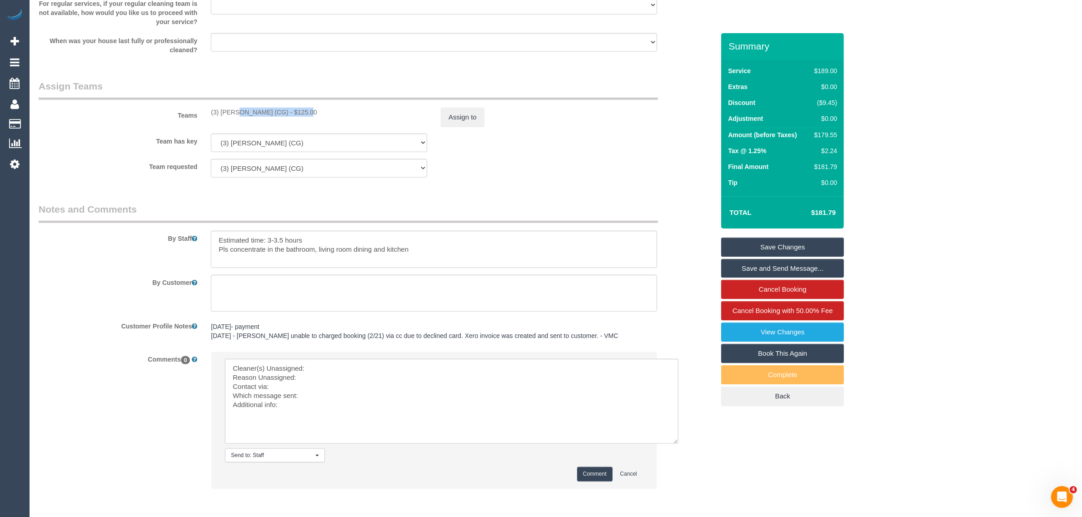
scroll to position [1309, 0]
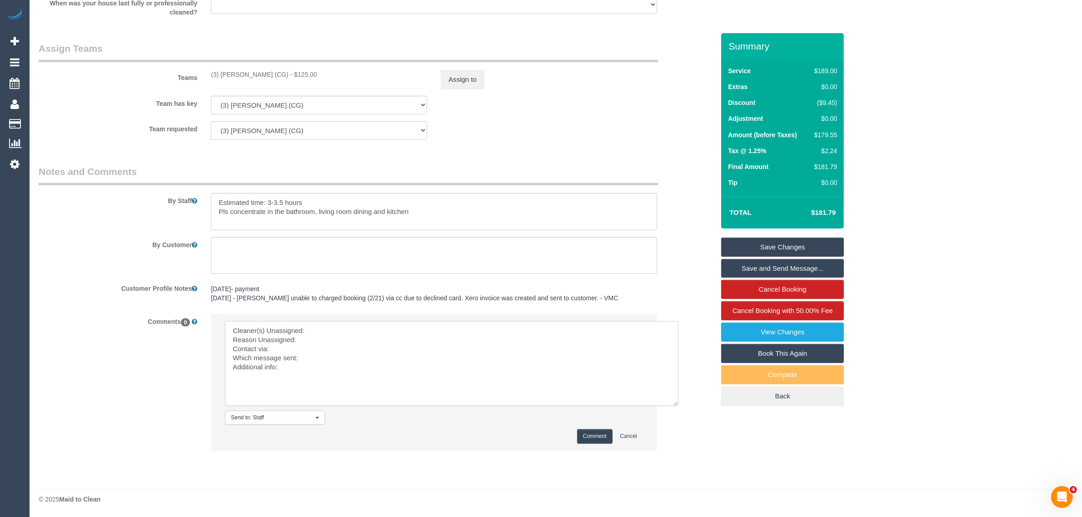
click at [345, 324] on textarea at bounding box center [452, 363] width 454 height 85
paste textarea "(3) [PERSON_NAME] (CG)"
click at [328, 338] on textarea at bounding box center [452, 363] width 454 height 85
click at [462, 85] on button "Assign to" at bounding box center [463, 79] width 44 height 19
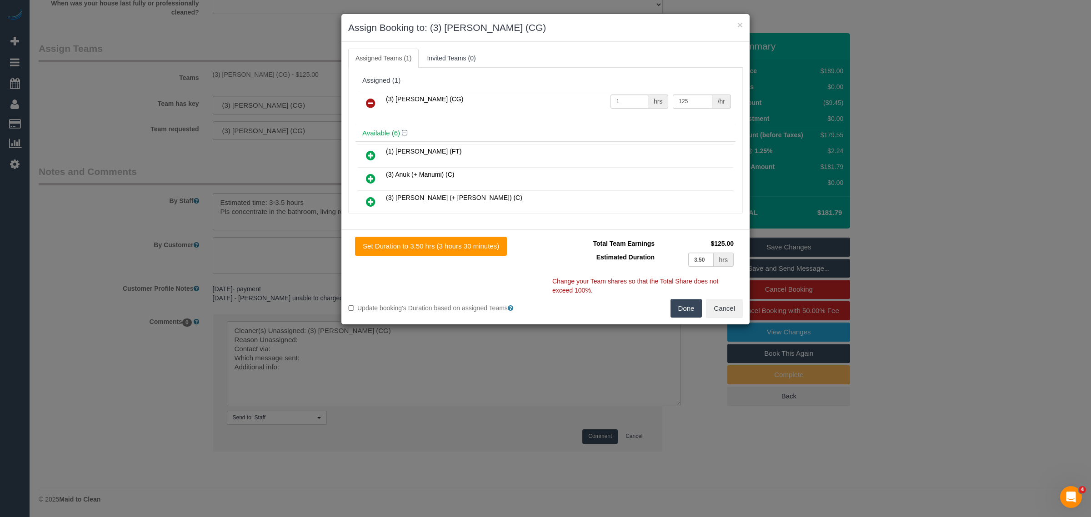
click at [363, 99] on link at bounding box center [370, 104] width 21 height 18
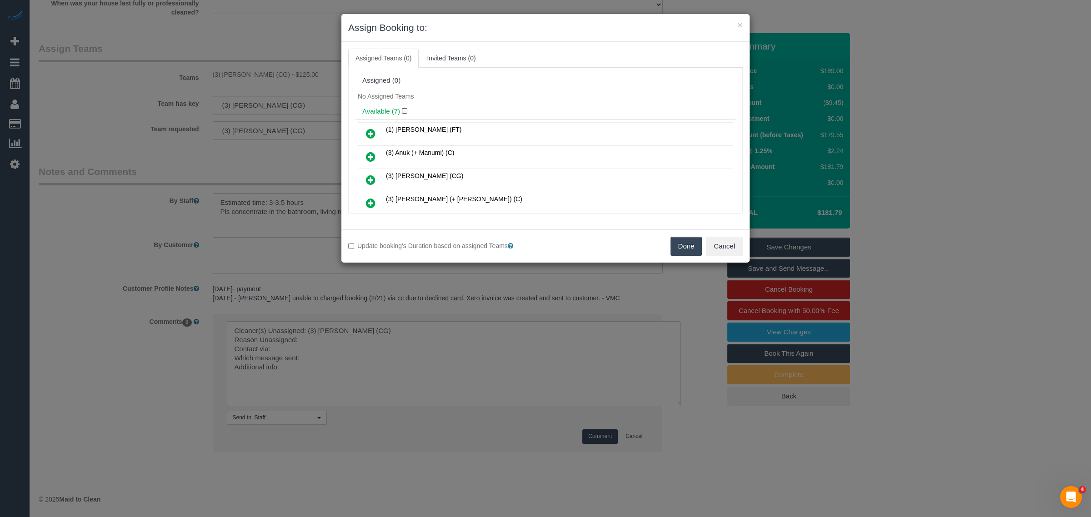
click at [669, 243] on div "Done Cancel" at bounding box center [647, 246] width 204 height 19
click at [673, 245] on button "Done" at bounding box center [686, 246] width 32 height 19
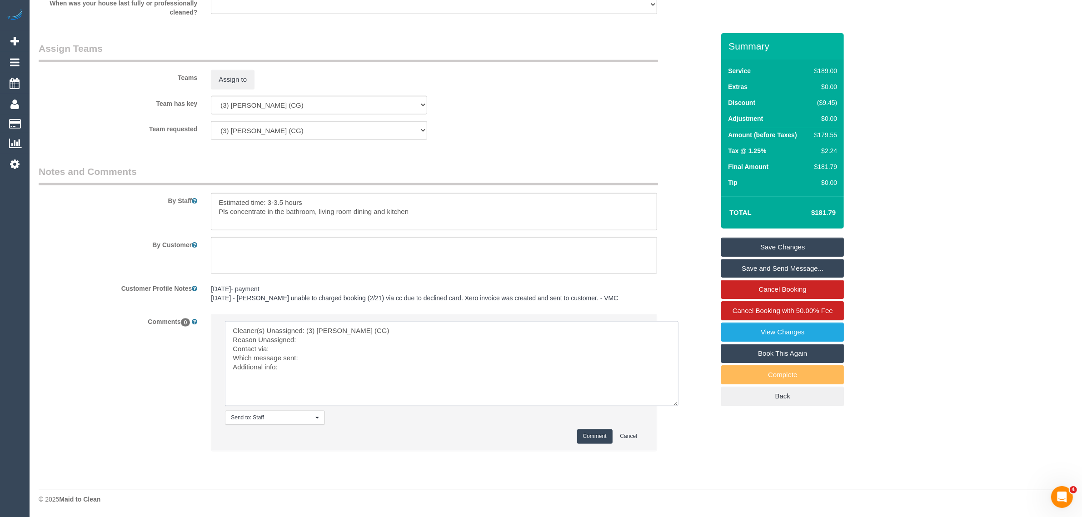
click at [369, 340] on textarea at bounding box center [452, 363] width 454 height 85
click at [372, 353] on textarea at bounding box center [452, 363] width 454 height 85
click at [367, 357] on textarea at bounding box center [452, 363] width 454 height 85
paste textarea "ame Day Options SMS"
click at [300, 358] on textarea at bounding box center [452, 363] width 454 height 85
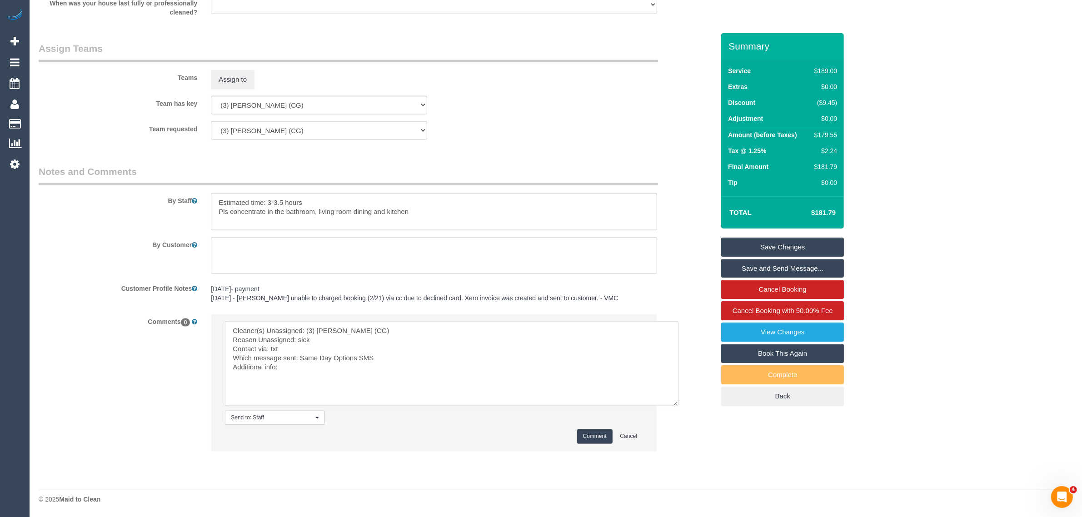
click at [339, 370] on textarea at bounding box center [452, 363] width 454 height 85
type textarea "Cleaner(s) Unassigned: (3) Ashish Patel (CG) Reason Unassigned: sick Contact vi…"
click at [585, 437] on button "Comment" at bounding box center [594, 437] width 35 height 14
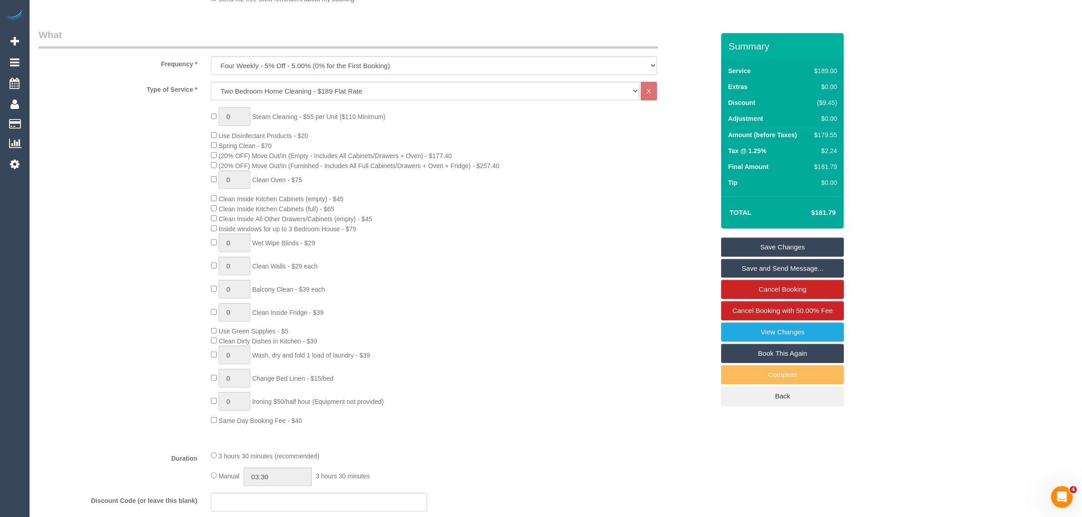
scroll to position [0, 0]
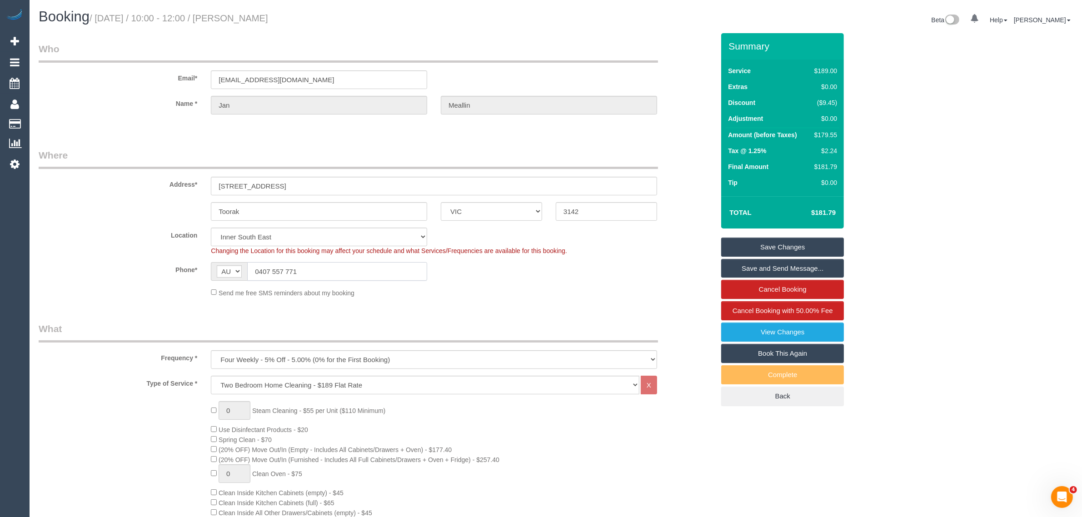
click at [344, 266] on input "0407 557 771" at bounding box center [337, 271] width 180 height 19
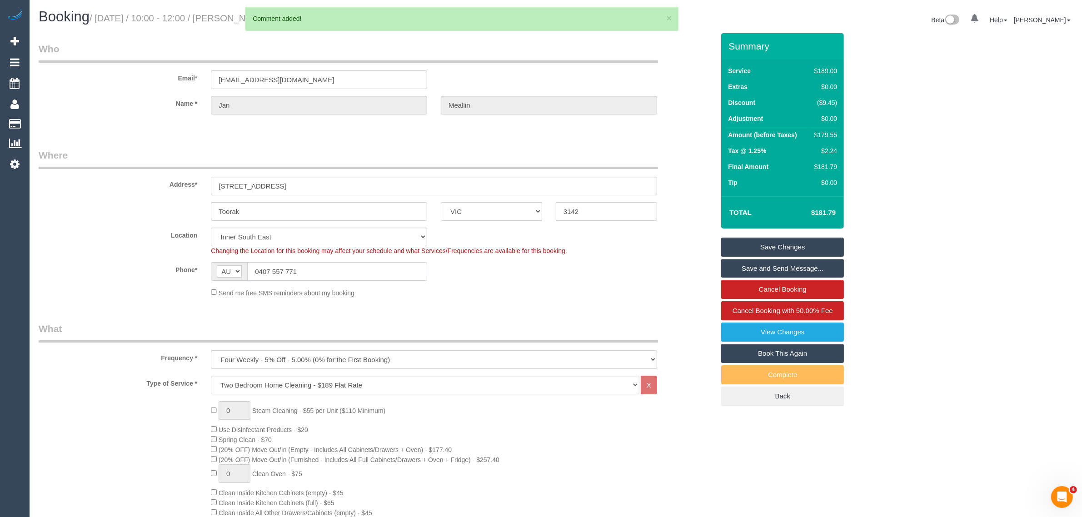
click at [344, 266] on input "0407 557 771" at bounding box center [337, 271] width 180 height 19
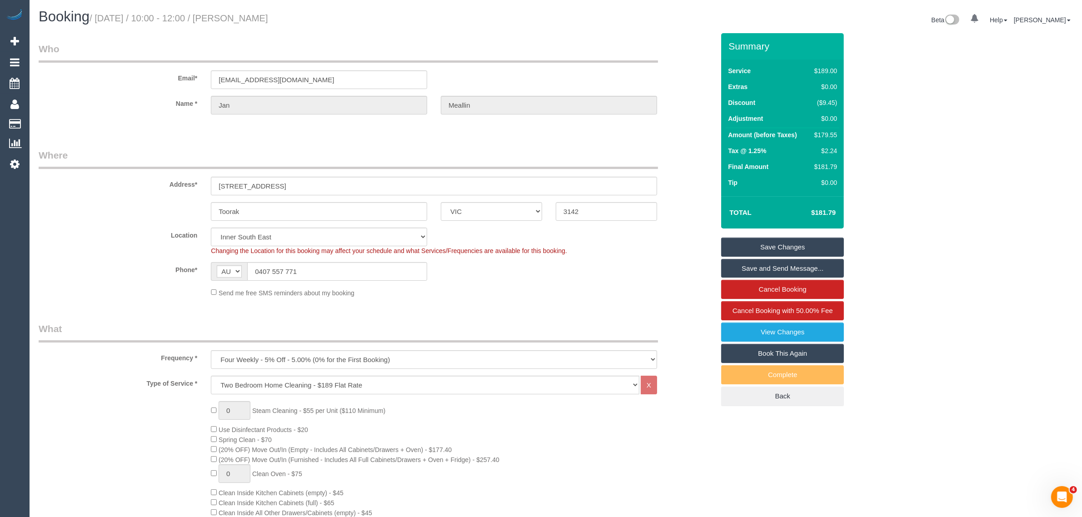
click at [495, 149] on legend "Where" at bounding box center [349, 159] width 620 height 20
click at [255, 16] on small "/ September 09, 2025 / 10:00 - 12:00 / Jan Meallin" at bounding box center [179, 18] width 179 height 10
drag, startPoint x: 255, startPoint y: 16, endPoint x: 259, endPoint y: 20, distance: 6.4
click at [255, 16] on small "/ September 09, 2025 / 10:00 - 12:00 / Jan Meallin" at bounding box center [179, 18] width 179 height 10
copy small "Jan"
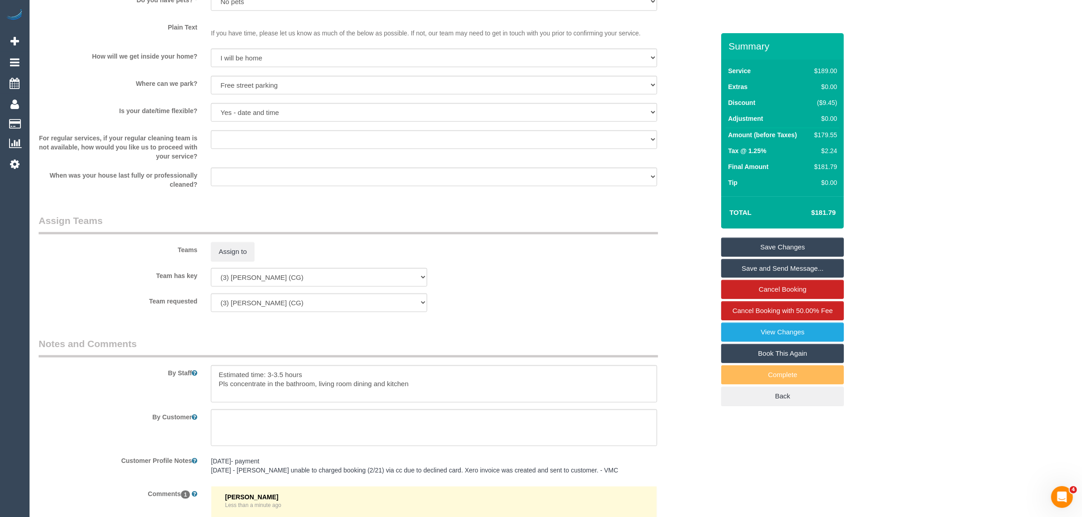
scroll to position [1376, 0]
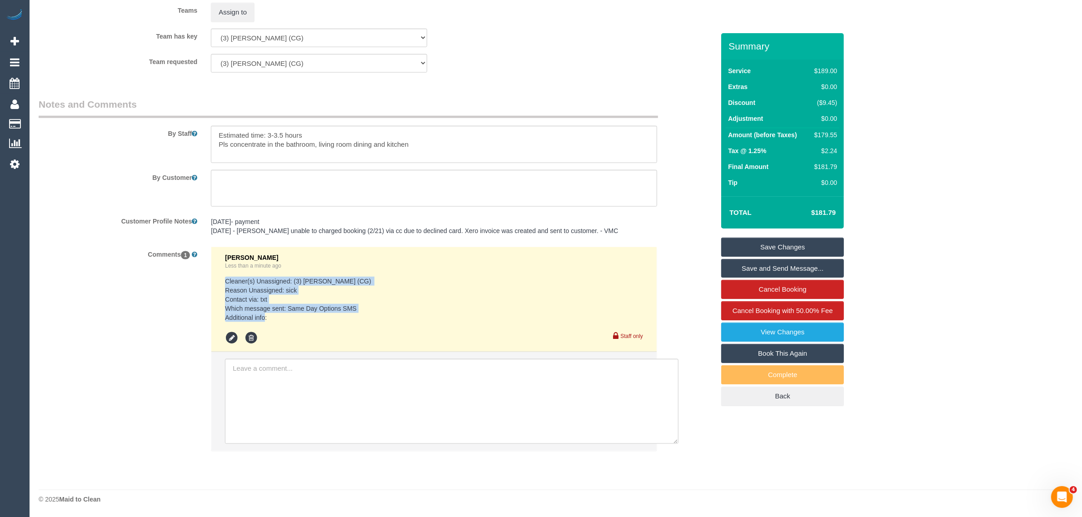
drag, startPoint x: 291, startPoint y: 321, endPoint x: 223, endPoint y: 280, distance: 79.7
click at [223, 280] on li "Kimberly Arjona Less than a minute ago Cleaner(s) Unassigned: (3) Ashish Patel …" at bounding box center [433, 299] width 445 height 105
copy pre "Cleaner(s) Unassigned: (3) Ashish Patel (CG) Reason Unassigned: sick Contact vi…"
click at [174, 316] on div "Comments 1 Kimberly Arjona Less than a minute ago Cleaner(s) Unassigned: (3) As…" at bounding box center [377, 354] width 690 height 214
click at [762, 248] on link "Save Changes" at bounding box center [782, 247] width 123 height 19
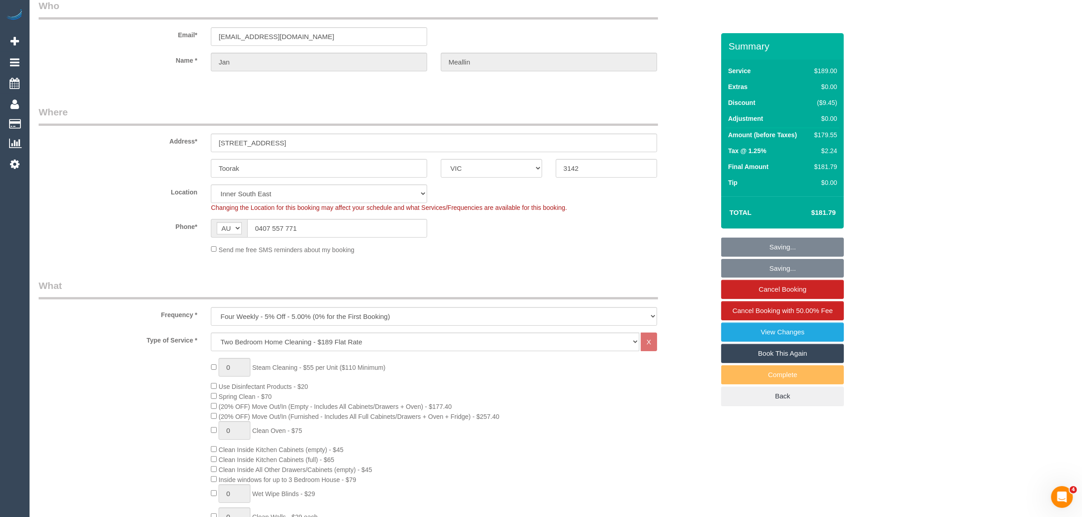
scroll to position [12, 0]
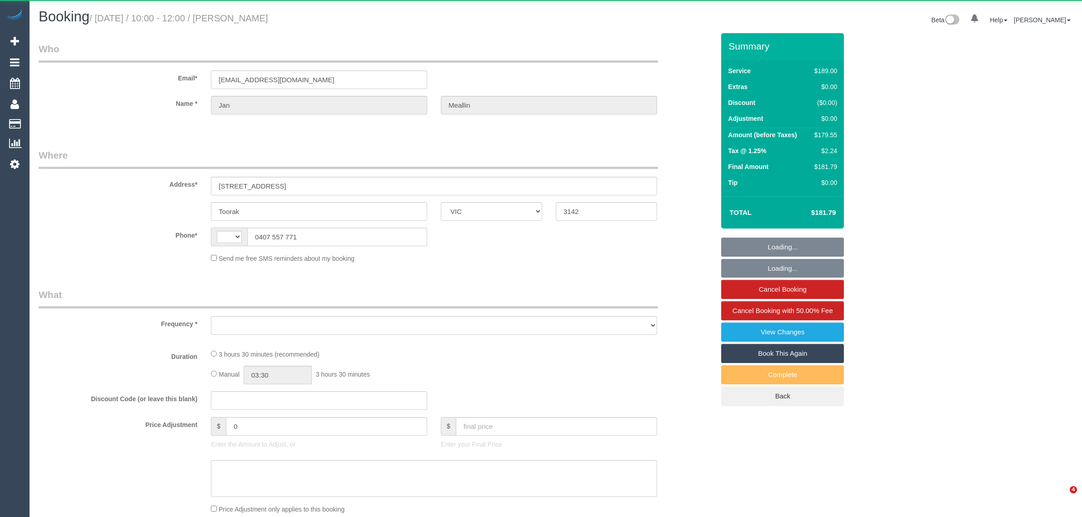
select select "VIC"
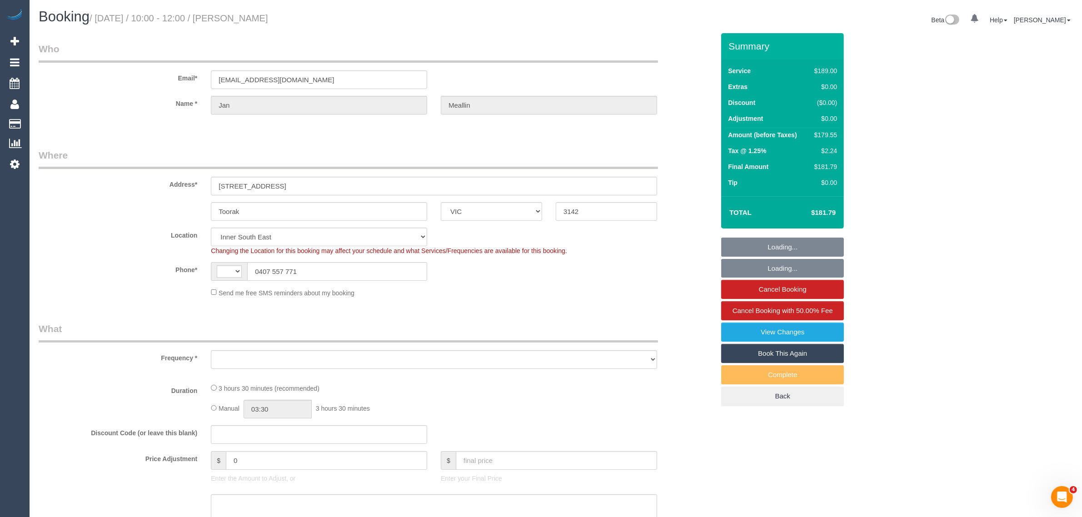
click at [119, 231] on label "Location" at bounding box center [118, 234] width 172 height 12
select select "number:28"
select select "number:14"
select select "number:19"
select select "number:22"
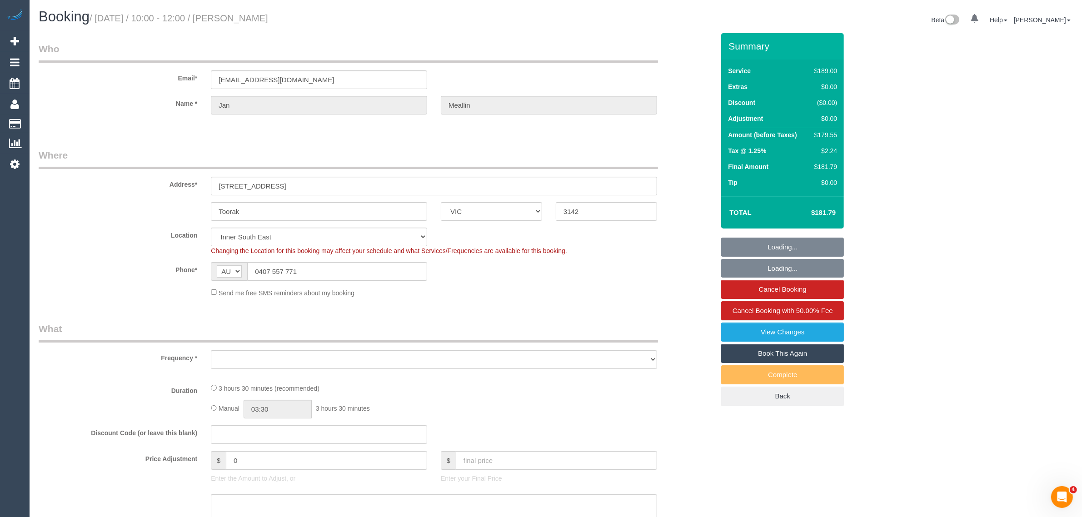
select select "string:AU"
select select "object:701"
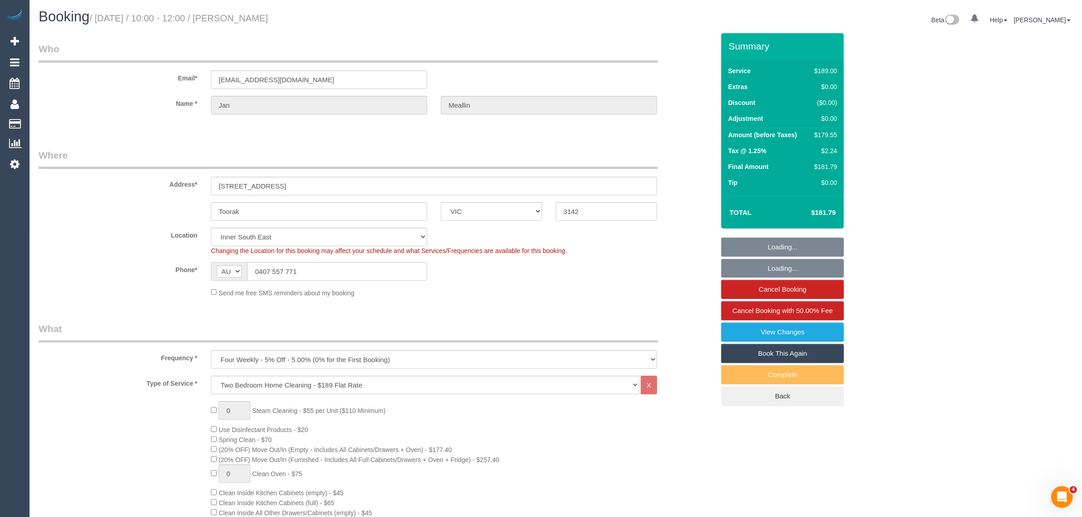
select select "string:stripe-pm_1Mp32k2GScqysDRVJU4mP7XW"
select select "object:802"
select select "spot1"
click at [140, 267] on label "Phone*" at bounding box center [118, 268] width 172 height 12
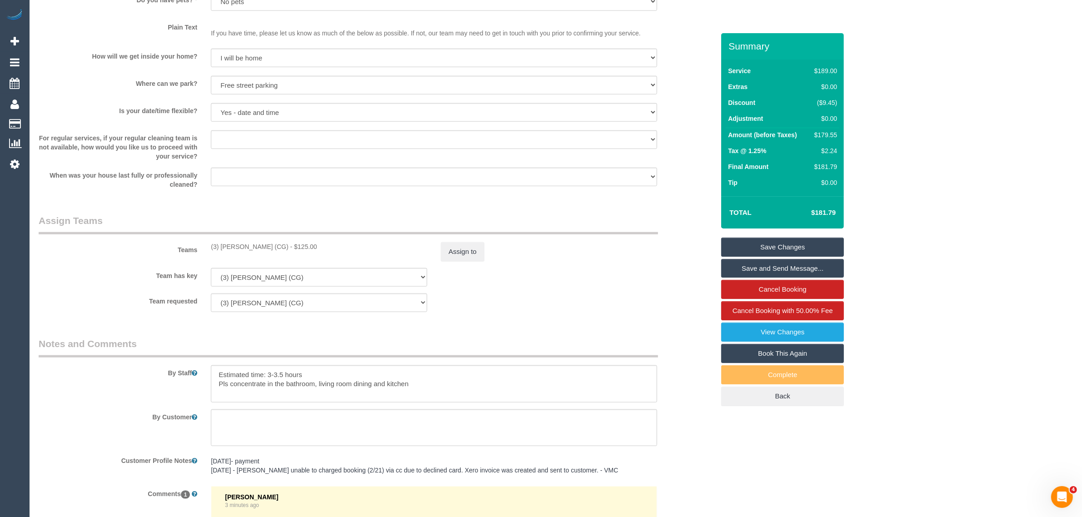
scroll to position [1319, 0]
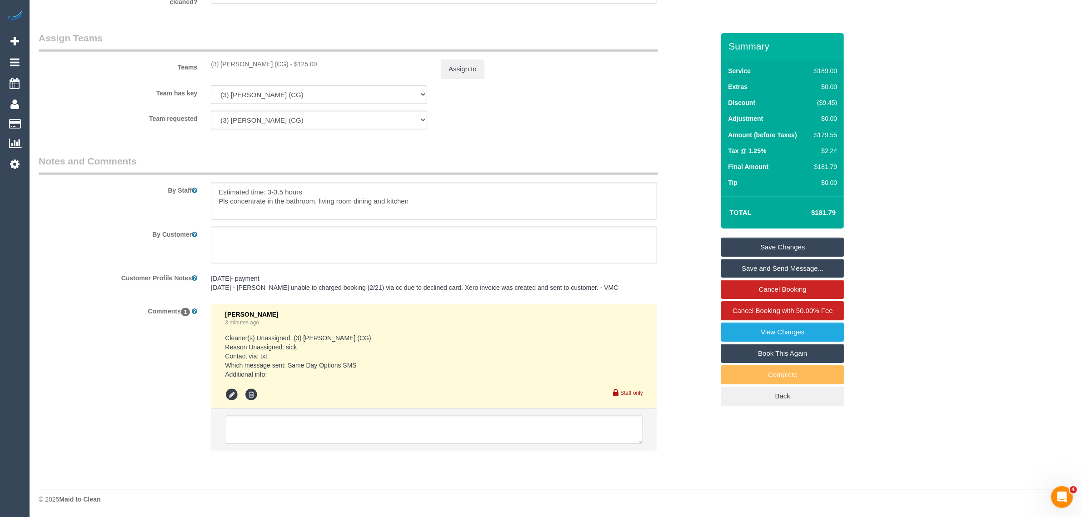
click at [439, 67] on div "Assign to" at bounding box center [549, 69] width 230 height 19
click at [462, 67] on button "Assign to" at bounding box center [463, 69] width 44 height 19
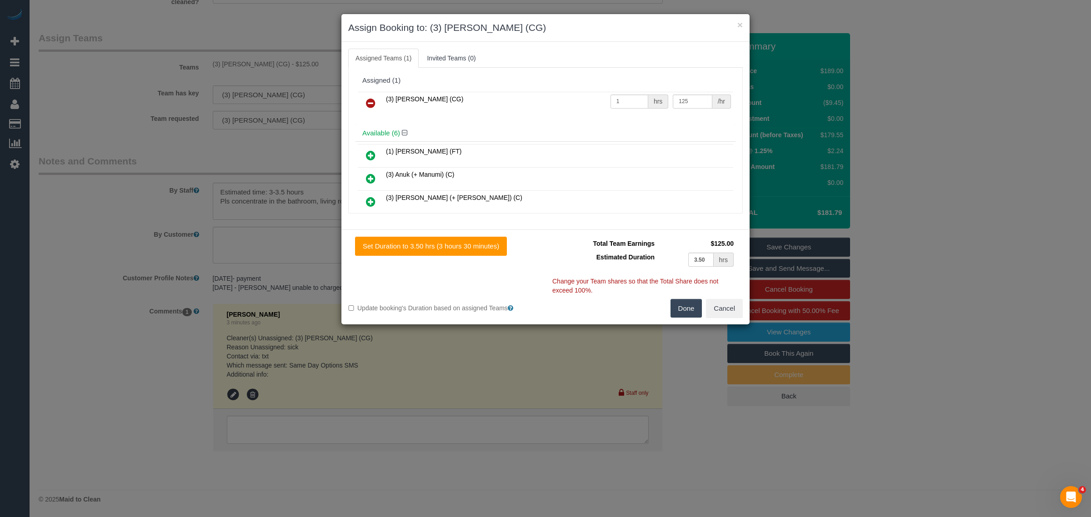
click at [372, 100] on icon at bounding box center [371, 103] width 10 height 11
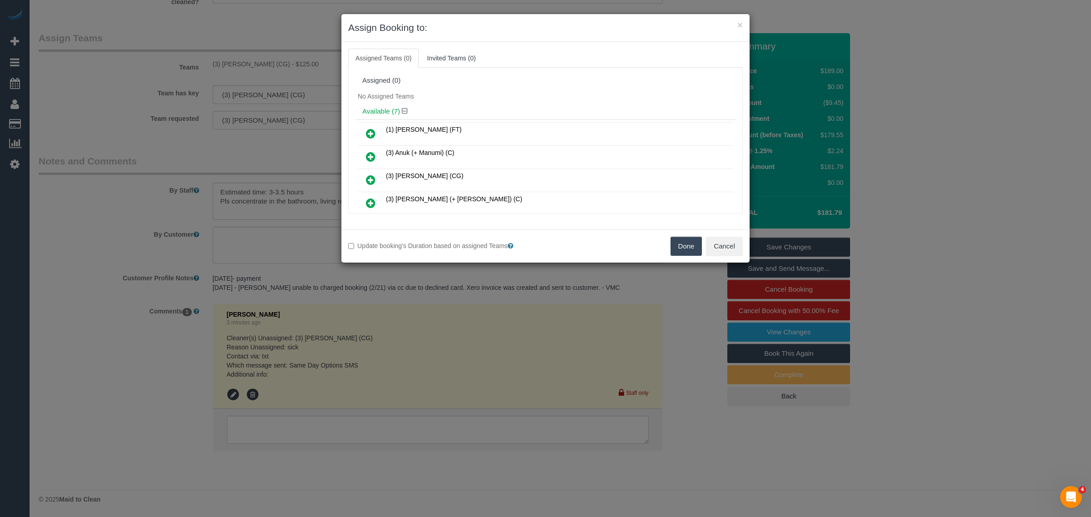
click at [675, 249] on button "Done" at bounding box center [686, 246] width 32 height 19
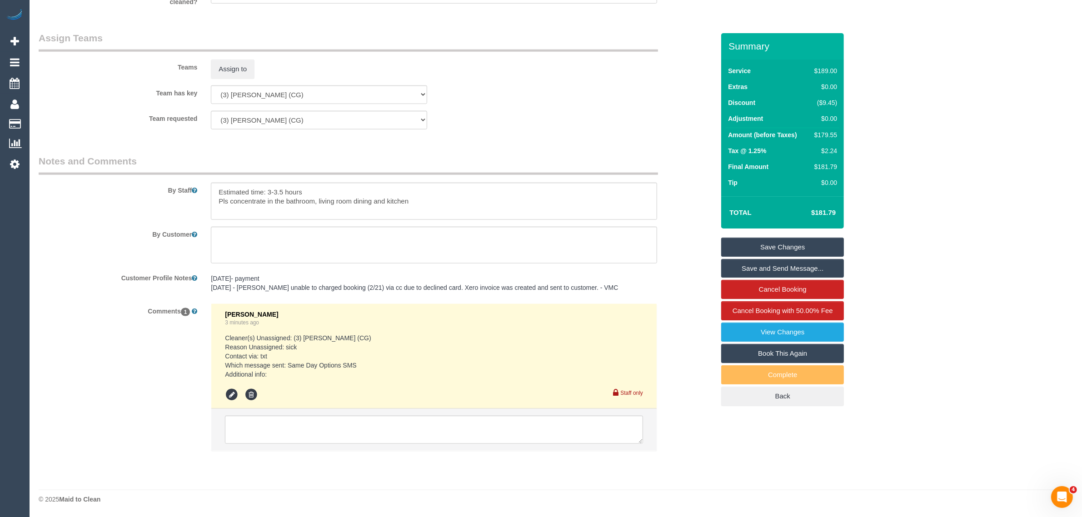
click at [751, 251] on link "Save Changes" at bounding box center [782, 247] width 123 height 19
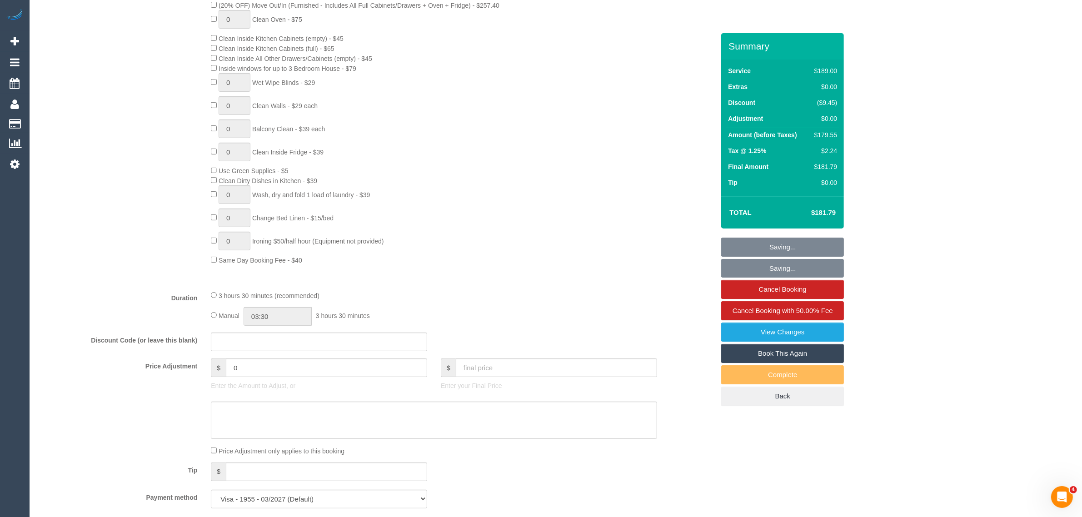
scroll to position [682, 0]
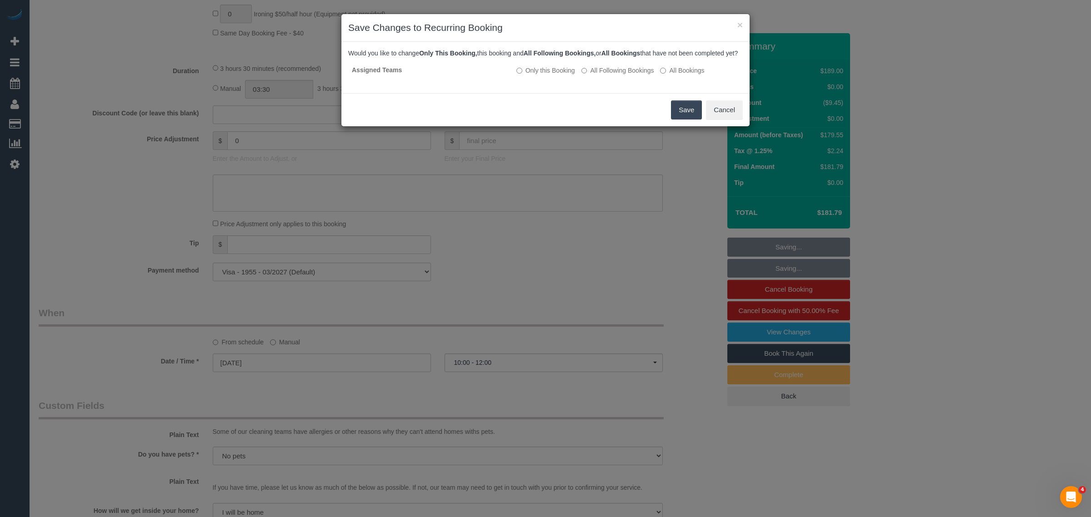
click at [673, 120] on button "Save" at bounding box center [686, 109] width 31 height 19
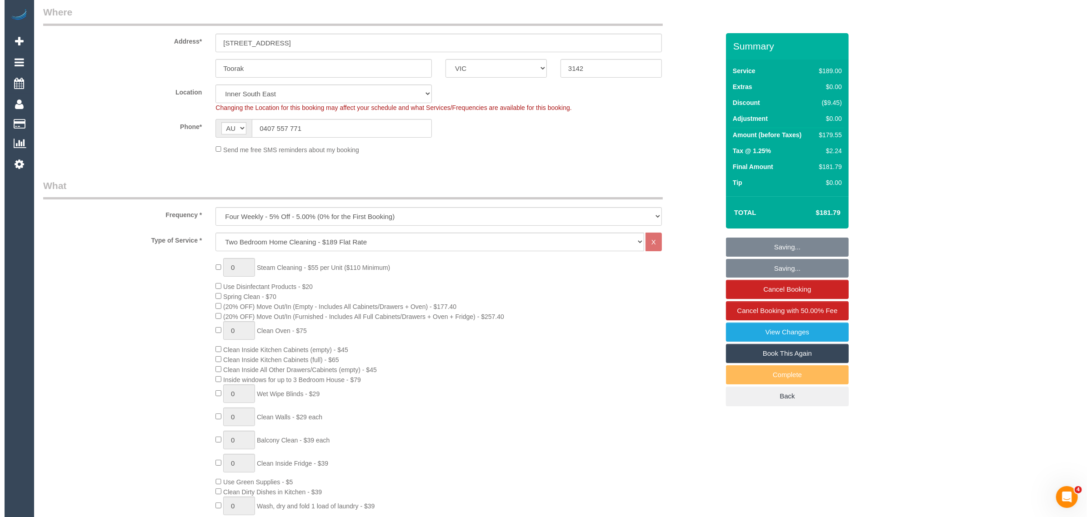
scroll to position [0, 0]
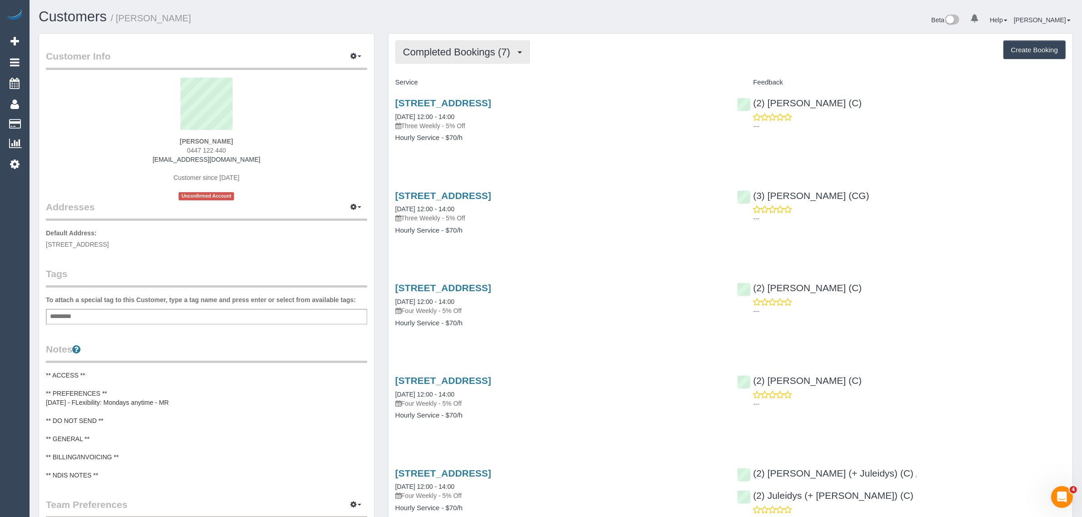
click at [418, 47] on span "Completed Bookings (7)" at bounding box center [459, 51] width 112 height 11
click at [415, 81] on link "Upcoming Bookings (12)" at bounding box center [444, 85] width 96 height 12
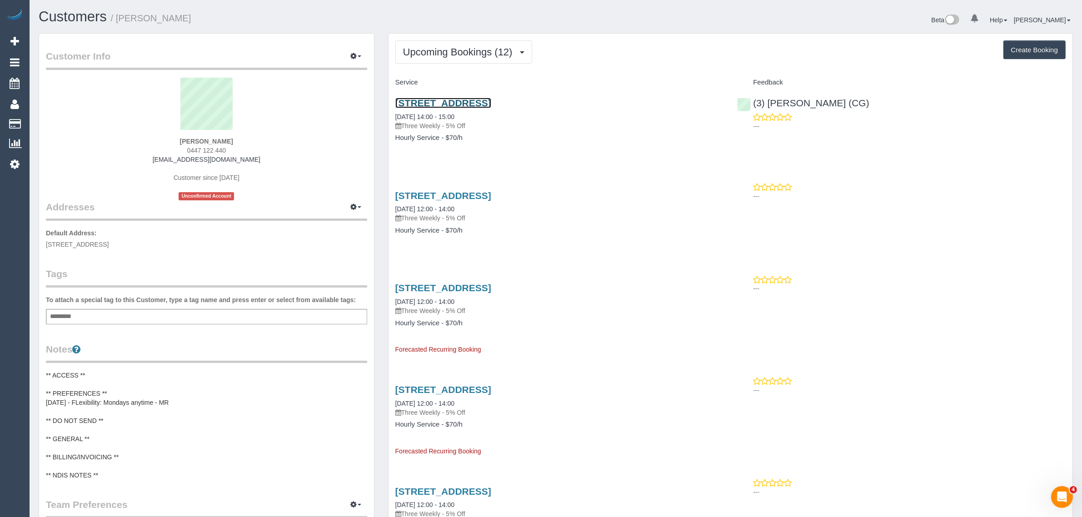
click at [455, 101] on link "[STREET_ADDRESS]" at bounding box center [443, 103] width 96 height 10
click at [463, 56] on span "Upcoming Bookings (12)" at bounding box center [460, 51] width 114 height 11
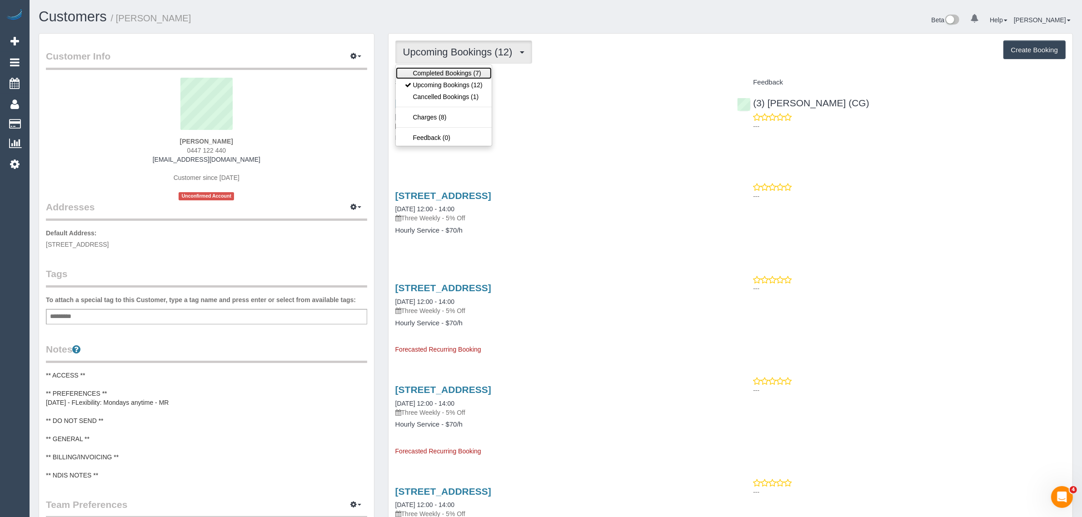
drag, startPoint x: 454, startPoint y: 73, endPoint x: 457, endPoint y: 69, distance: 5.5
click at [454, 73] on link "Completed Bookings (7)" at bounding box center [444, 73] width 96 height 12
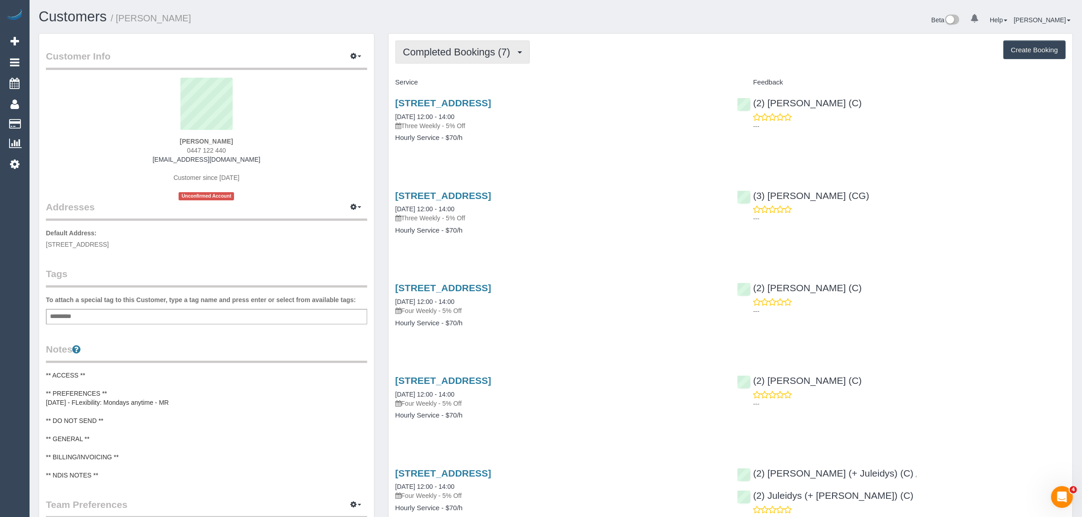
click at [489, 46] on span "Completed Bookings (7)" at bounding box center [459, 51] width 112 height 11
click at [464, 82] on link "Upcoming Bookings (12)" at bounding box center [444, 85] width 96 height 12
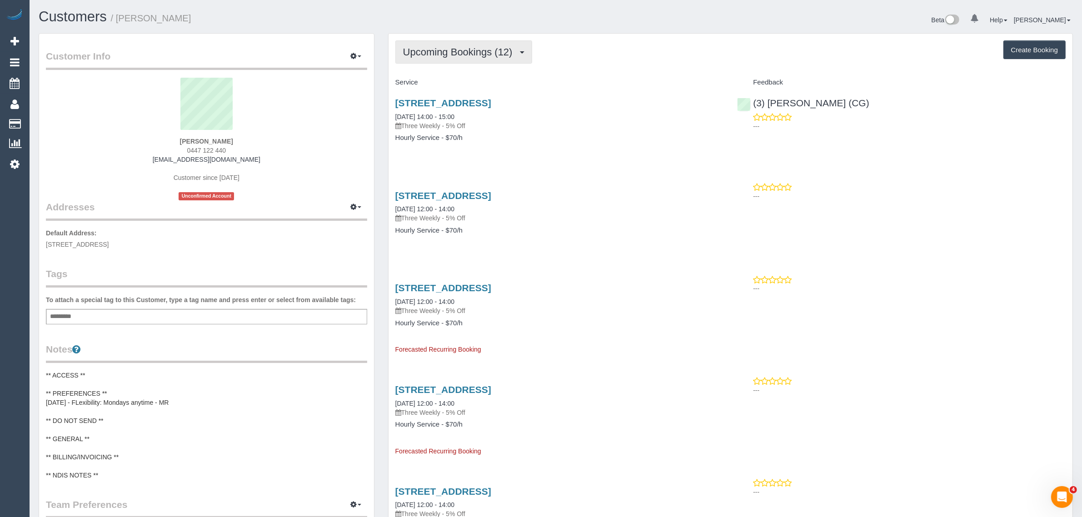
click at [437, 52] on span "Upcoming Bookings (12)" at bounding box center [460, 51] width 114 height 11
click at [420, 85] on link "Upcoming Bookings (12)" at bounding box center [444, 85] width 96 height 12
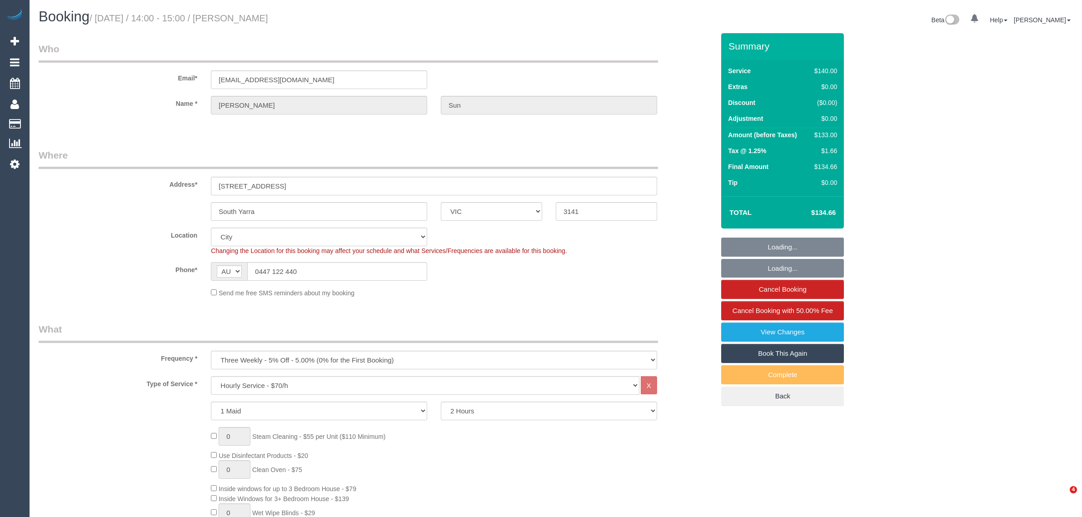
select select "VIC"
select select "object:746"
select select "number:28"
select select "number:14"
select select "number:18"
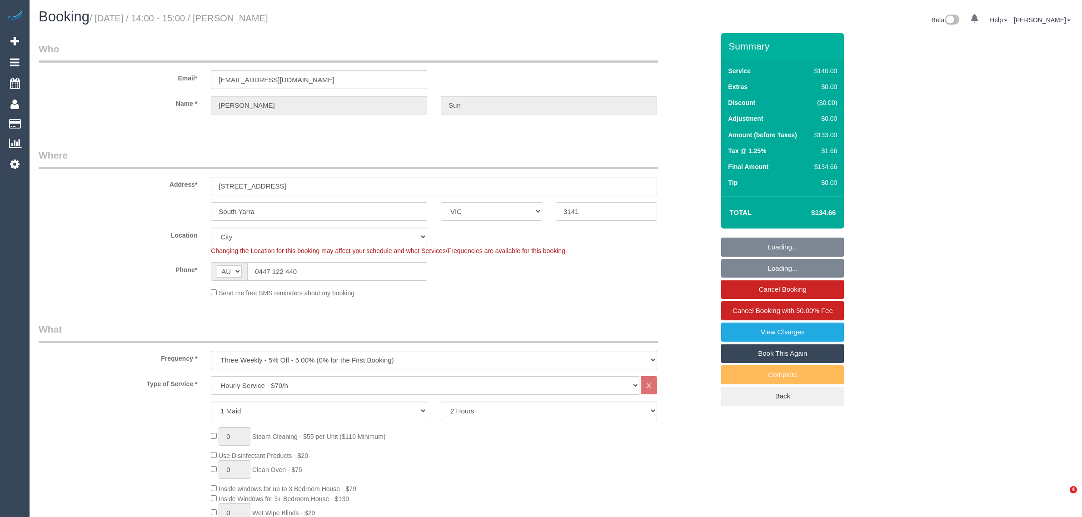
select select "number:24"
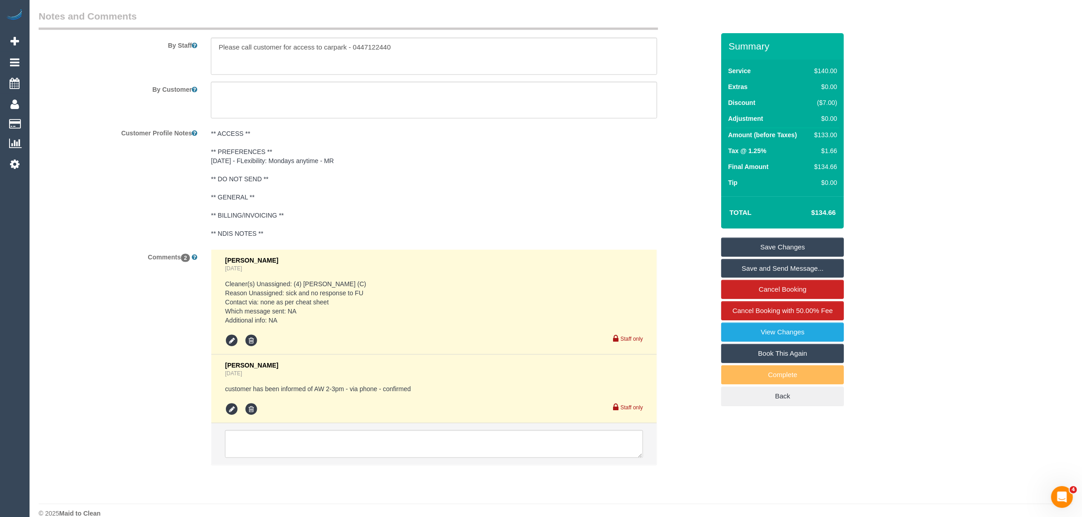
scroll to position [1519, 0]
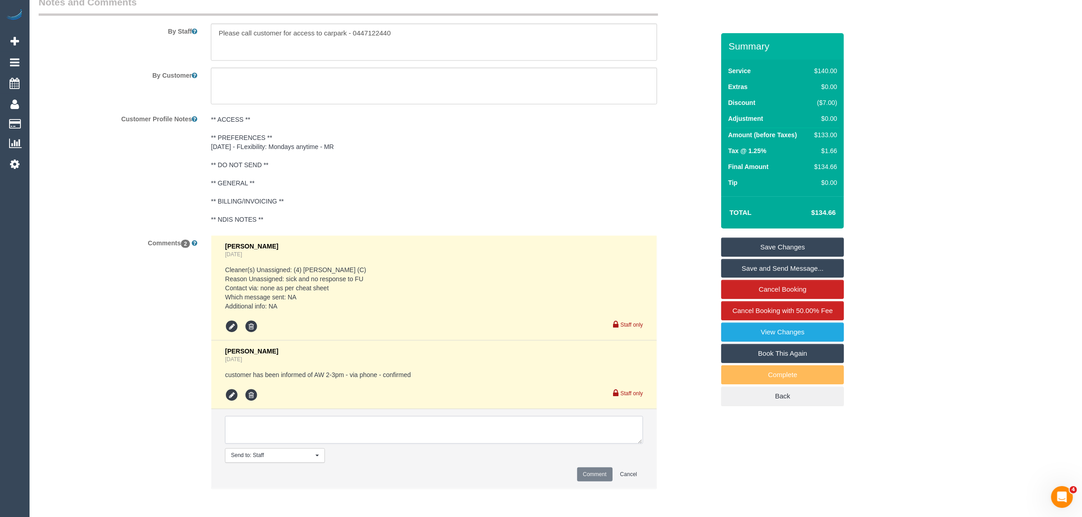
click at [457, 433] on textarea at bounding box center [434, 430] width 418 height 28
paste textarea "Cleaner(s) Unassigned: Reason Unassigned: Contact via: Which message sent: Addi…"
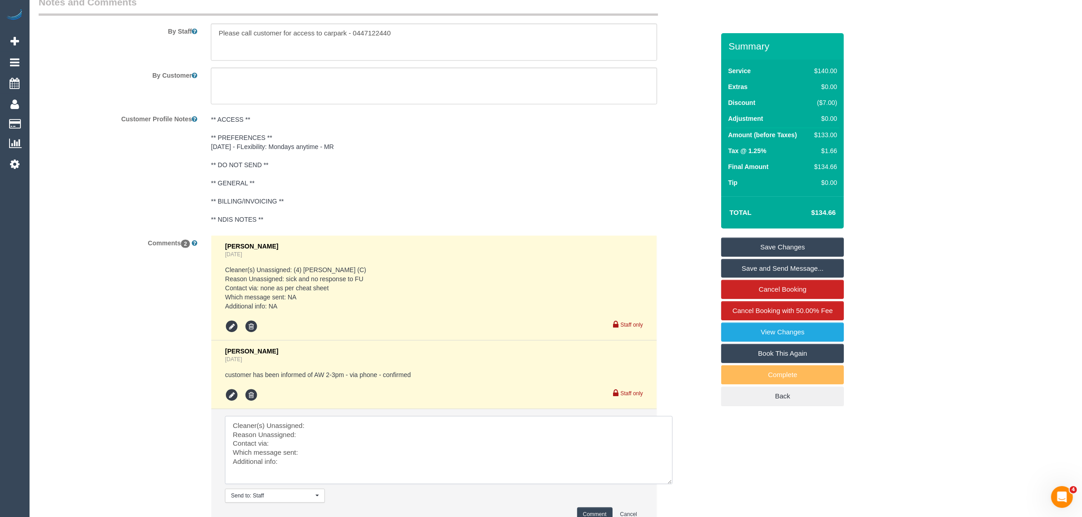
scroll to position [0, 0]
drag, startPoint x: 640, startPoint y: 440, endPoint x: 676, endPoint y: 490, distance: 61.6
click at [673, 485] on textarea at bounding box center [449, 450] width 448 height 68
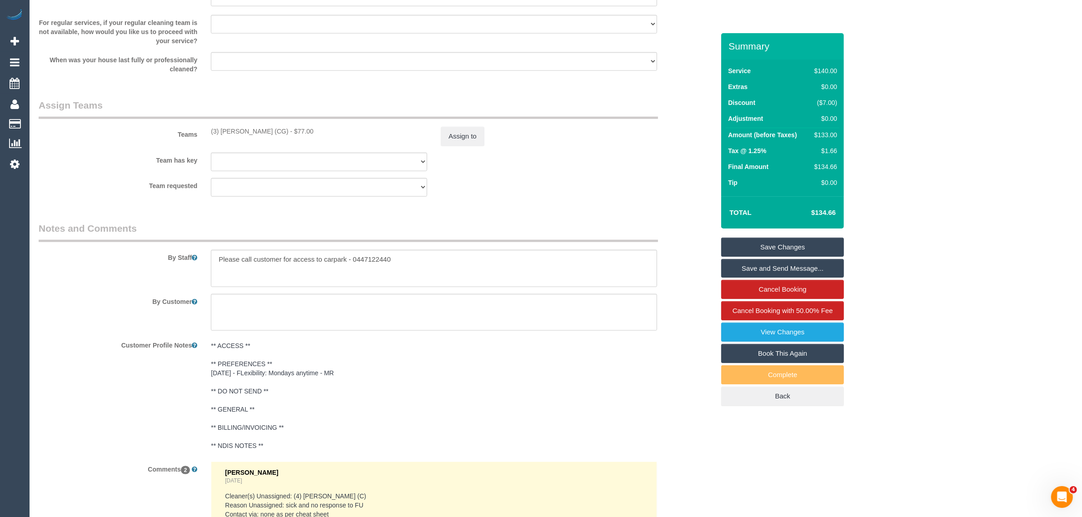
scroll to position [1292, 0]
drag, startPoint x: 209, startPoint y: 127, endPoint x: 273, endPoint y: 128, distance: 63.6
click at [273, 128] on div "(3) [PERSON_NAME] (CG) - $77.00" at bounding box center [319, 132] width 230 height 9
copy div "(3) [PERSON_NAME] (CG)"
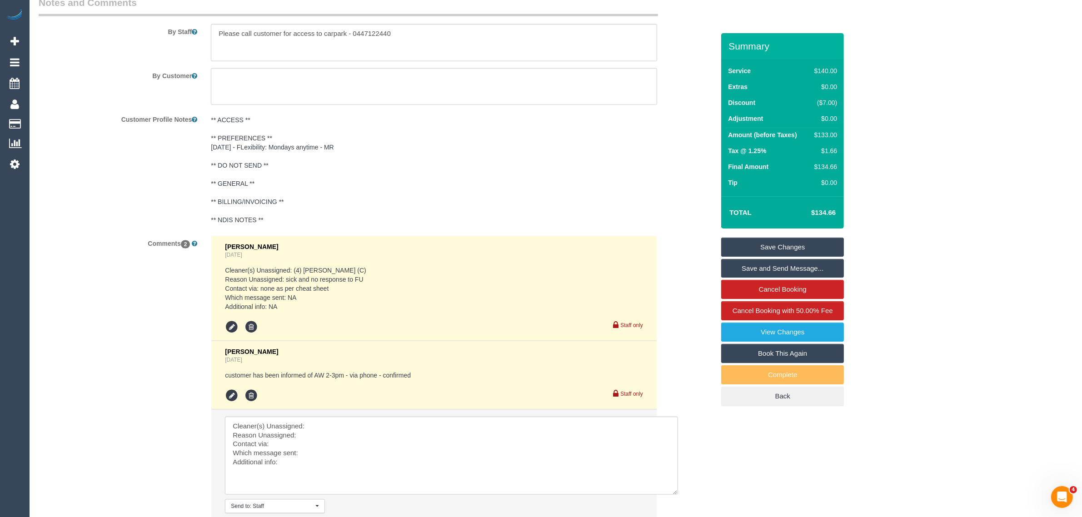
scroll to position [1519, 0]
click at [324, 423] on textarea at bounding box center [451, 455] width 453 height 78
paste textarea "(3) [PERSON_NAME] (CG)"
click at [315, 434] on textarea at bounding box center [451, 455] width 453 height 78
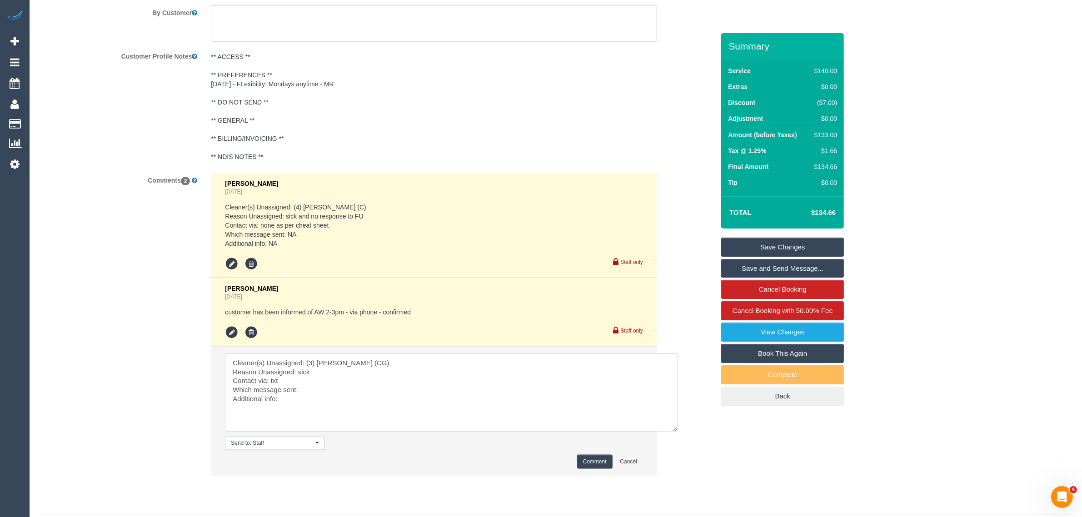
scroll to position [1607, 0]
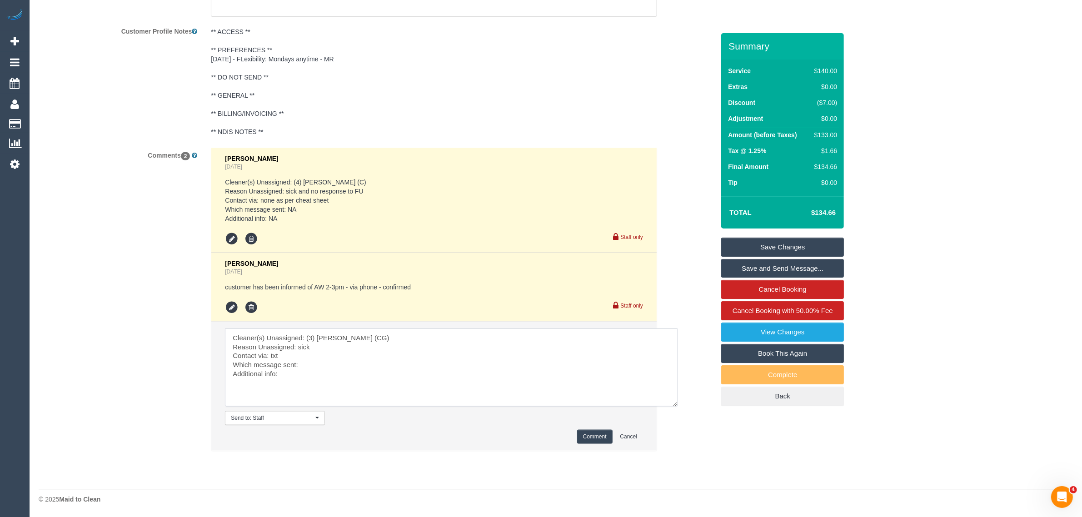
click at [345, 362] on textarea at bounding box center [451, 368] width 453 height 78
type textarea "Cleaner(s) Unassigned: (3) [PERSON_NAME] (CG) Reason Unassigned: sick Contact v…"
click at [600, 437] on button "Comment" at bounding box center [594, 437] width 35 height 14
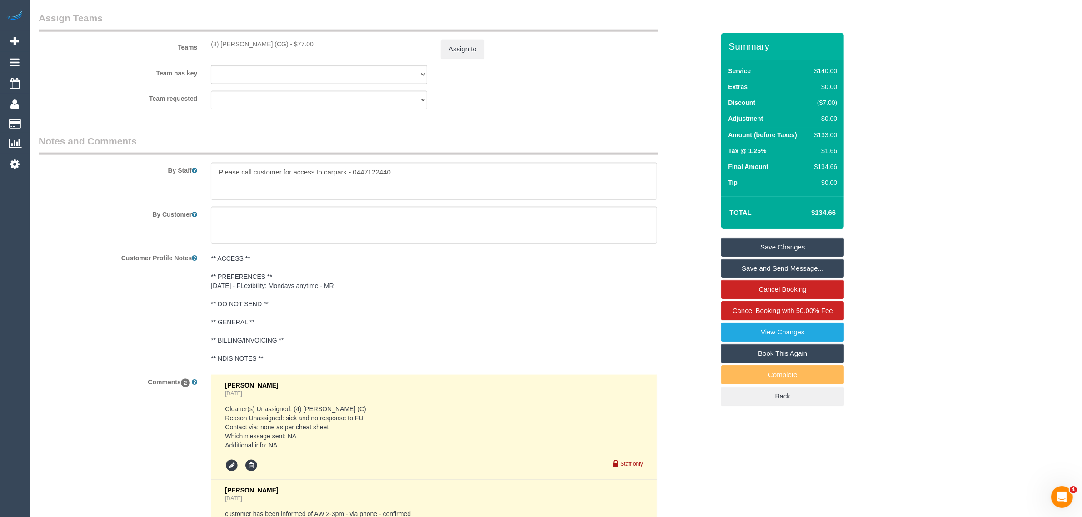
scroll to position [1380, 0]
click at [474, 38] on div "Teams (3) [PERSON_NAME] (CG) - $77.00 Assign to" at bounding box center [377, 35] width 690 height 47
click at [470, 45] on button "Assign to" at bounding box center [463, 49] width 44 height 19
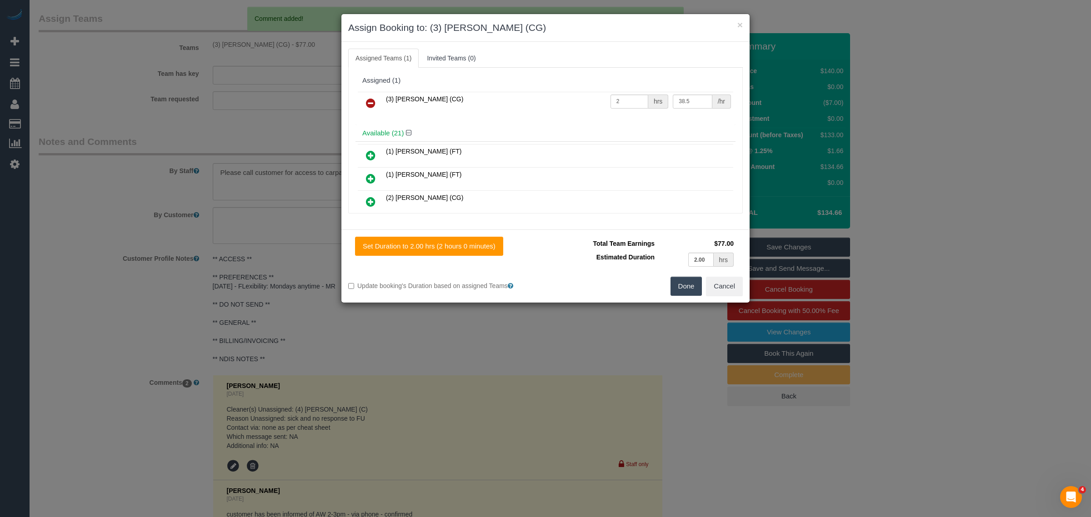
click at [369, 99] on icon at bounding box center [371, 103] width 10 height 11
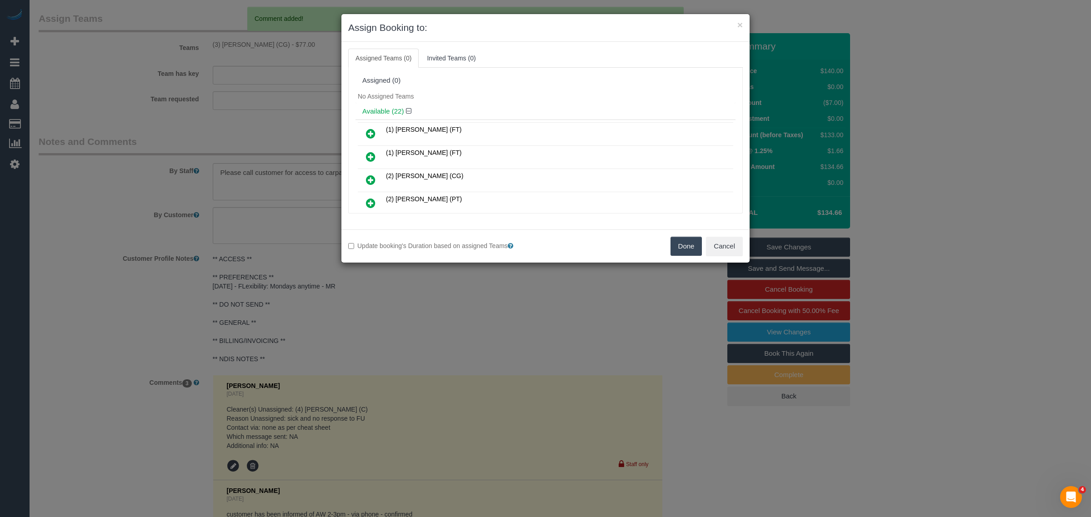
click at [688, 247] on button "Done" at bounding box center [686, 246] width 32 height 19
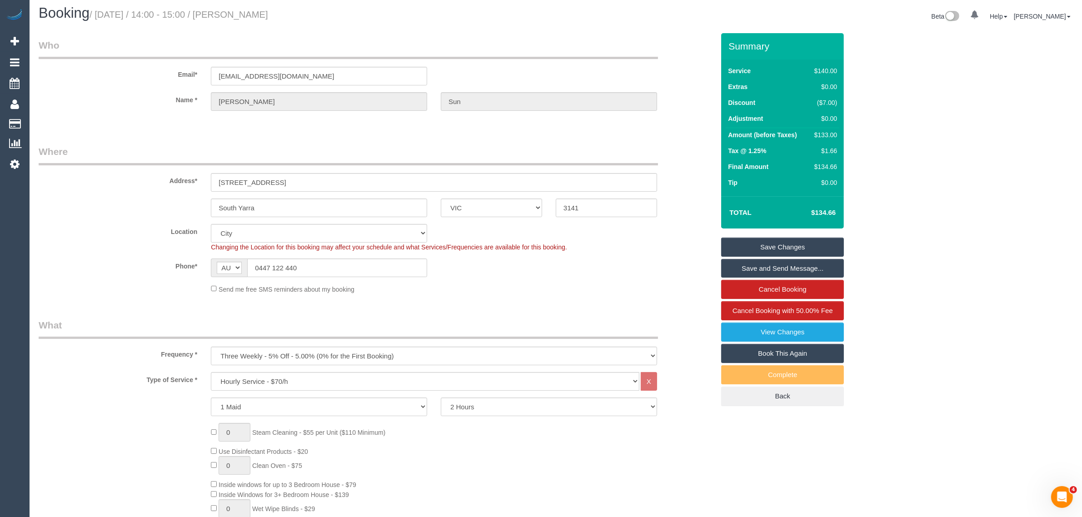
scroll to position [0, 0]
click at [332, 274] on input "0447 122 440" at bounding box center [337, 271] width 180 height 19
click at [534, 282] on sui-booking-location "Location [GEOGRAPHIC_DATA] (North) East (South) [GEOGRAPHIC_DATA] (East) [GEOGR…" at bounding box center [377, 263] width 676 height 70
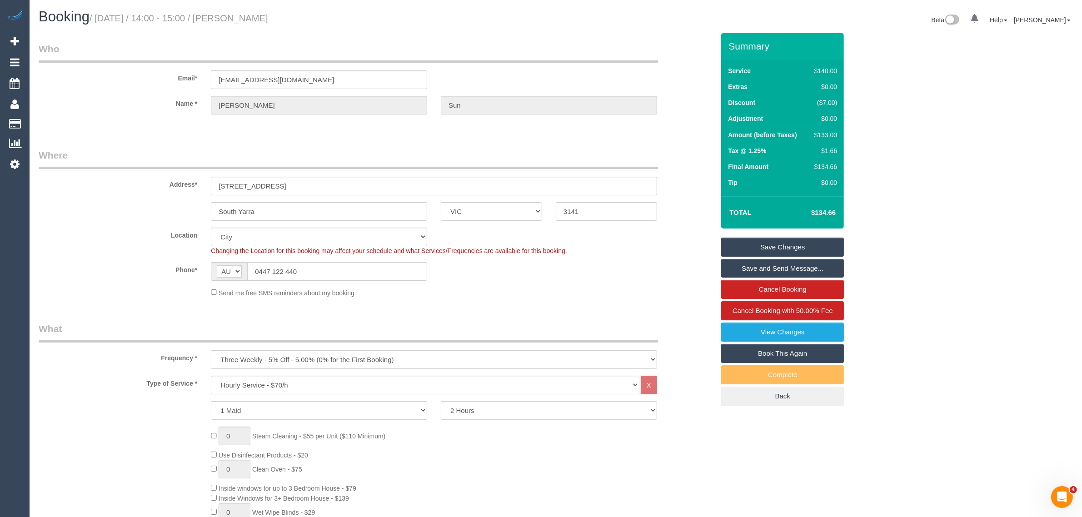
click at [257, 12] on h1 "Booking / [DATE] / 14:00 - 15:00 / [PERSON_NAME]" at bounding box center [294, 16] width 510 height 15
copy small "[PERSON_NAME]"
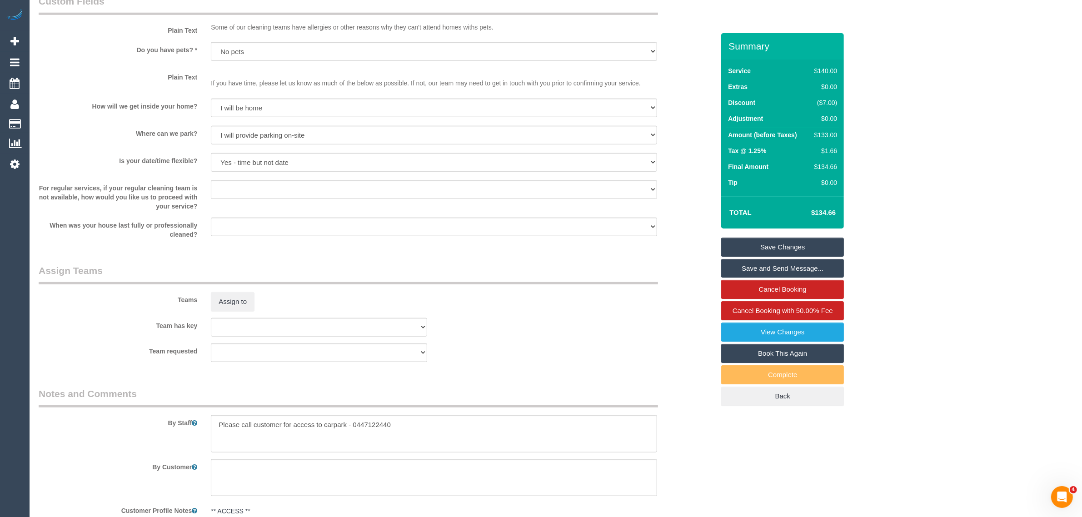
scroll to position [1136, 0]
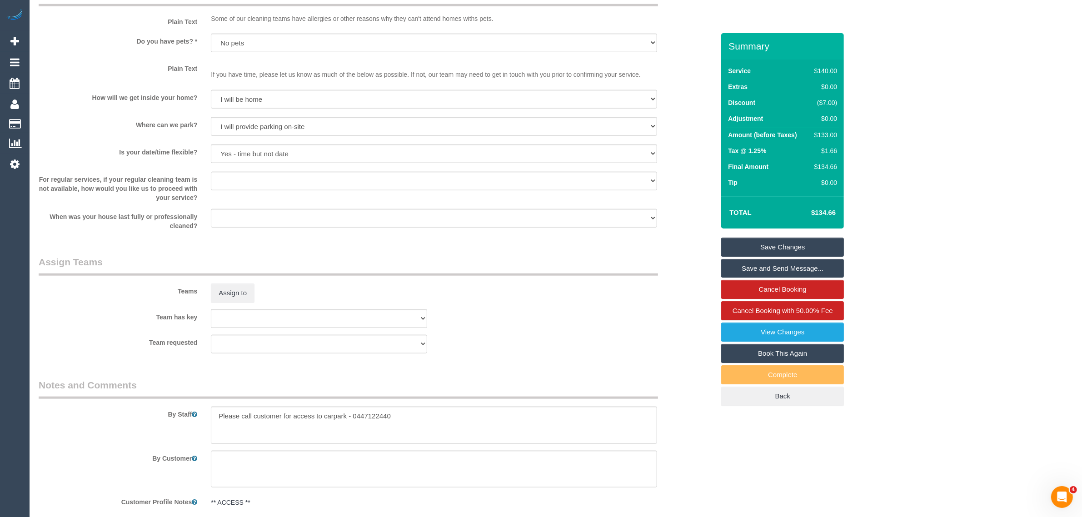
click at [742, 245] on link "Save Changes" at bounding box center [782, 247] width 123 height 19
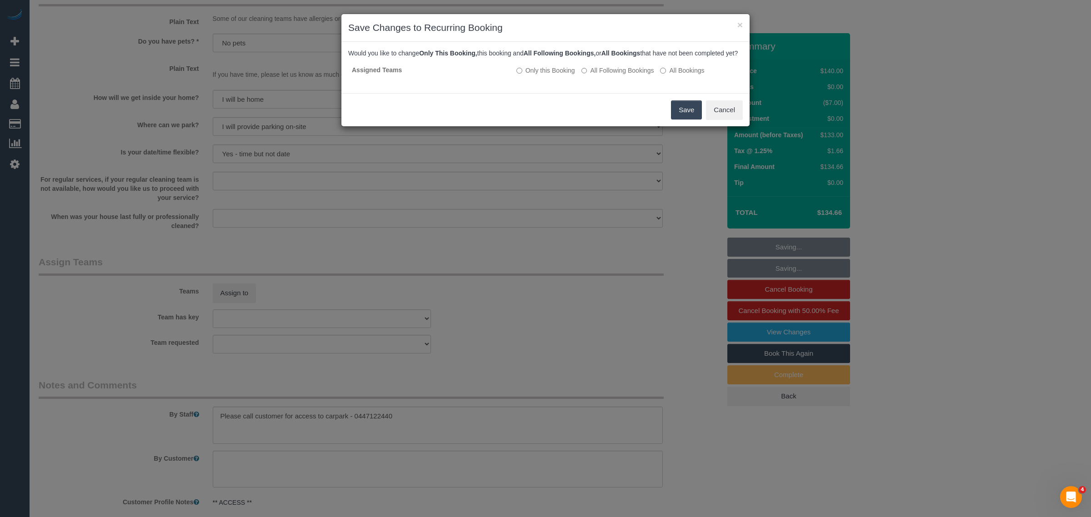
click at [687, 117] on button "Save" at bounding box center [686, 109] width 31 height 19
